Goal: Task Accomplishment & Management: Complete application form

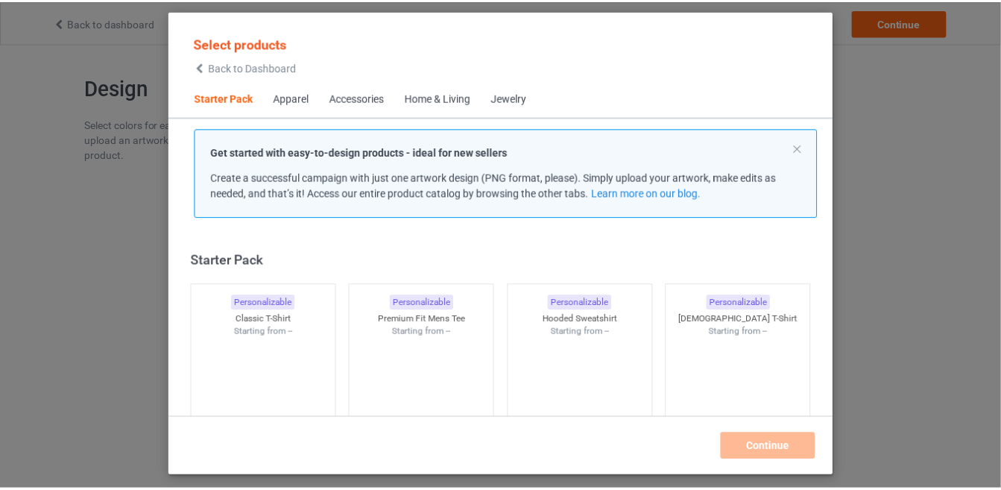
scroll to position [18, 0]
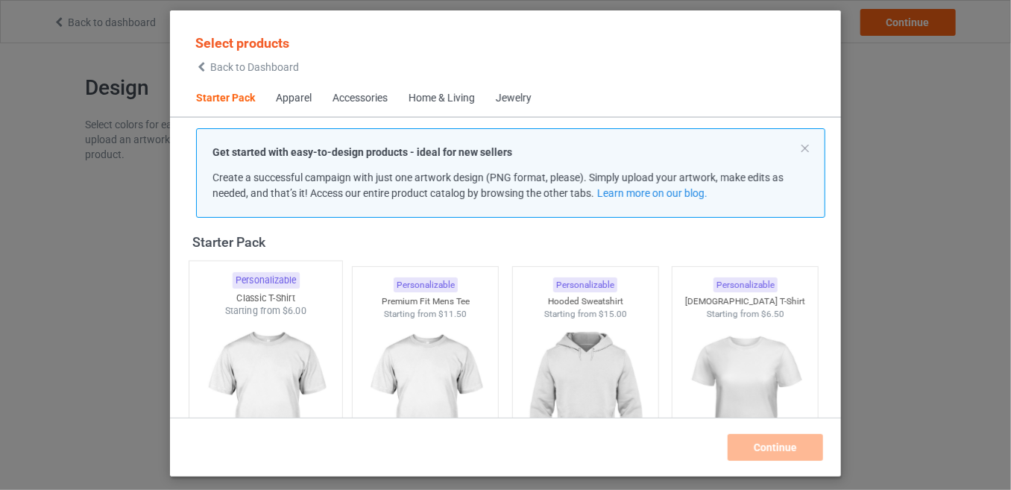
click at [215, 372] on img at bounding box center [265, 404] width 140 height 175
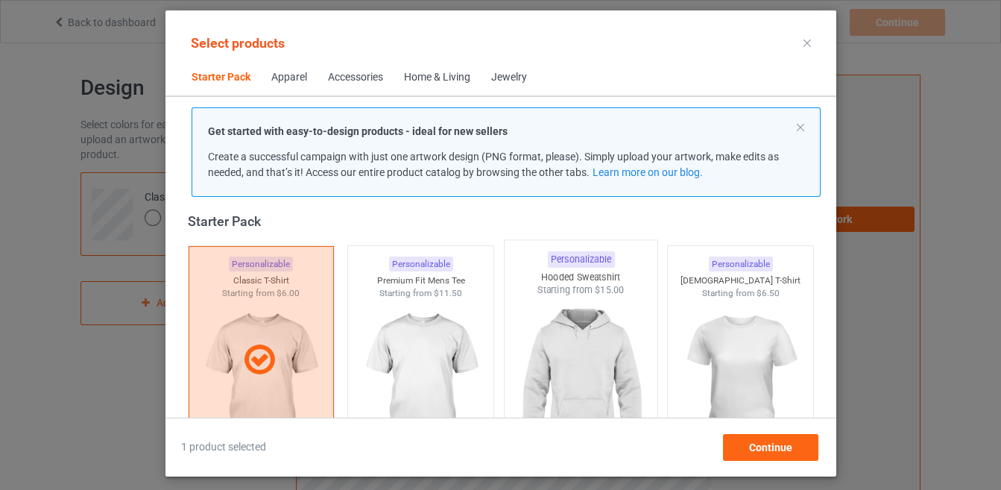
click at [572, 356] on img at bounding box center [580, 384] width 140 height 175
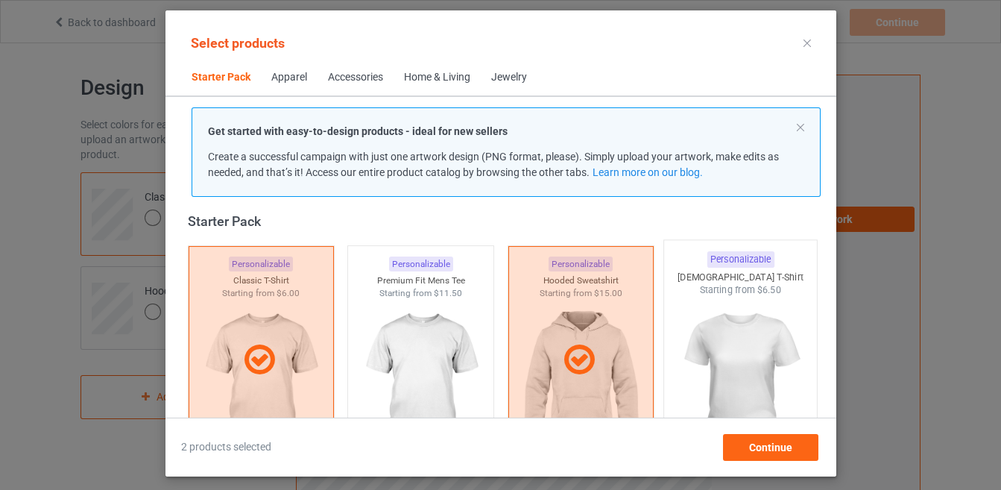
click at [704, 384] on img at bounding box center [740, 384] width 140 height 175
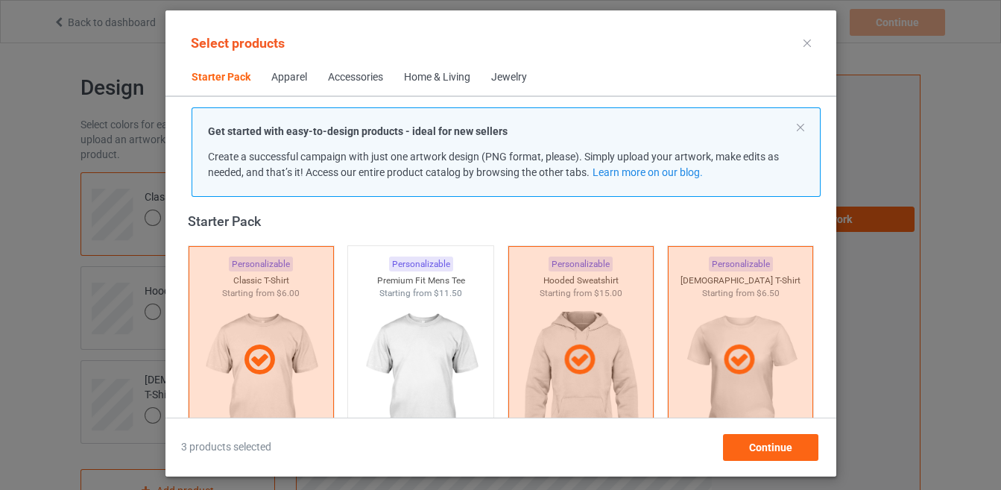
scroll to position [198, 0]
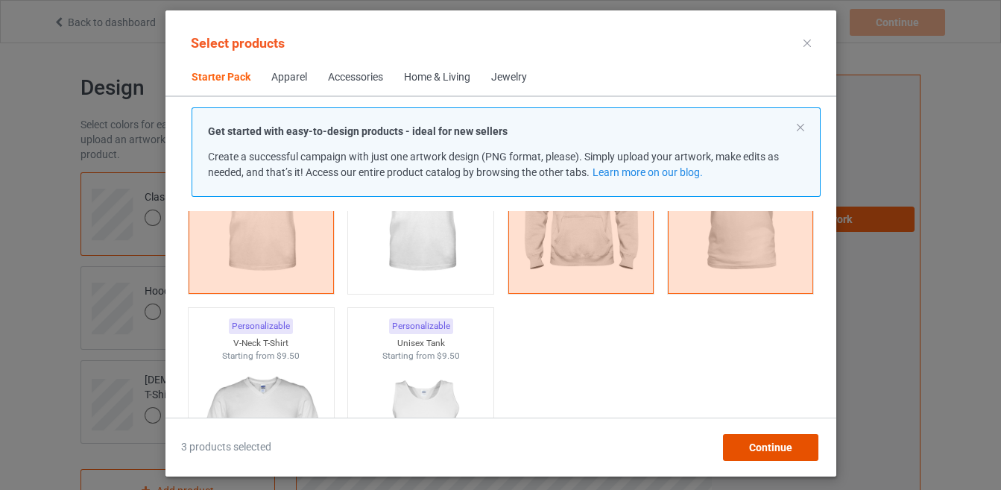
click at [739, 446] on div "Continue" at bounding box center [769, 447] width 95 height 27
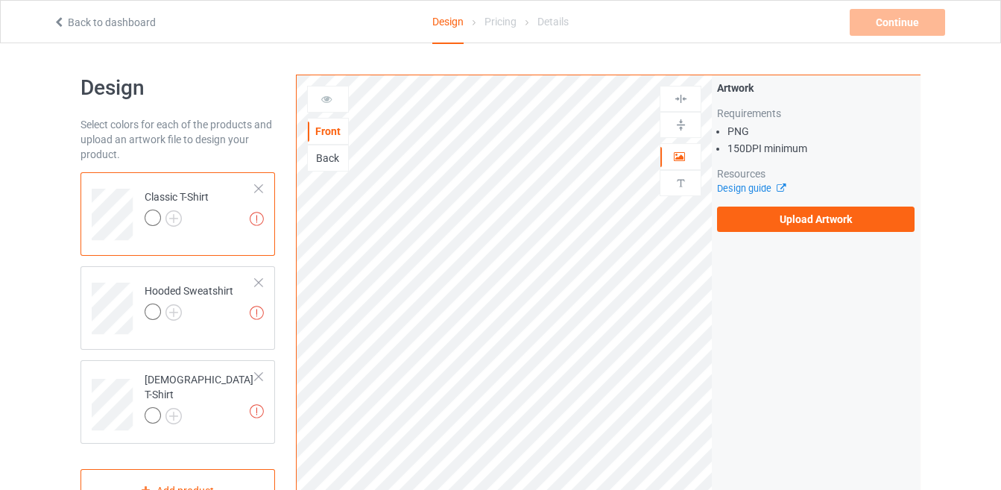
click at [323, 155] on div "Back" at bounding box center [328, 158] width 40 height 15
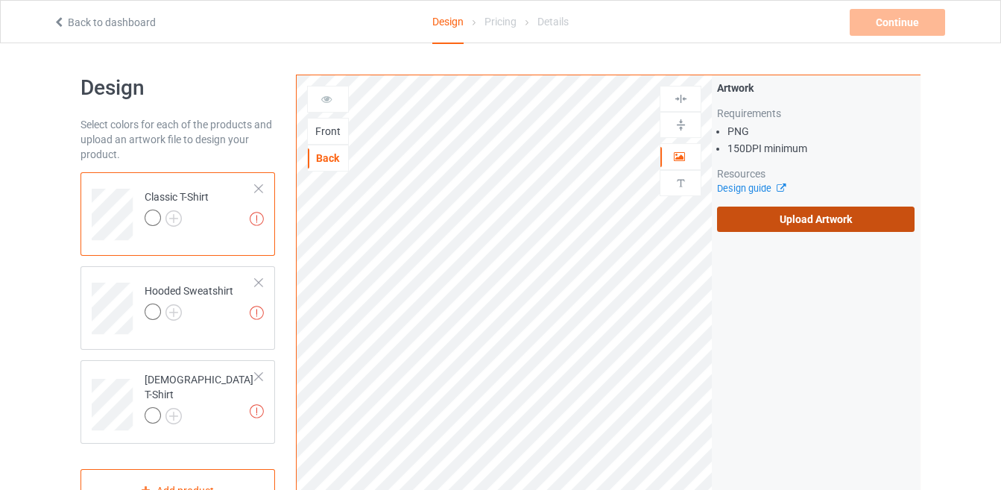
click at [717, 225] on label "Upload Artwork" at bounding box center [815, 218] width 197 height 25
click at [0, 0] on input "Upload Artwork" at bounding box center [0, 0] width 0 height 0
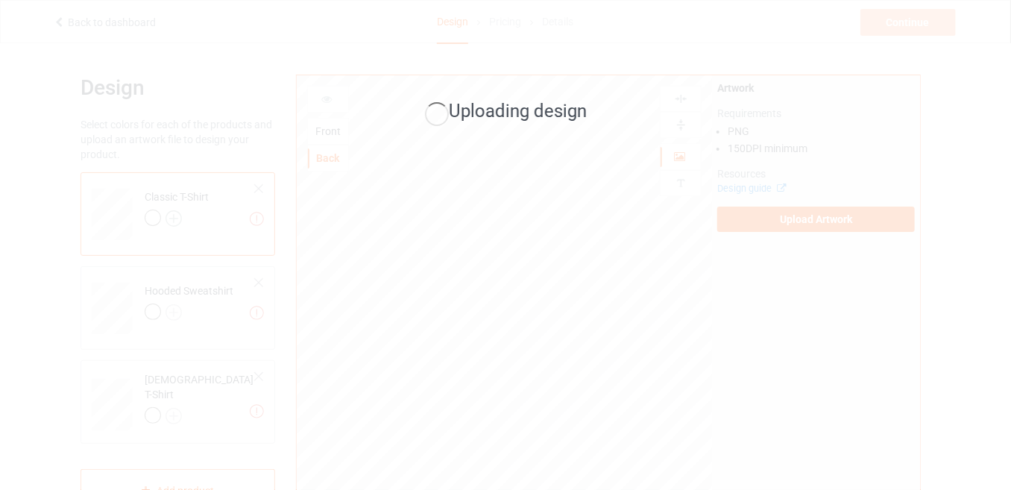
click at [173, 218] on div "Uploading design" at bounding box center [505, 245] width 1011 height 490
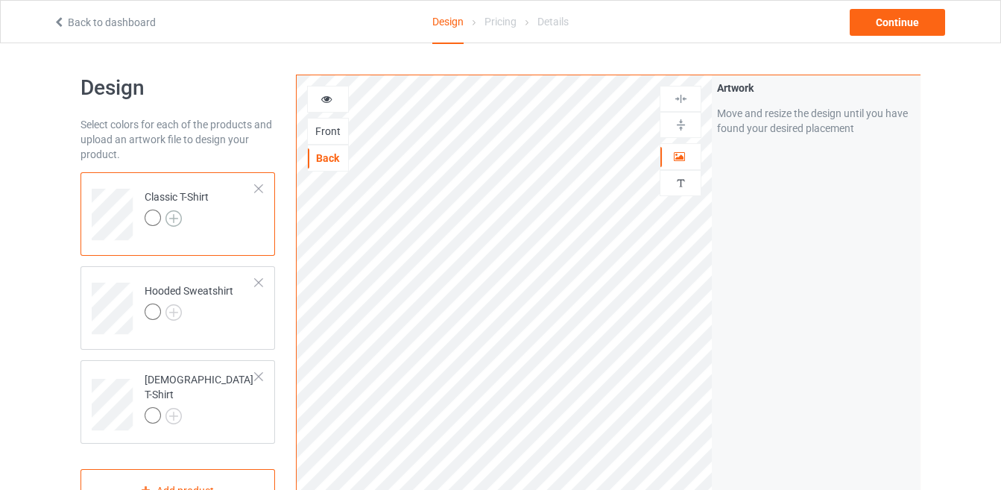
click at [174, 214] on img at bounding box center [173, 218] width 16 height 16
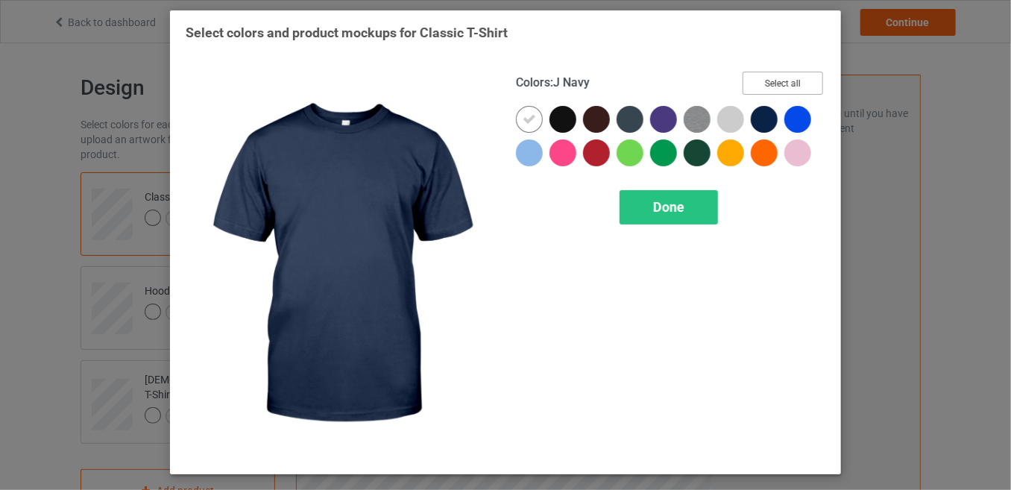
click at [768, 82] on button "Select all" at bounding box center [782, 83] width 80 height 23
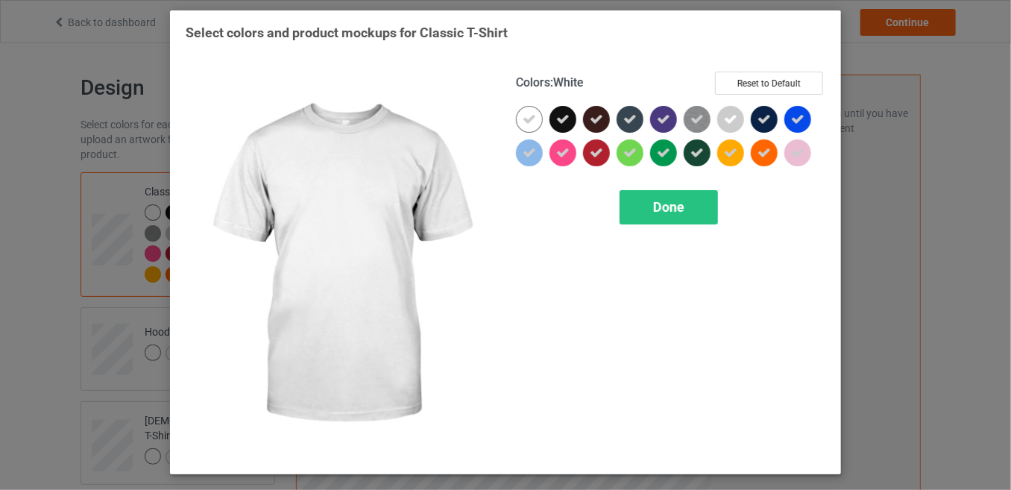
click at [524, 115] on icon at bounding box center [528, 119] width 13 height 13
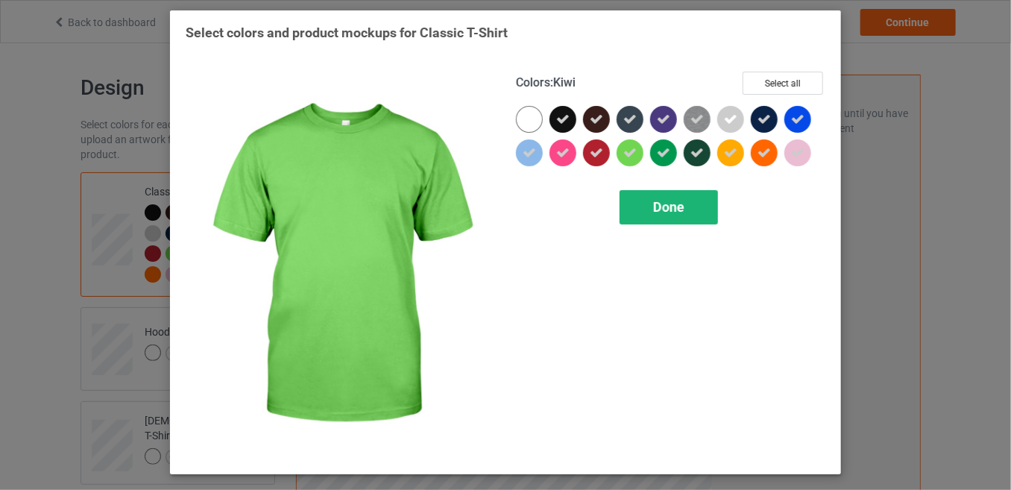
click at [663, 209] on span "Done" at bounding box center [668, 207] width 31 height 16
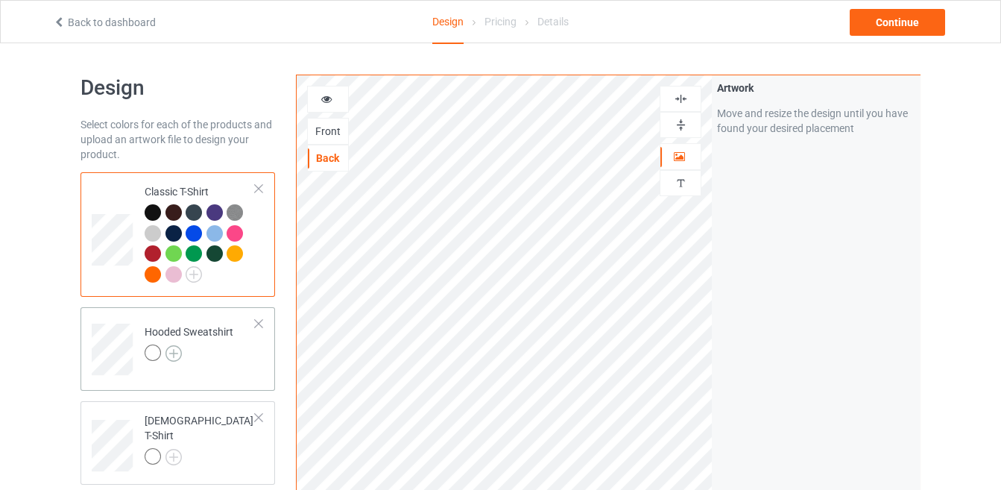
click at [175, 353] on img at bounding box center [173, 353] width 16 height 16
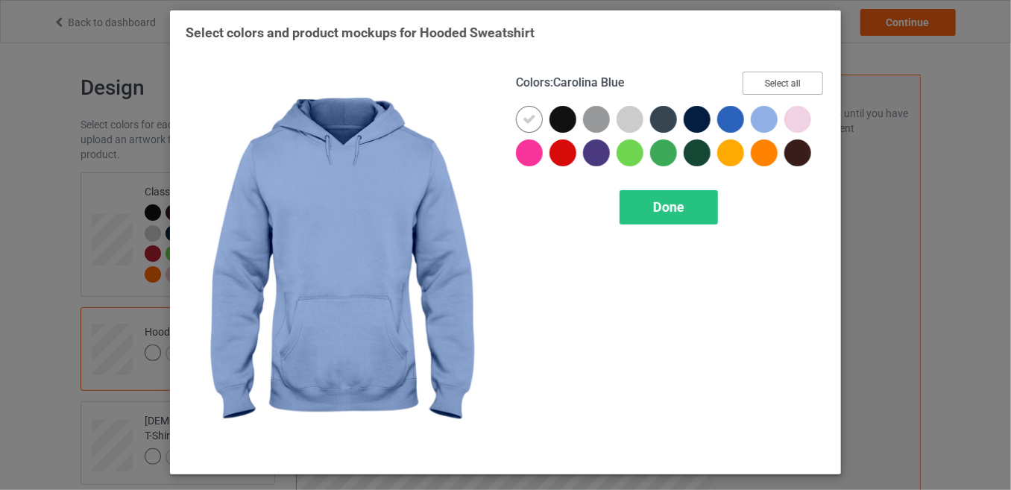
click at [775, 83] on button "Select all" at bounding box center [782, 83] width 80 height 23
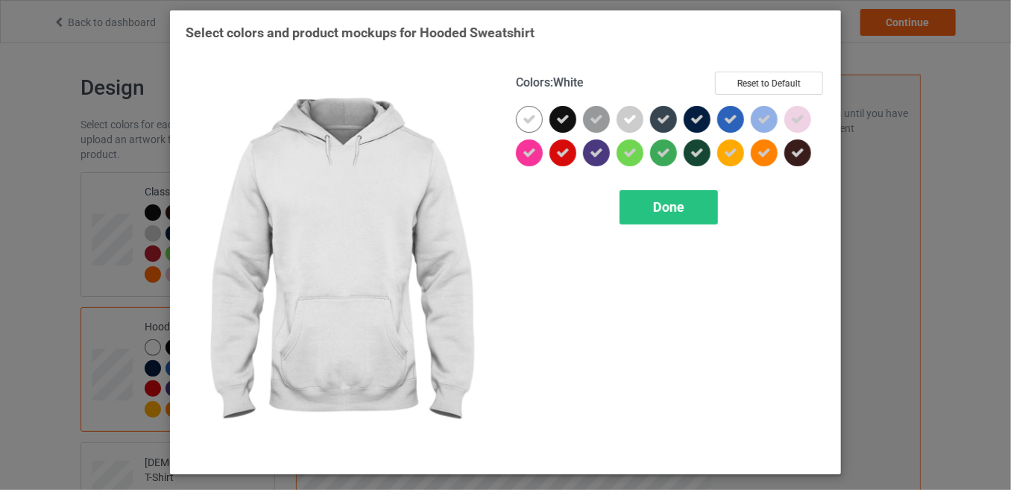
click at [525, 118] on icon at bounding box center [528, 119] width 13 height 13
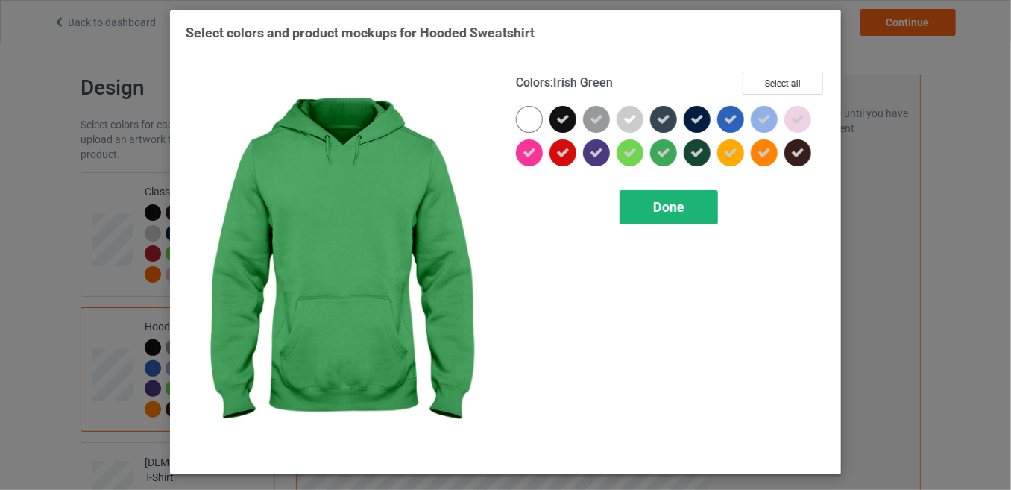
click at [689, 208] on div "Done" at bounding box center [668, 207] width 98 height 34
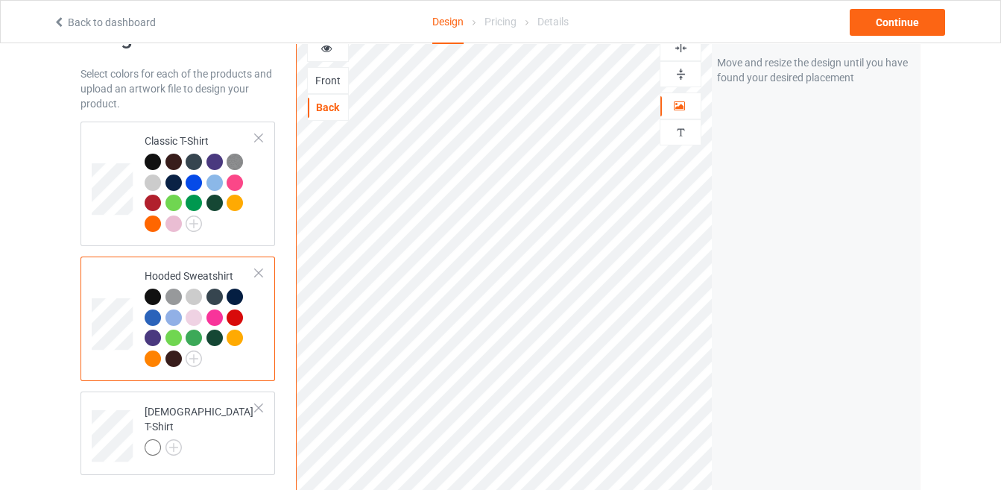
scroll to position [81, 0]
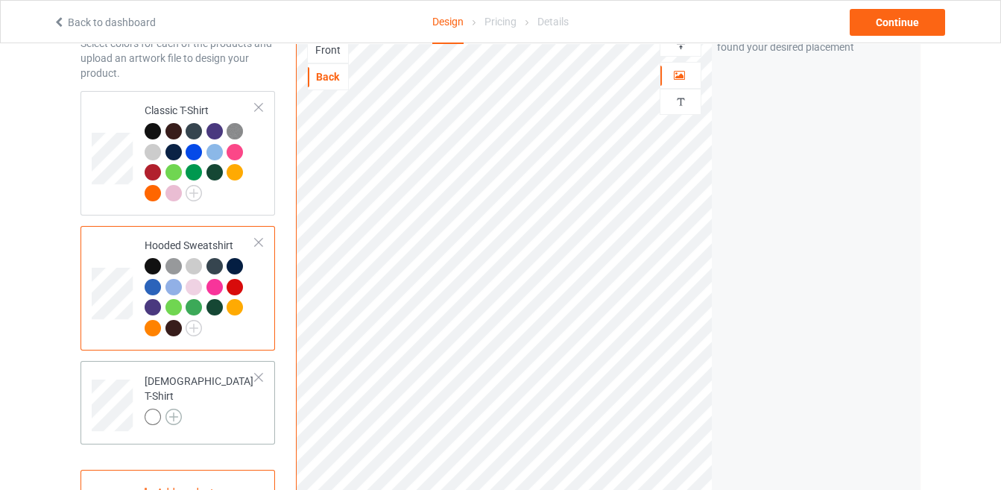
click at [180, 408] on img at bounding box center [173, 416] width 16 height 16
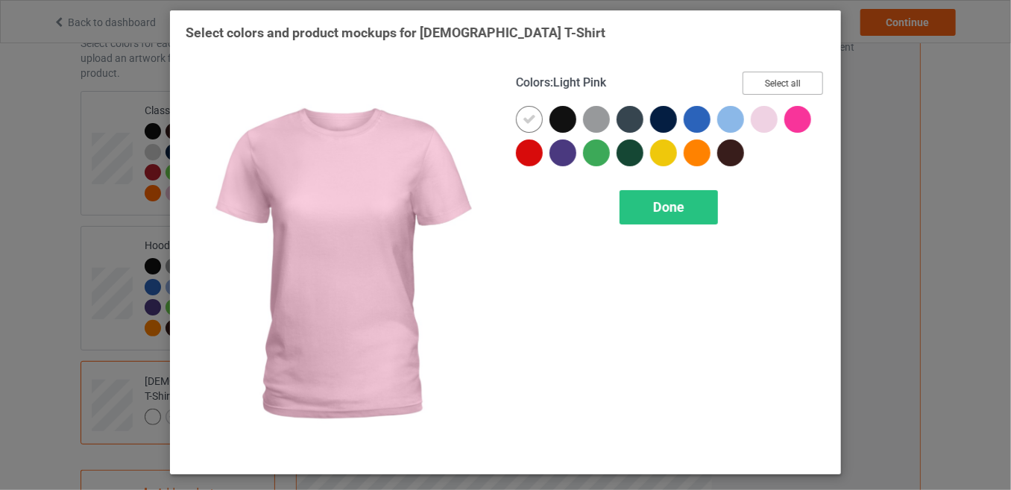
click at [789, 77] on button "Select all" at bounding box center [782, 83] width 80 height 23
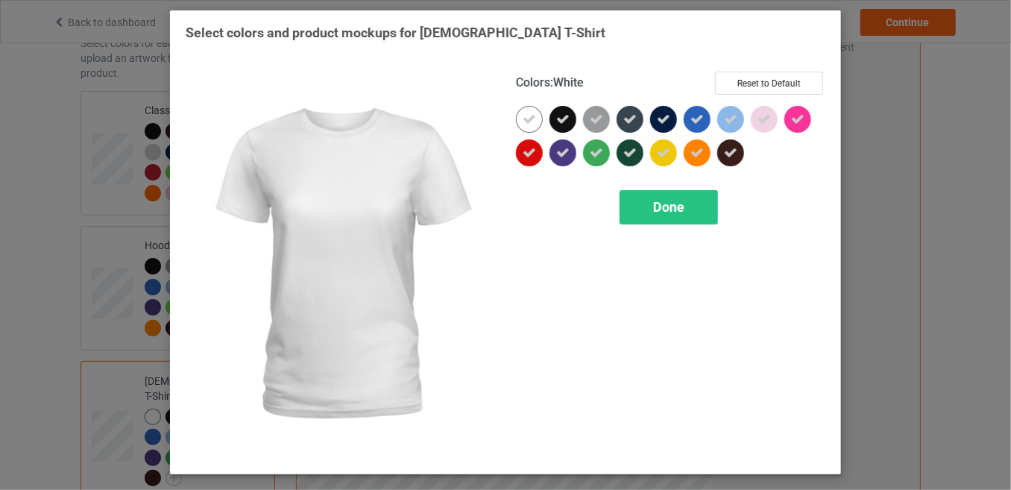
click at [534, 117] on icon at bounding box center [528, 119] width 13 height 13
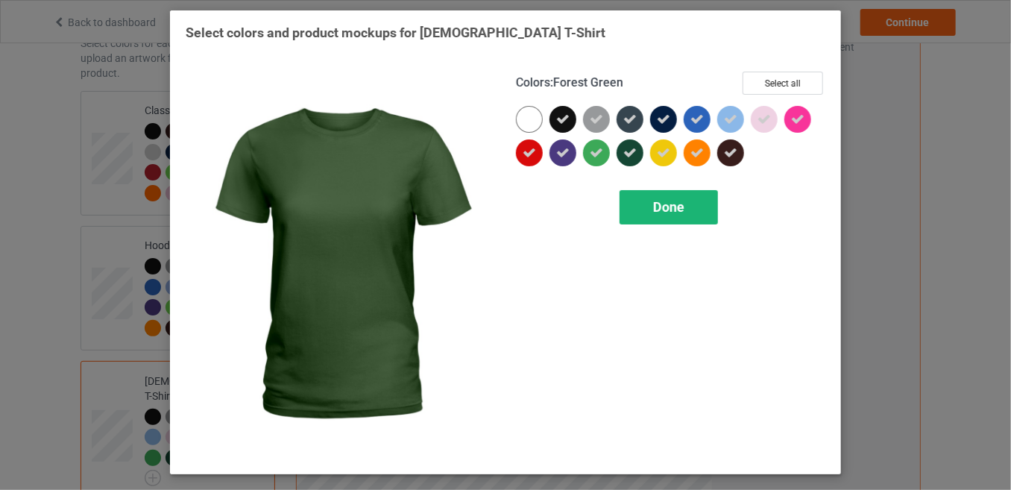
click at [666, 199] on span "Done" at bounding box center [668, 207] width 31 height 16
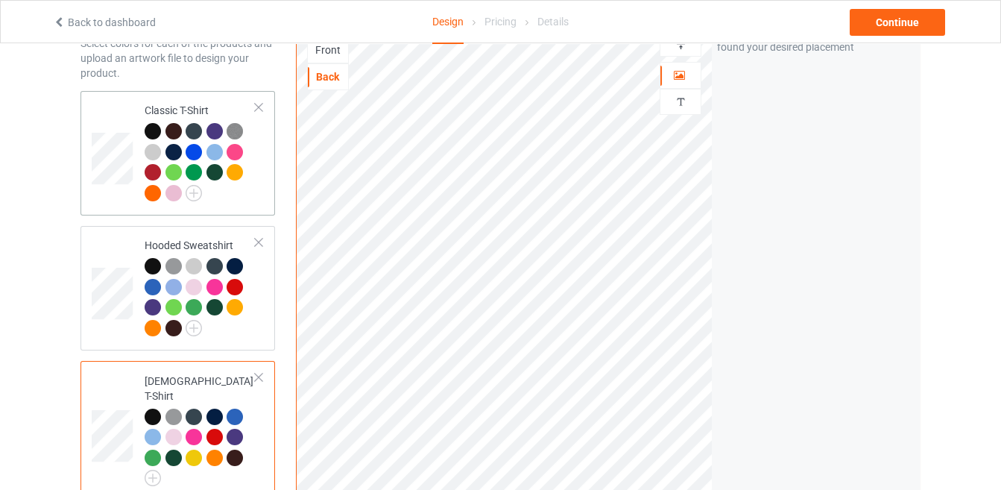
click at [261, 168] on td "Classic T-Shirt" at bounding box center [199, 153] width 127 height 113
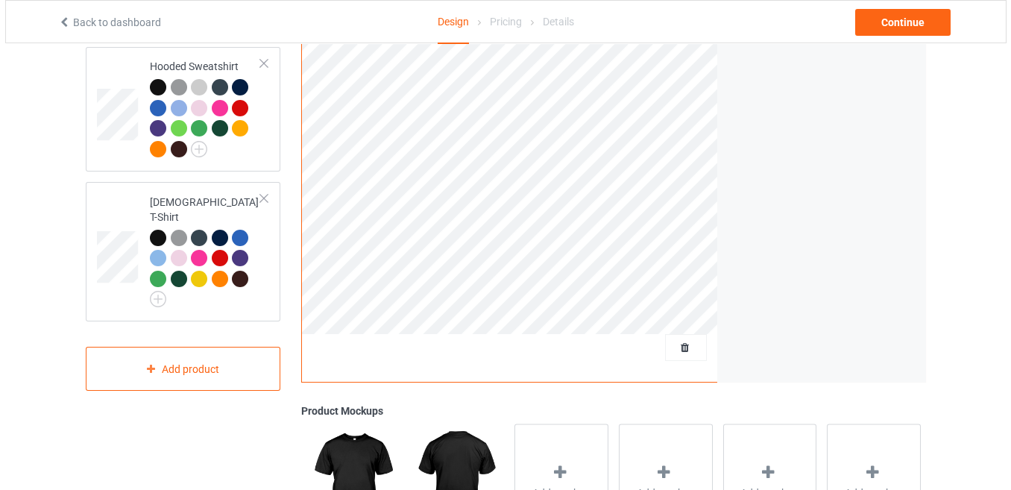
scroll to position [270, 0]
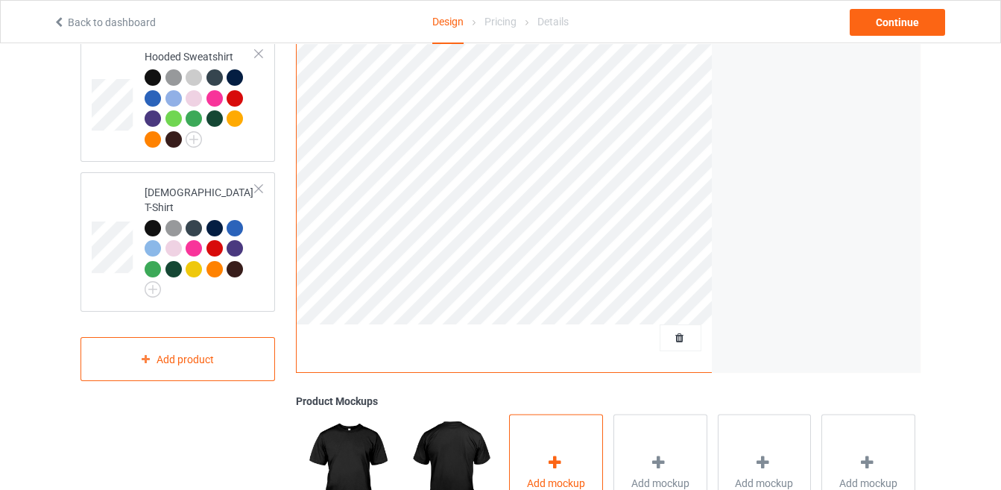
click at [572, 456] on div "Add mockup" at bounding box center [556, 472] width 94 height 117
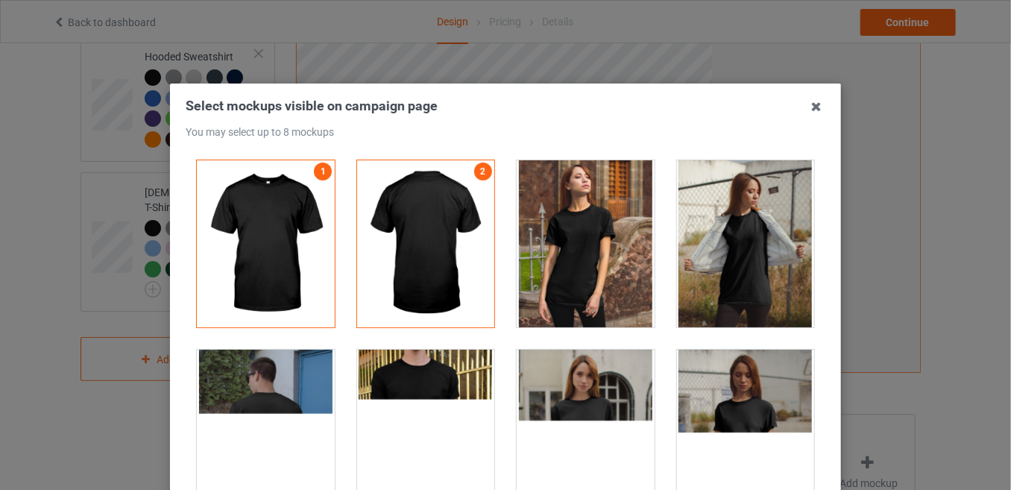
click at [240, 406] on div at bounding box center [266, 433] width 138 height 167
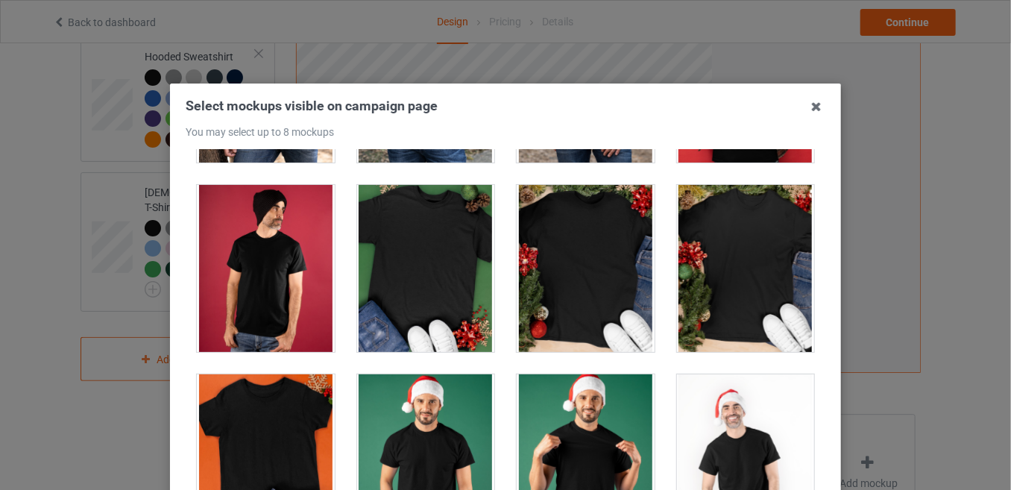
scroll to position [2400, 0]
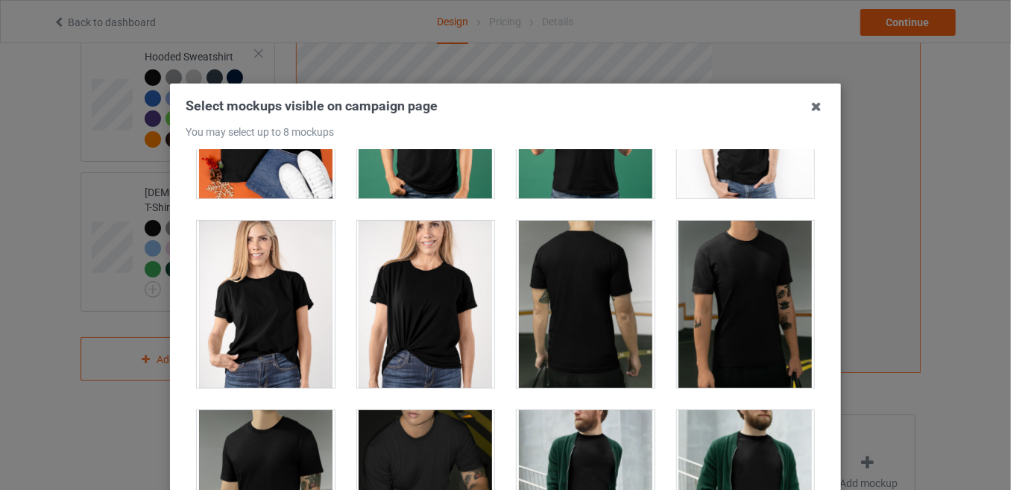
click at [597, 265] on div at bounding box center [585, 304] width 138 height 167
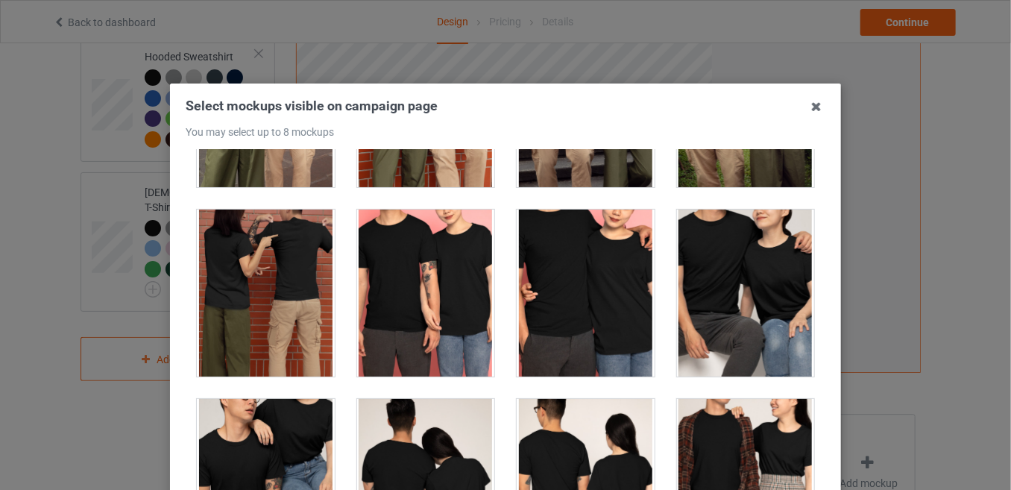
click at [279, 297] on div at bounding box center [266, 292] width 138 height 167
click at [603, 443] on div at bounding box center [585, 482] width 138 height 167
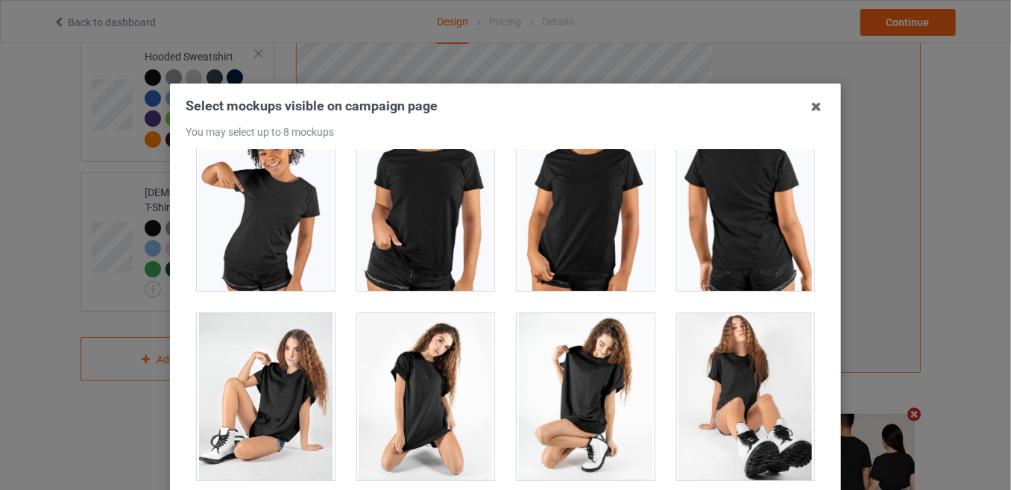
scroll to position [19937, 0]
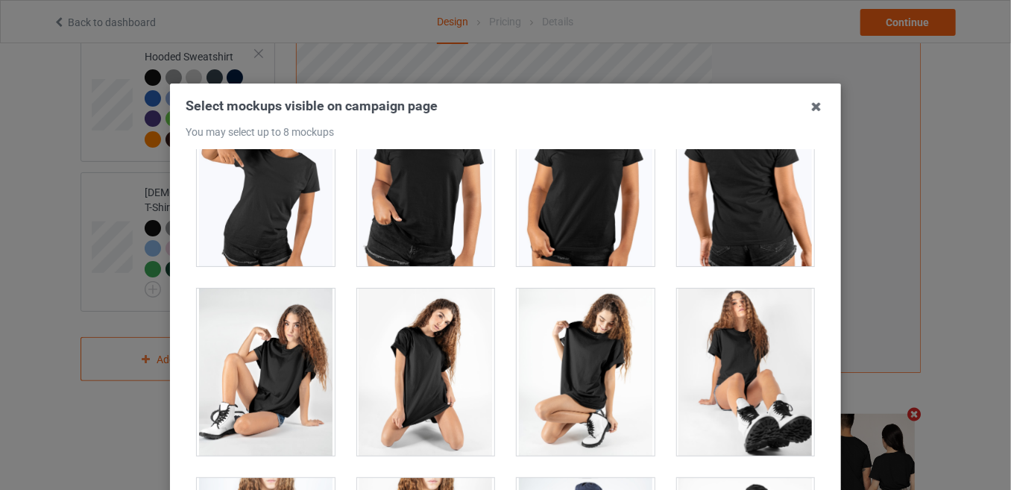
click at [221, 361] on div at bounding box center [266, 371] width 138 height 167
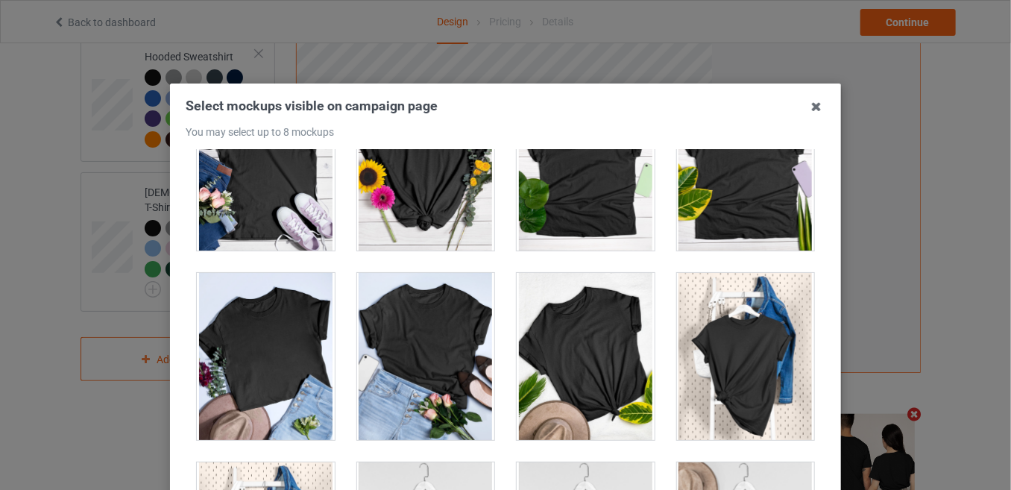
scroll to position [21324, 0]
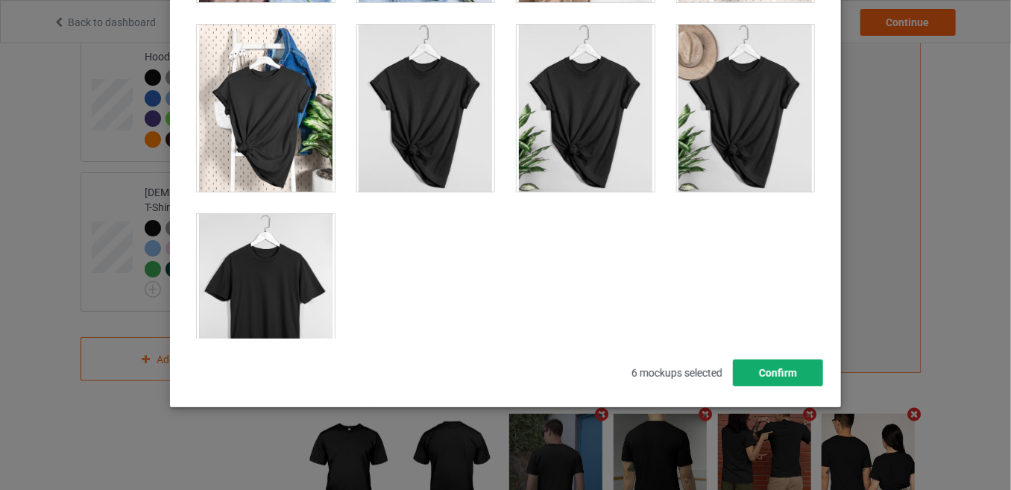
click at [787, 360] on button "Confirm" at bounding box center [778, 372] width 90 height 27
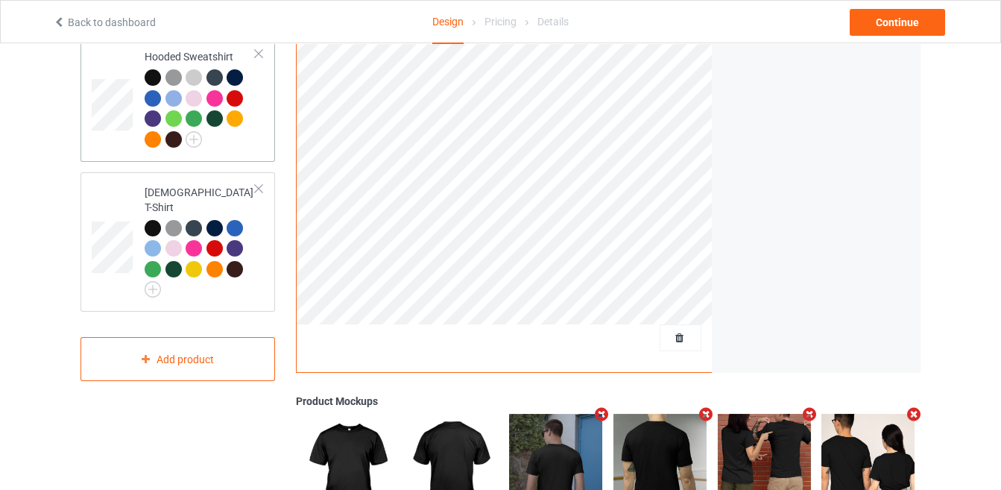
click at [253, 148] on div at bounding box center [200, 110] width 111 height 82
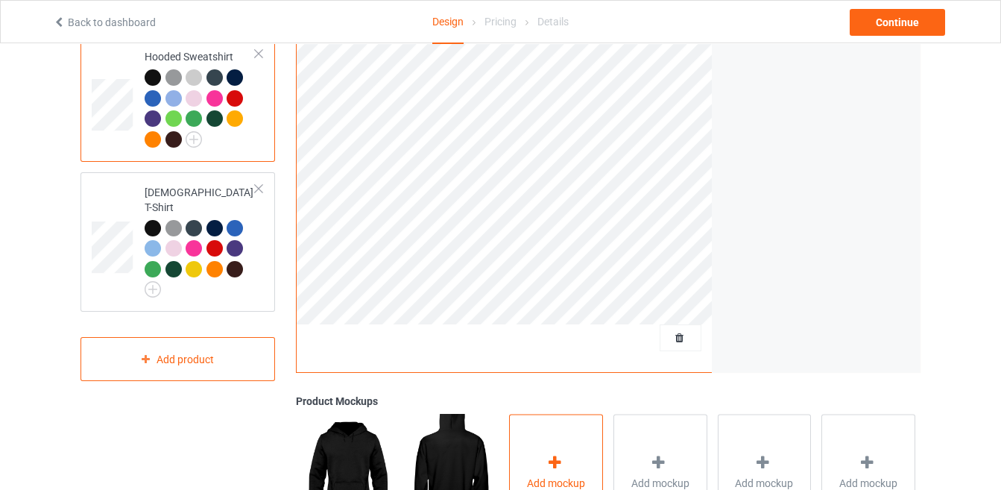
click at [535, 458] on div "Add mockup" at bounding box center [556, 472] width 94 height 117
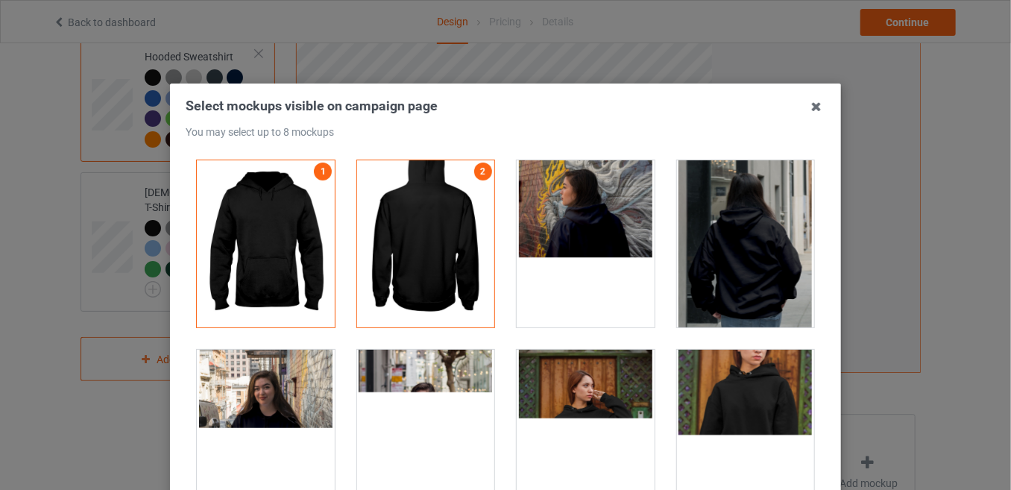
click at [581, 213] on div at bounding box center [585, 243] width 138 height 167
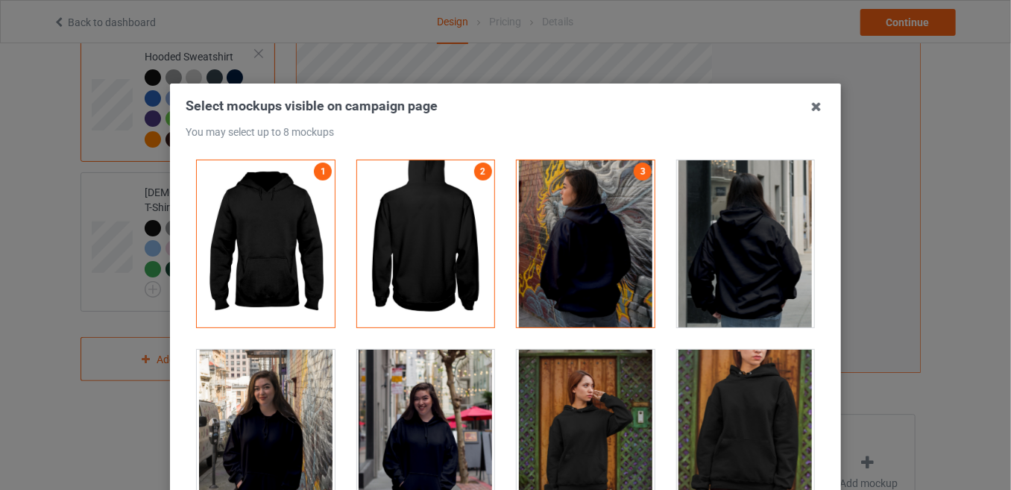
click at [768, 254] on div at bounding box center [746, 243] width 138 height 167
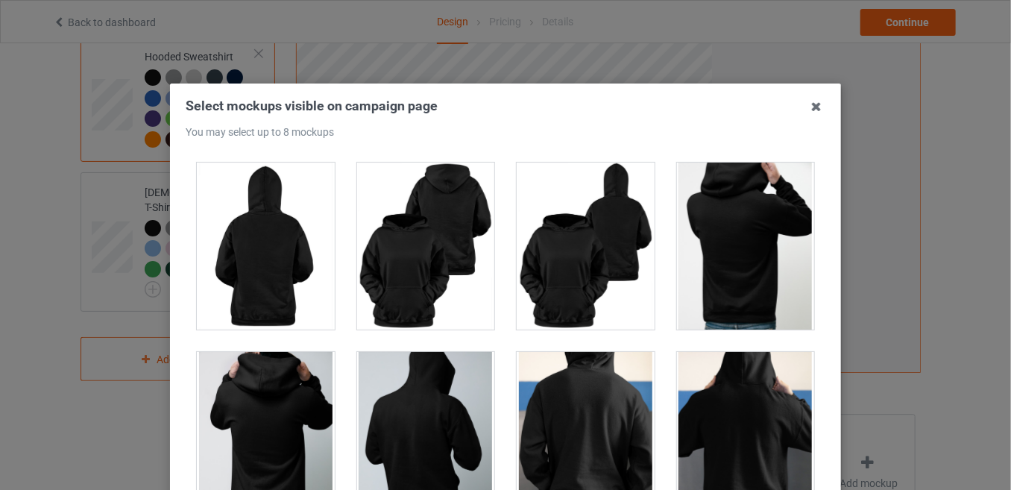
click at [572, 405] on div at bounding box center [585, 435] width 138 height 167
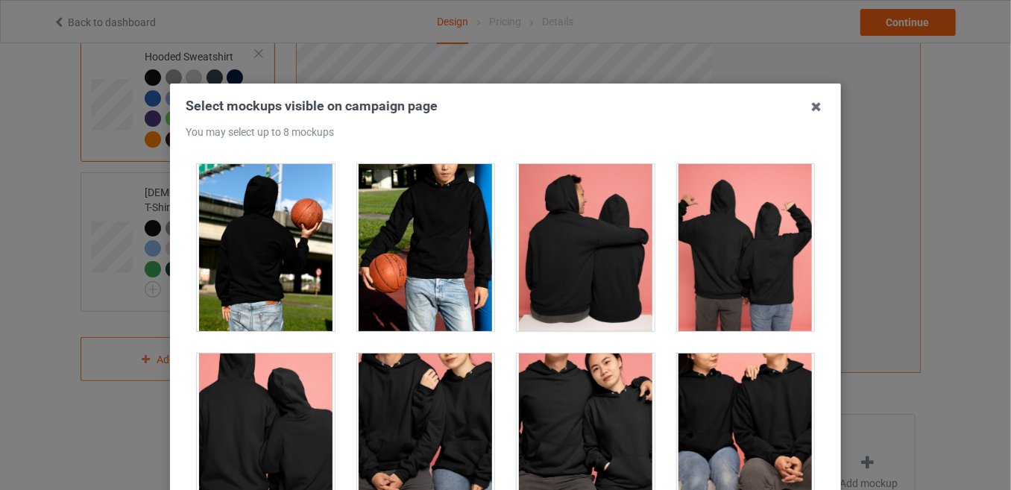
scroll to position [5486, 0]
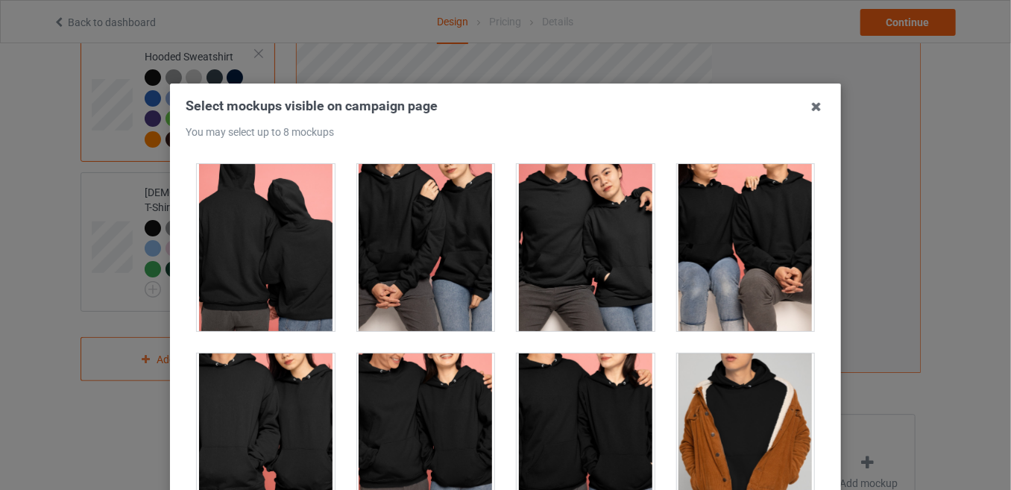
click at [290, 235] on div at bounding box center [266, 247] width 138 height 167
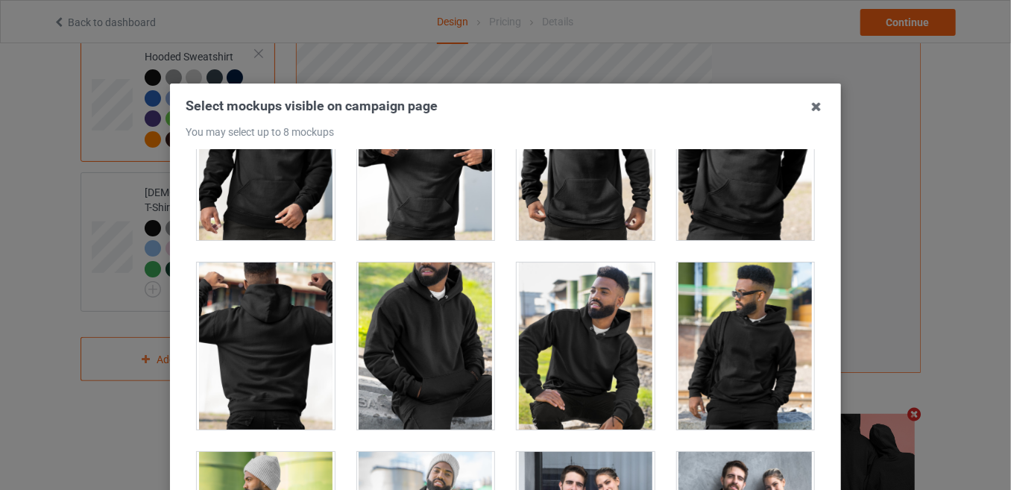
scroll to position [12183, 0]
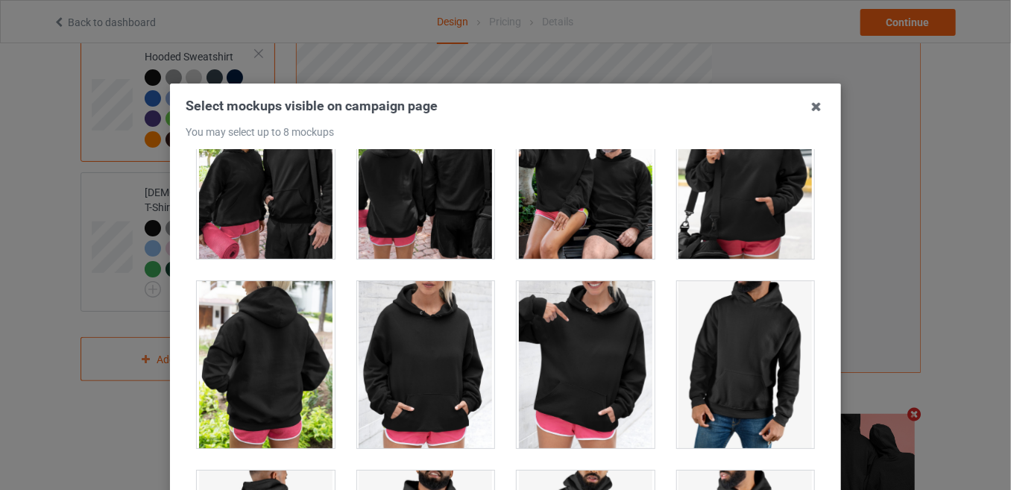
click at [221, 326] on div at bounding box center [266, 364] width 138 height 167
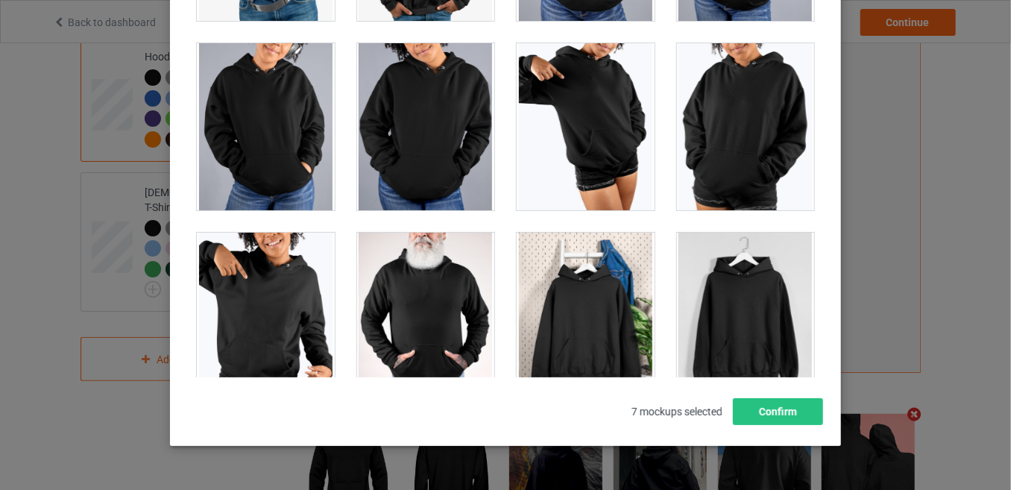
scroll to position [202, 0]
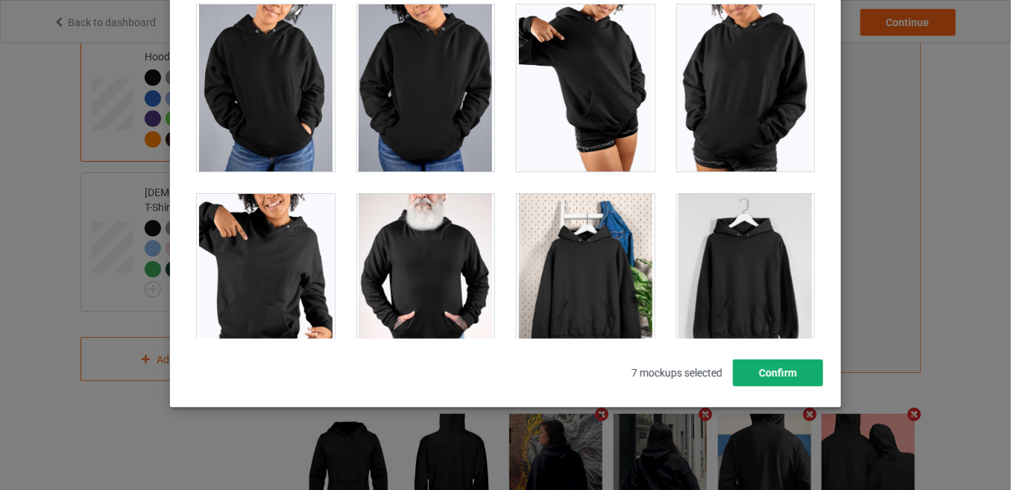
click at [766, 374] on button "Confirm" at bounding box center [778, 372] width 90 height 27
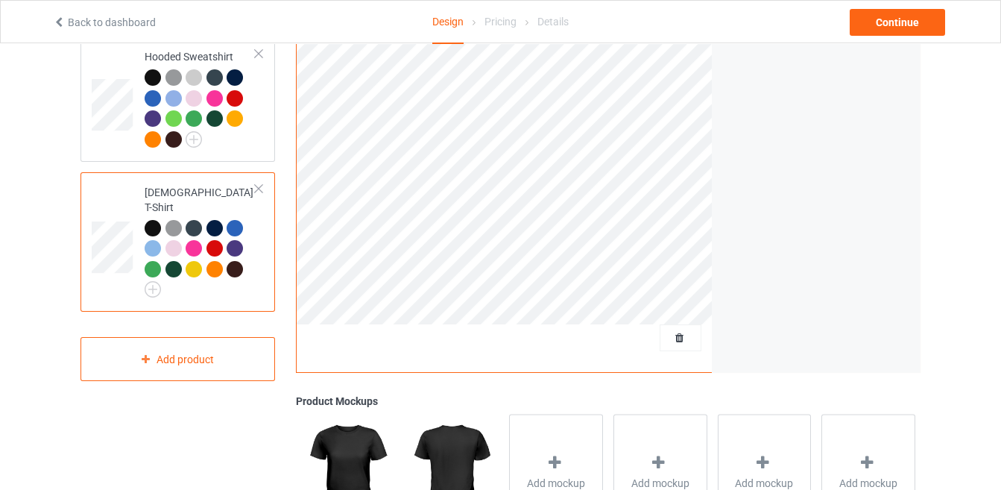
click at [549, 411] on div "Add mockup" at bounding box center [556, 471] width 104 height 127
click at [560, 437] on div "Add mockup" at bounding box center [556, 472] width 94 height 117
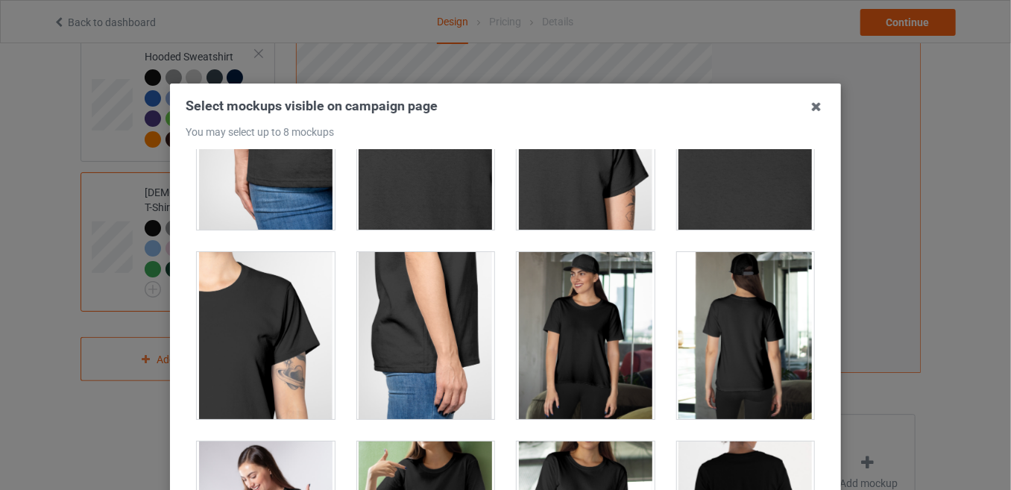
scroll to position [697, 0]
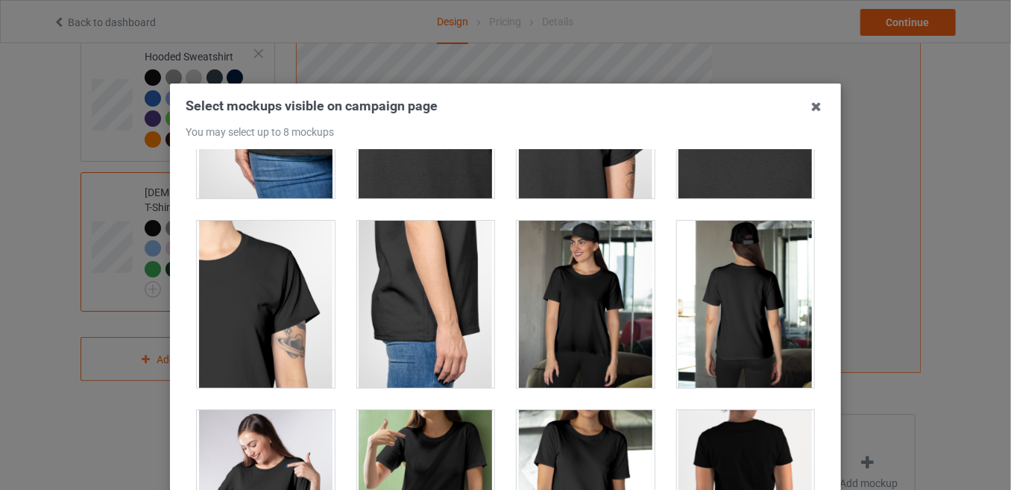
click at [710, 288] on div at bounding box center [746, 304] width 138 height 167
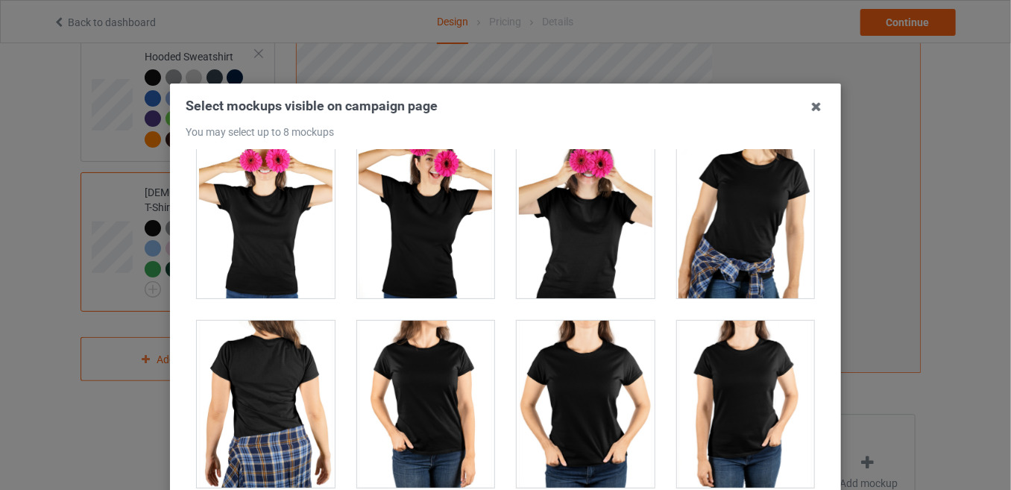
scroll to position [3822, 0]
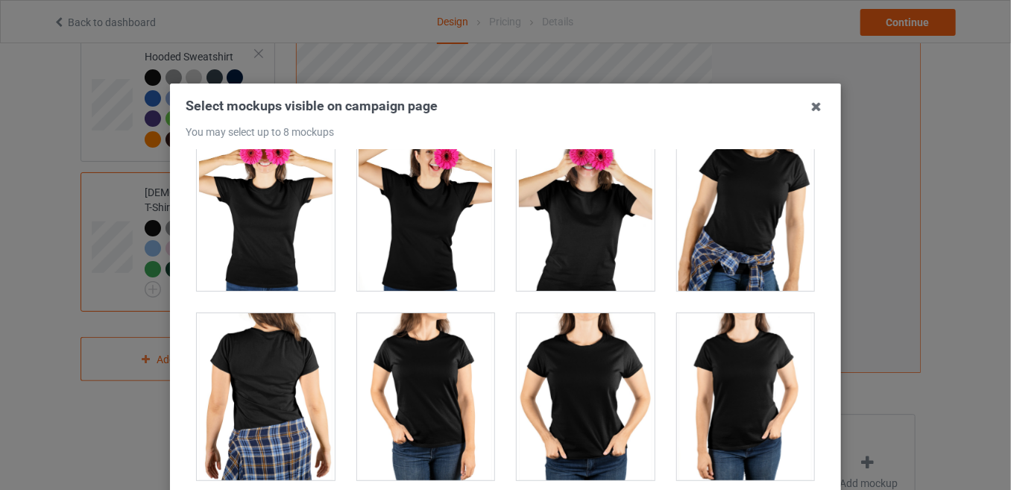
click at [265, 390] on div at bounding box center [266, 396] width 138 height 167
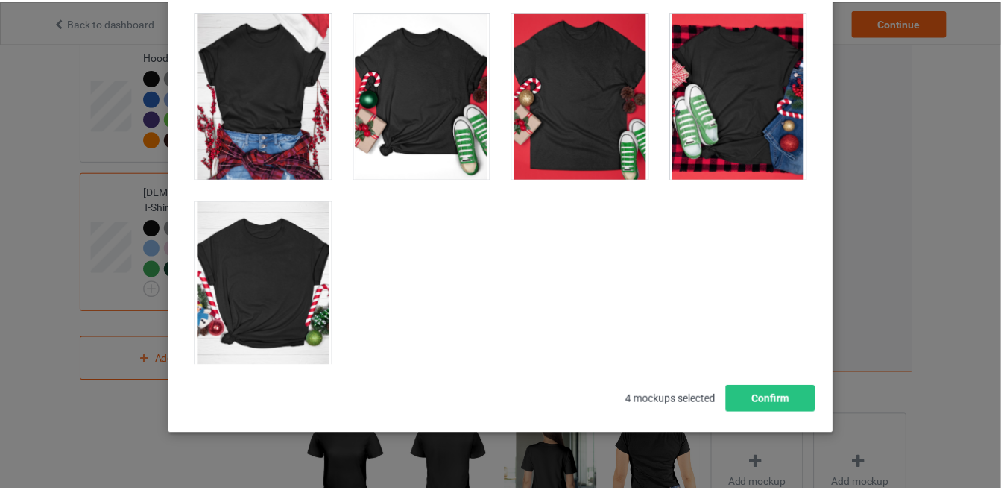
scroll to position [202, 0]
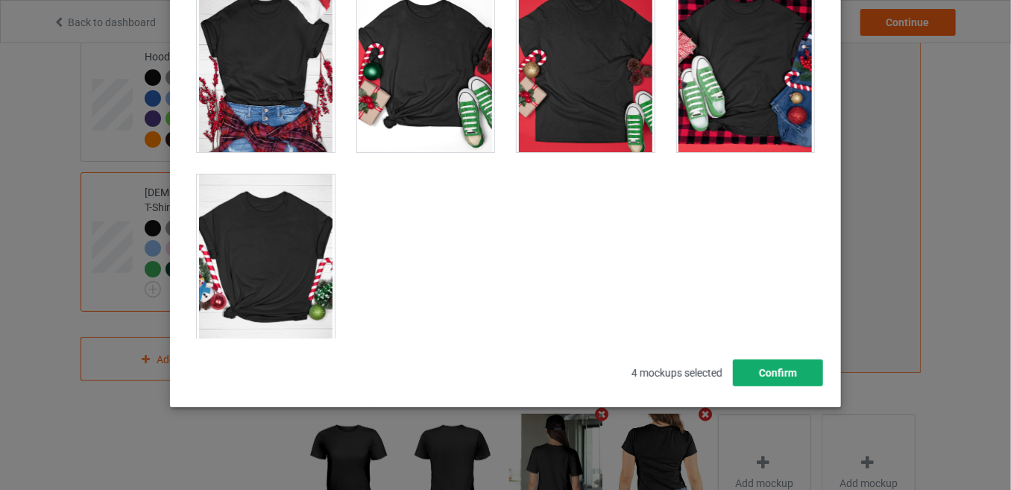
click at [815, 381] on button "Confirm" at bounding box center [778, 372] width 90 height 27
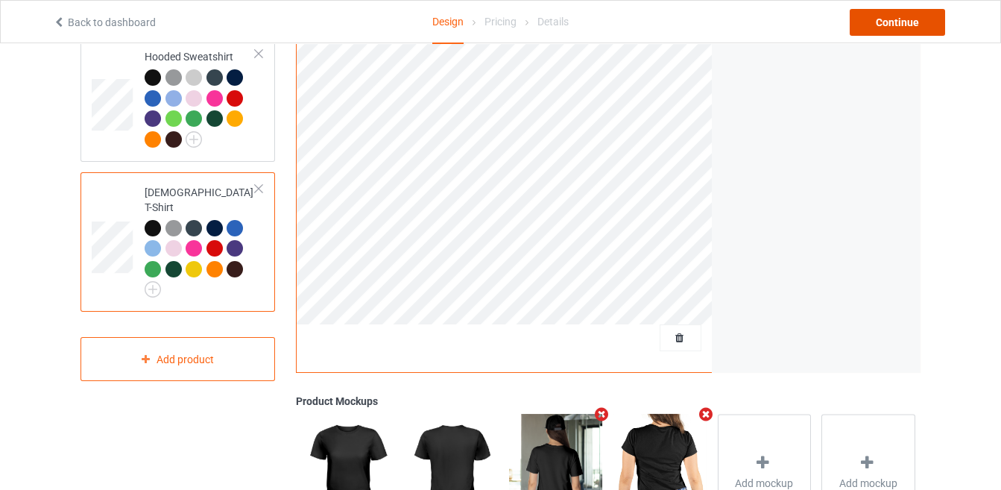
click at [923, 15] on div "Continue" at bounding box center [897, 22] width 95 height 27
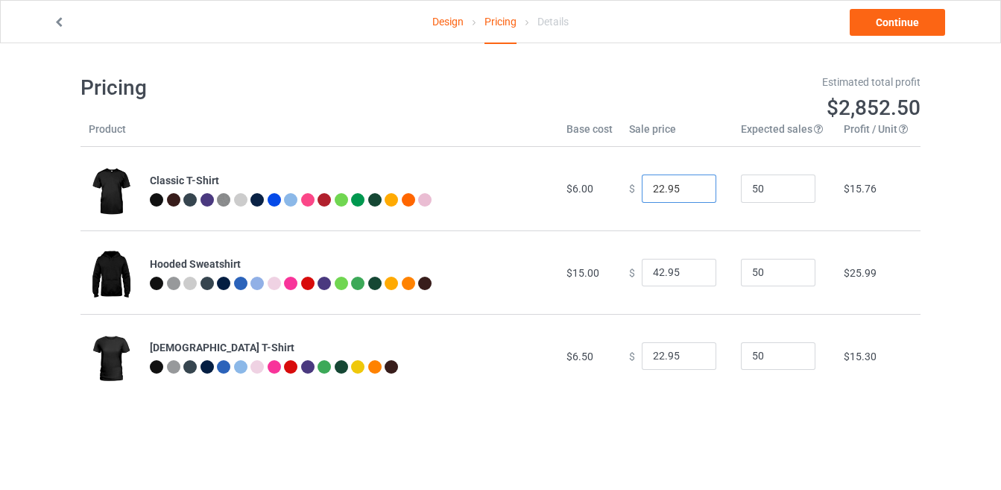
click at [657, 189] on input "22.95" at bounding box center [679, 188] width 75 height 28
type input "19.95"
click at [657, 266] on input "42.95" at bounding box center [679, 273] width 75 height 28
type input "40.95"
click at [655, 357] on input "22.95" at bounding box center [679, 356] width 75 height 28
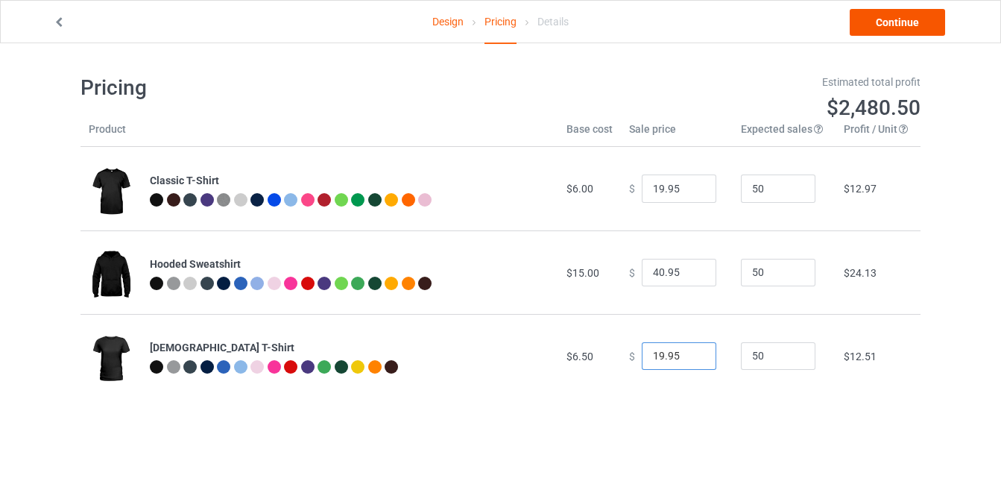
type input "19.95"
click at [910, 19] on link "Continue" at bounding box center [897, 22] width 95 height 27
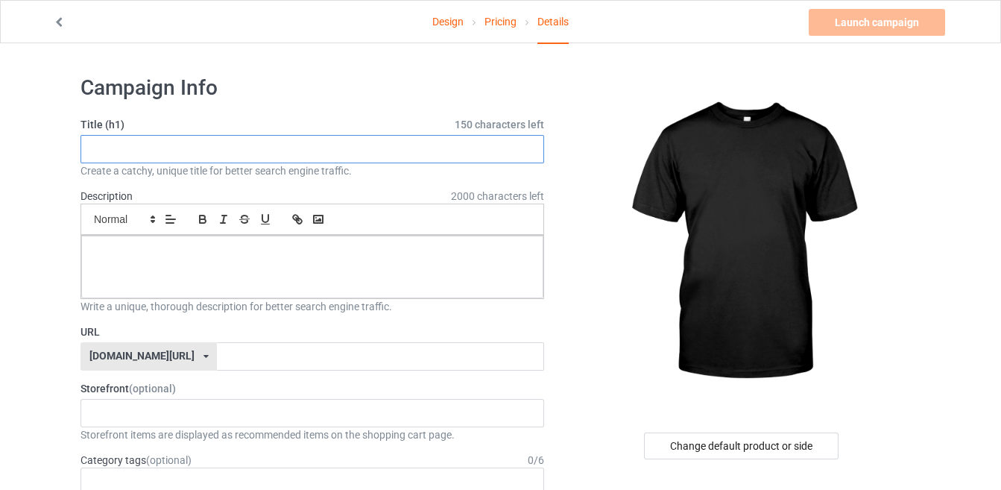
click at [262, 151] on input "text" at bounding box center [312, 149] width 464 height 28
paste input "I HATE THE FACT THAT I CRY WHEN I'M FRUSTRATED PEOPLE THINK THEY HURT MY FEELIN…"
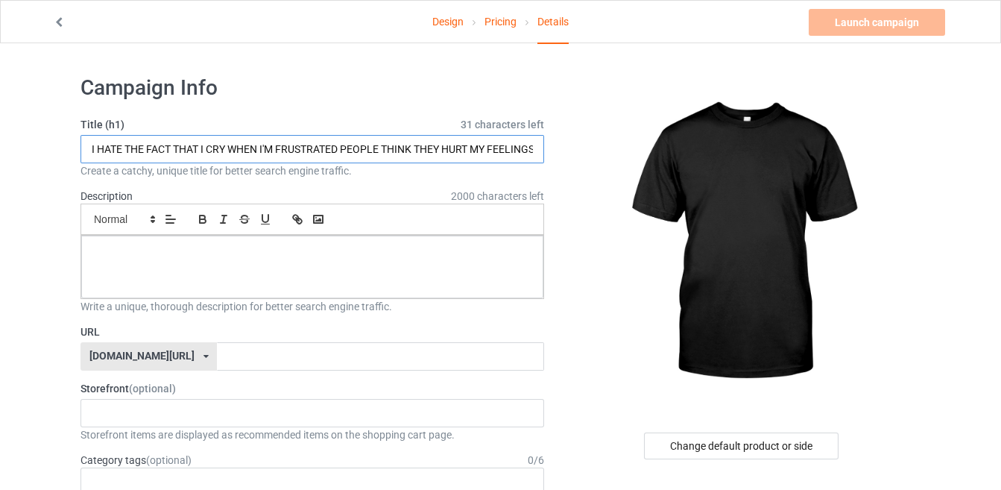
scroll to position [0, 184]
drag, startPoint x: 538, startPoint y: 151, endPoint x: 359, endPoint y: 139, distance: 179.3
click at [359, 139] on input "I HATE THE FACT THAT I CRY WHEN I'M FRUSTRATED PEOPLE THINK THEY HURT MY FEELIN…" at bounding box center [312, 149] width 464 height 28
type input "I HATE THE FACT THAT I CRY WHEN I'M FRUSTRATED PEOPLE THINK THEY HURT MY FEELIN…"
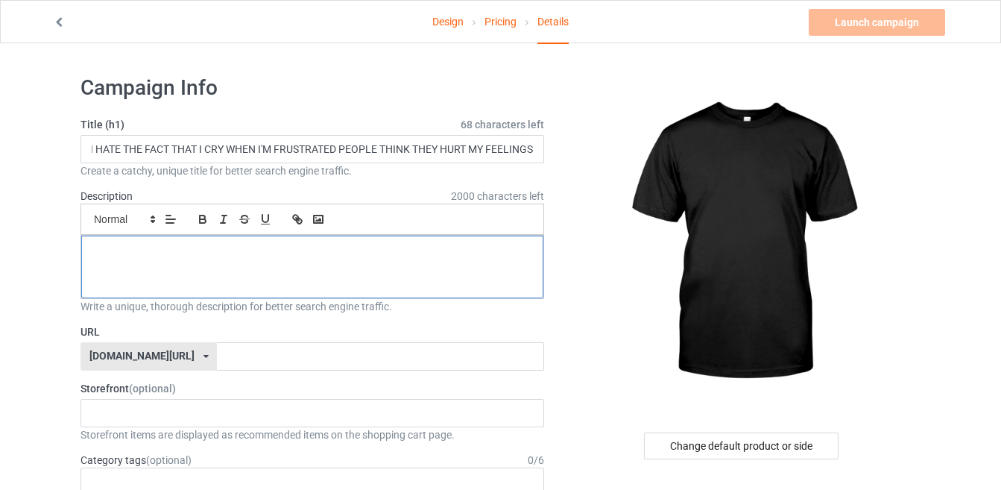
scroll to position [0, 0]
click at [397, 253] on p at bounding box center [312, 252] width 438 height 14
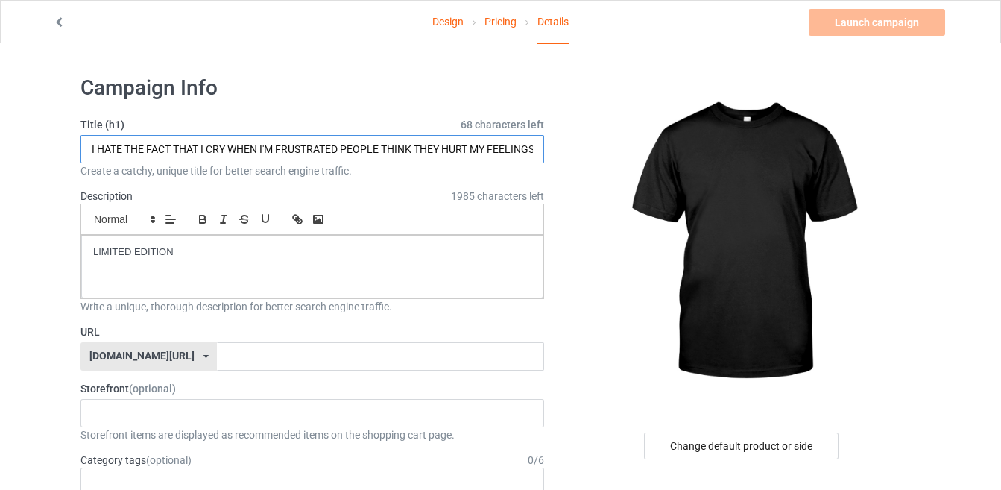
scroll to position [0, 9]
drag, startPoint x: 91, startPoint y: 145, endPoint x: 554, endPoint y: 162, distance: 463.9
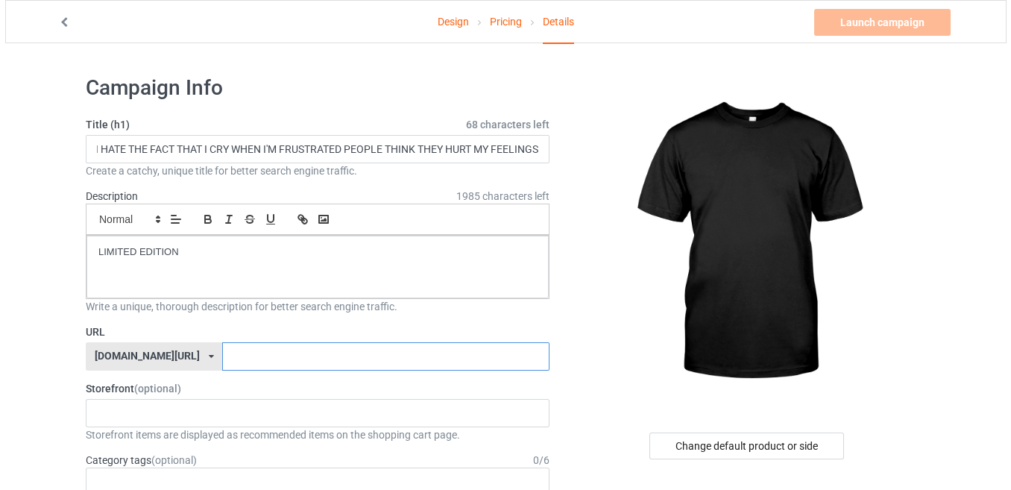
scroll to position [0, 0]
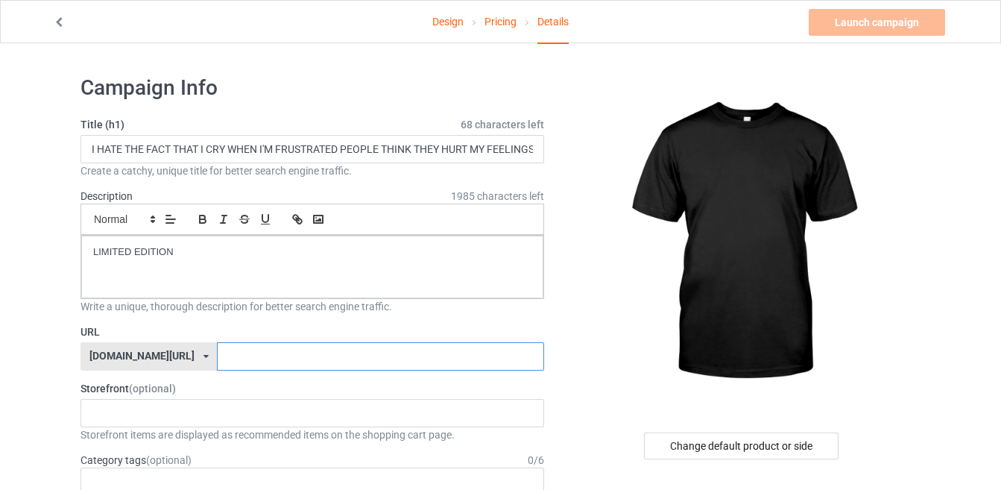
click at [295, 358] on input "text" at bounding box center [380, 356] width 326 height 28
paste input "I HATE THE FACT THAT I CRY WHEN I'M FRUSTRATED PEO"
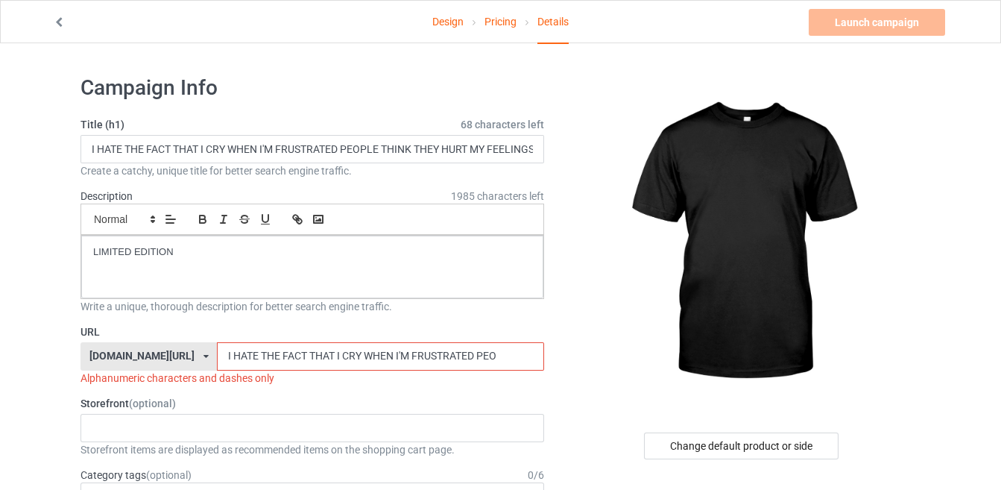
drag, startPoint x: 476, startPoint y: 355, endPoint x: 437, endPoint y: 356, distance: 39.5
click at [437, 356] on input "I HATE THE FACT THAT I CRY WHEN I'M FRUSTRATED PEO" at bounding box center [380, 356] width 326 height 28
click at [372, 350] on input "I HATE THE FACT THAT I CRY WHEN I'M FRUSTRATED" at bounding box center [380, 356] width 326 height 28
click at [361, 349] on input "I HATE THE FACT THAT I CRY WHEN I'M FRUSTRATED" at bounding box center [380, 356] width 326 height 28
click at [368, 347] on input "I HATE THE FACT THAT I CRY WHEN IM FRUSTRATED" at bounding box center [380, 356] width 326 height 28
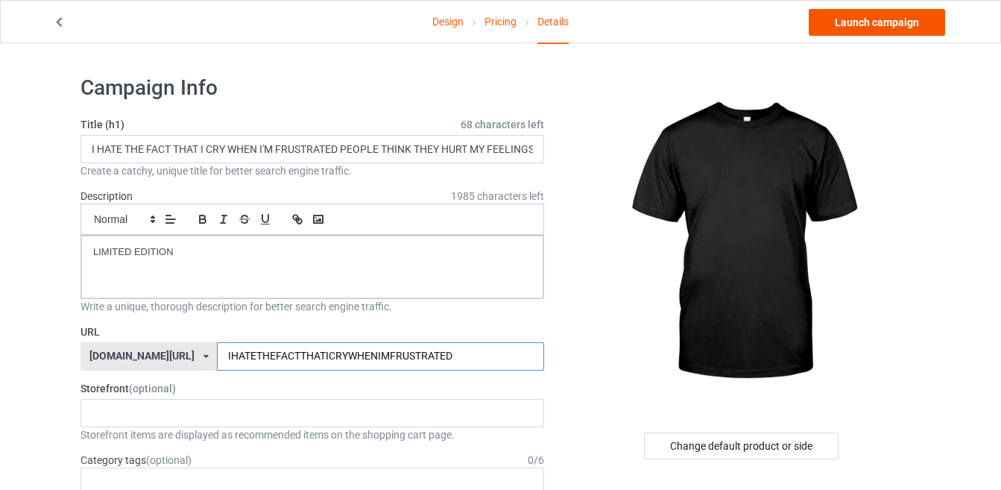
type input "IHATETHEFACTTHATICRYWHENIMFRUSTRATED"
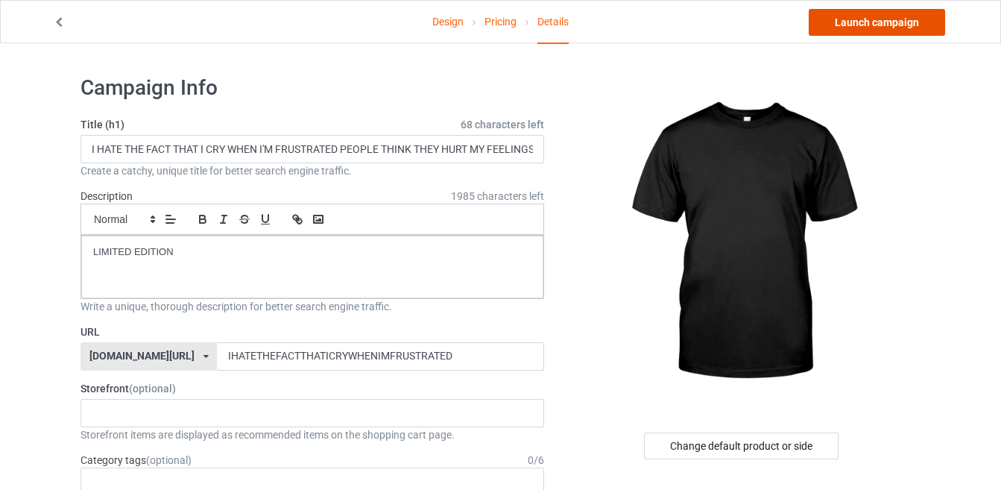
click at [891, 29] on link "Launch campaign" at bounding box center [877, 22] width 136 height 27
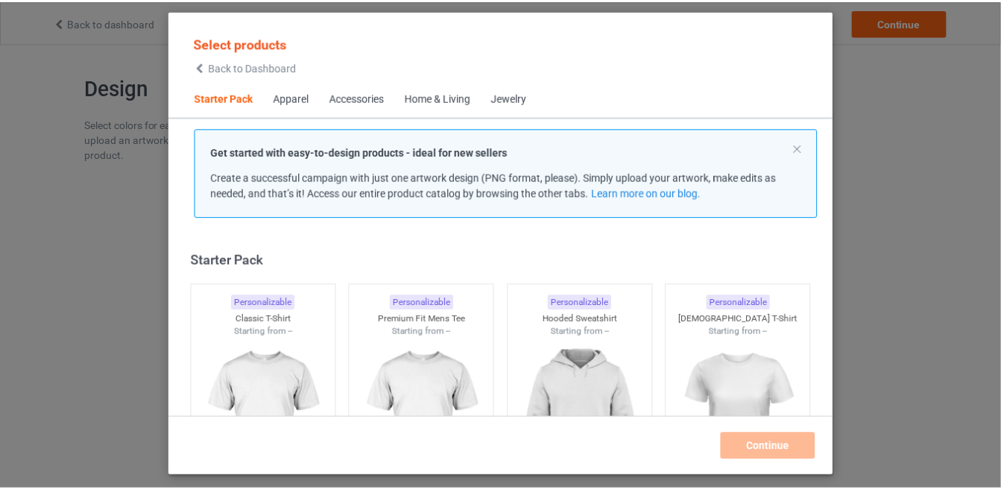
scroll to position [18, 0]
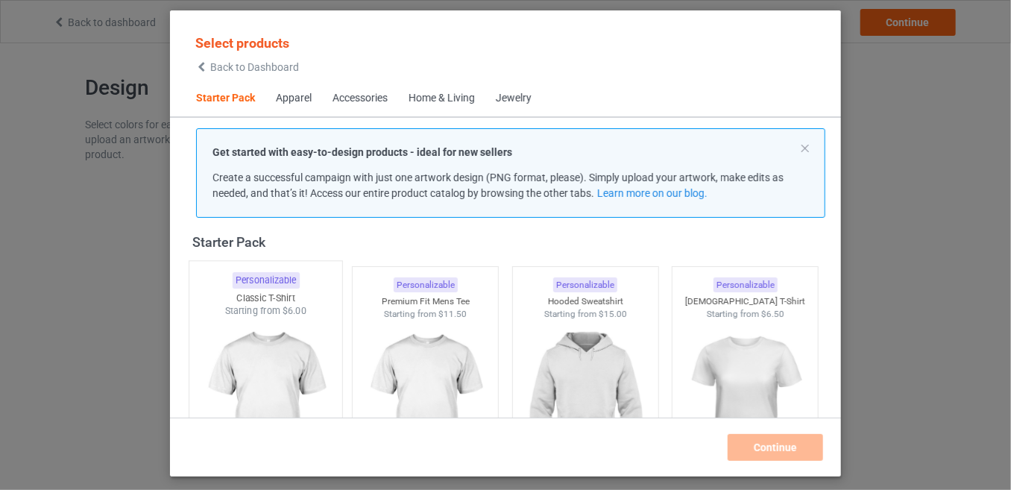
click at [281, 393] on img at bounding box center [265, 404] width 140 height 175
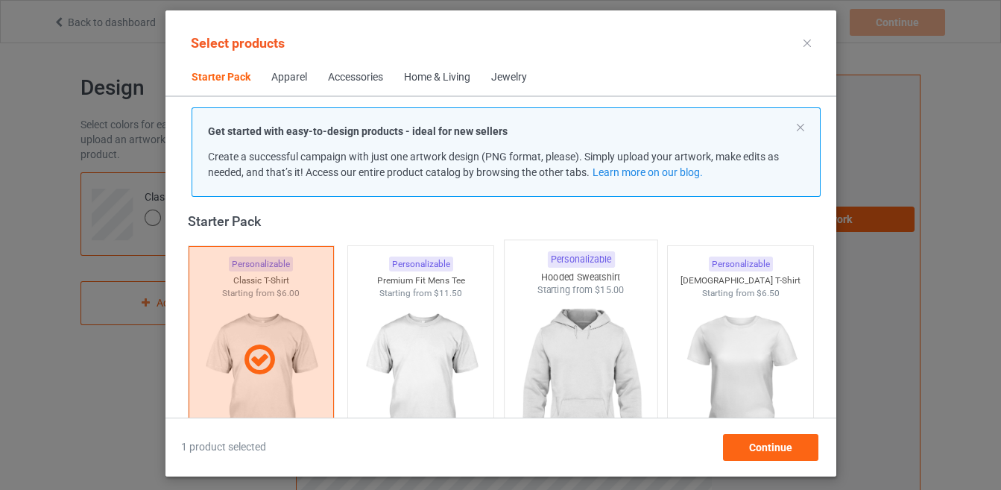
click at [535, 383] on img at bounding box center [580, 384] width 140 height 175
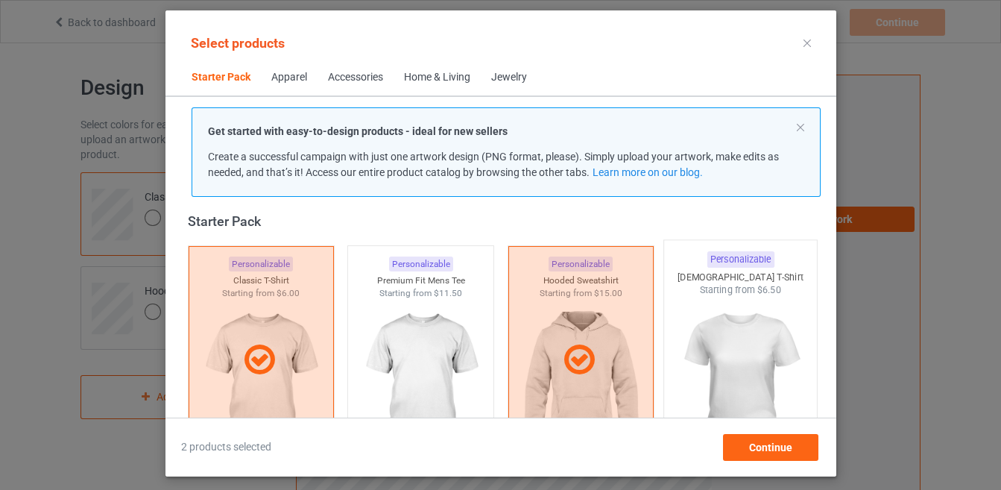
click at [721, 374] on img at bounding box center [740, 384] width 140 height 175
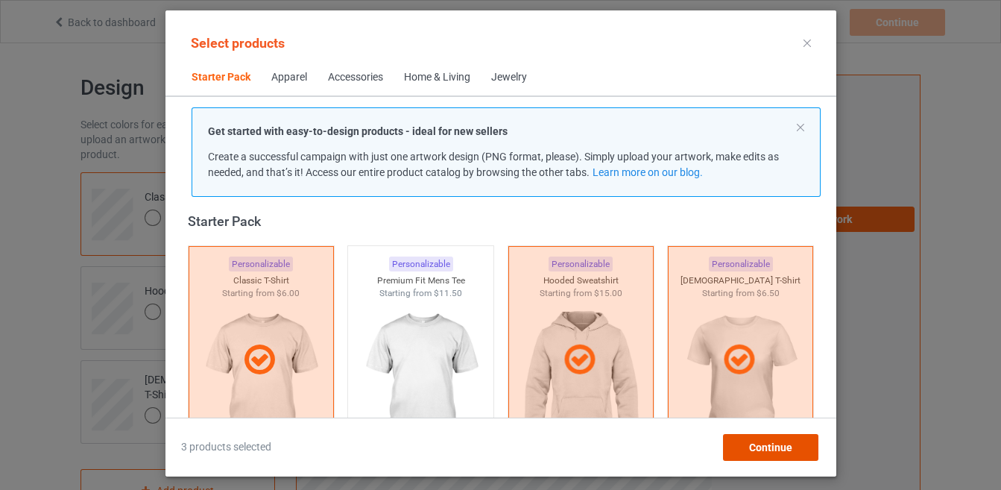
click at [758, 451] on span "Continue" at bounding box center [769, 447] width 43 height 12
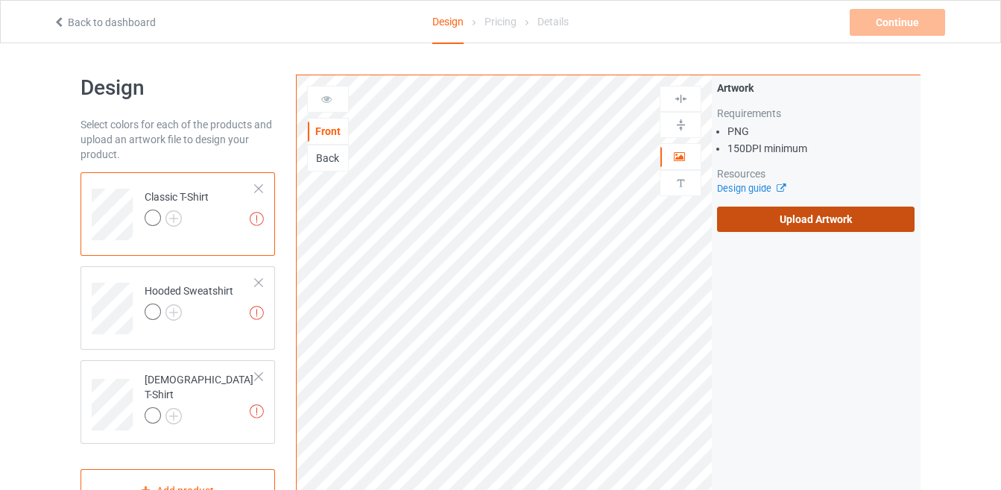
click at [780, 221] on label "Upload Artwork" at bounding box center [815, 218] width 197 height 25
click at [0, 0] on input "Upload Artwork" at bounding box center [0, 0] width 0 height 0
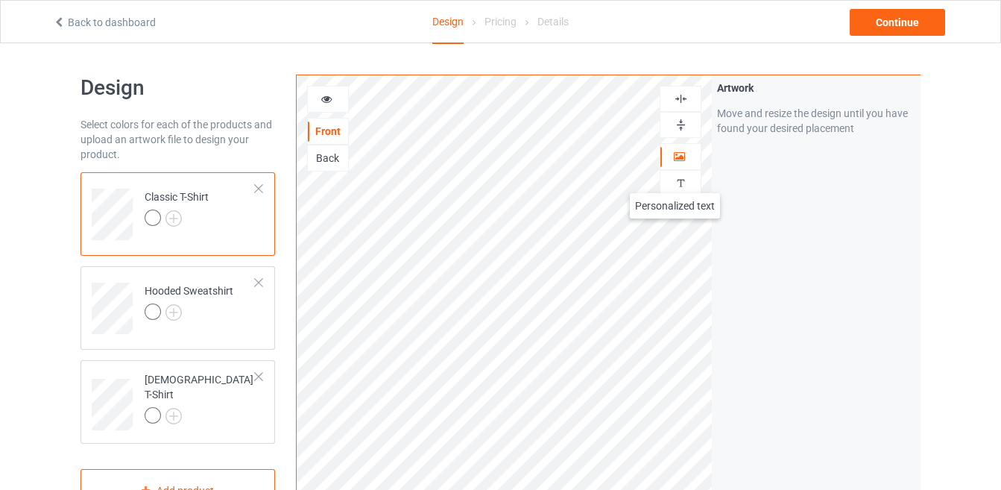
click at [675, 178] on img at bounding box center [681, 183] width 14 height 14
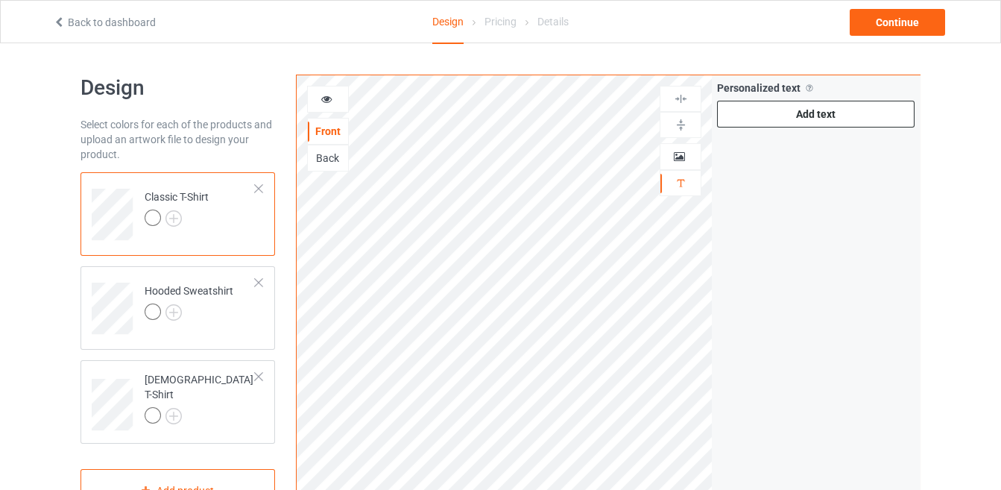
click at [808, 107] on div "Add text" at bounding box center [815, 114] width 197 height 27
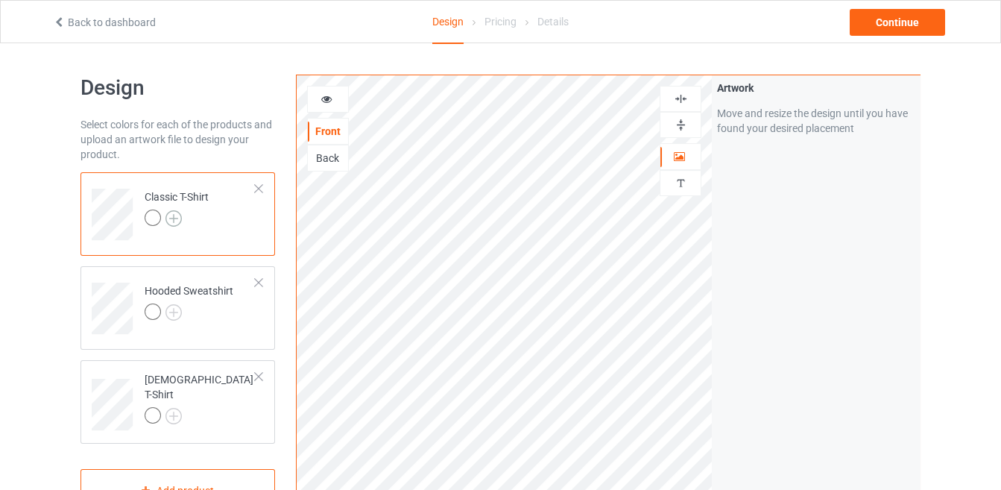
click at [170, 218] on img at bounding box center [173, 218] width 16 height 16
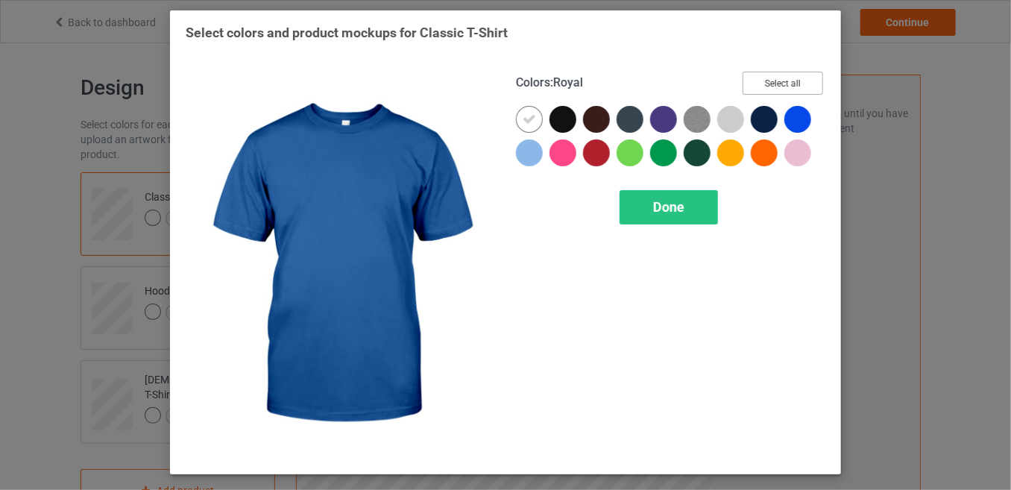
click at [801, 72] on button "Select all" at bounding box center [782, 83] width 80 height 23
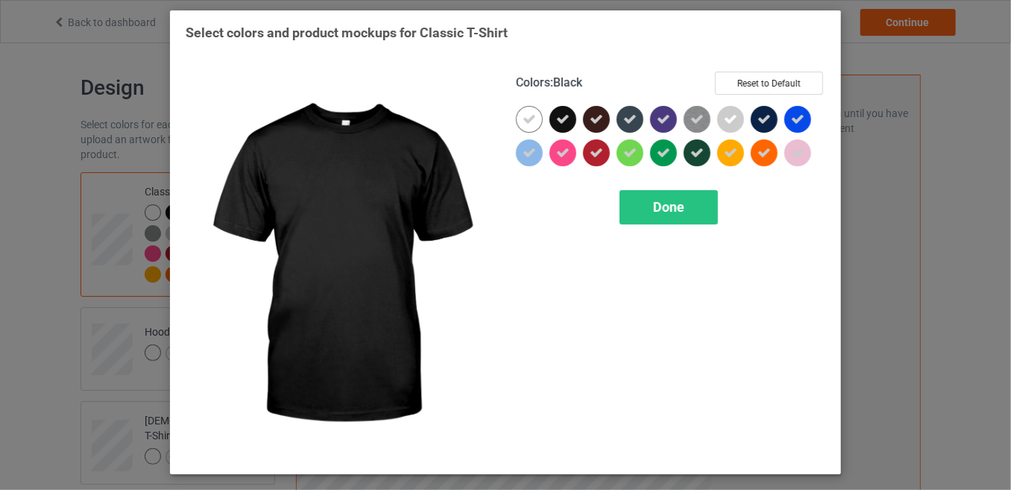
click at [564, 113] on icon at bounding box center [562, 119] width 13 height 13
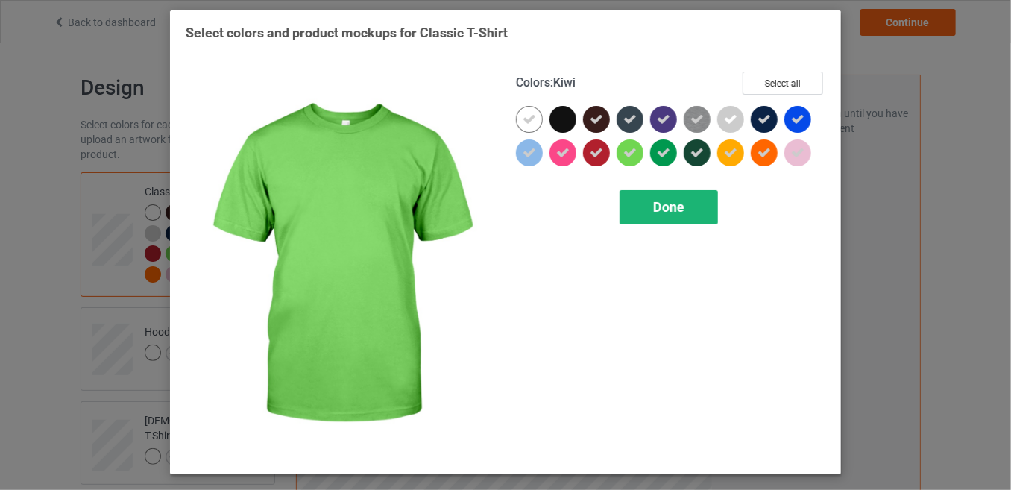
click at [656, 200] on span "Done" at bounding box center [668, 207] width 31 height 16
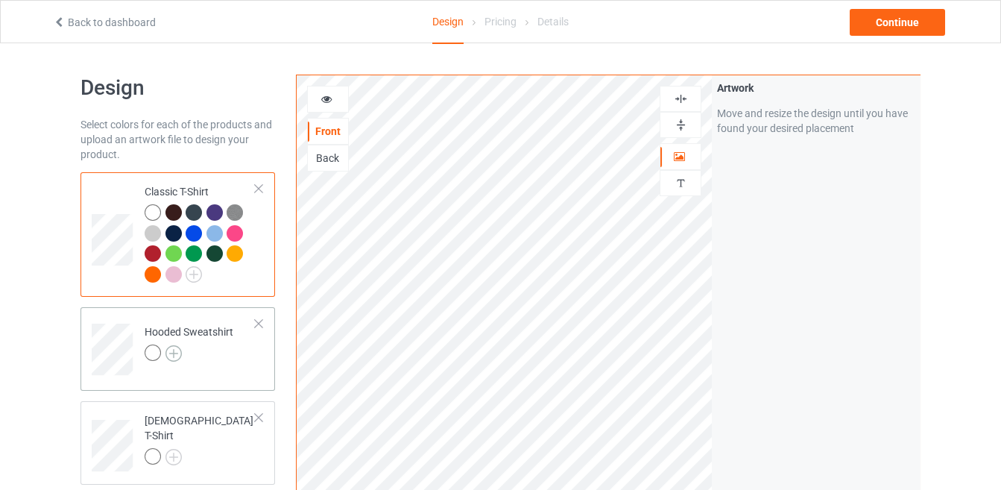
click at [171, 358] on img at bounding box center [173, 353] width 16 height 16
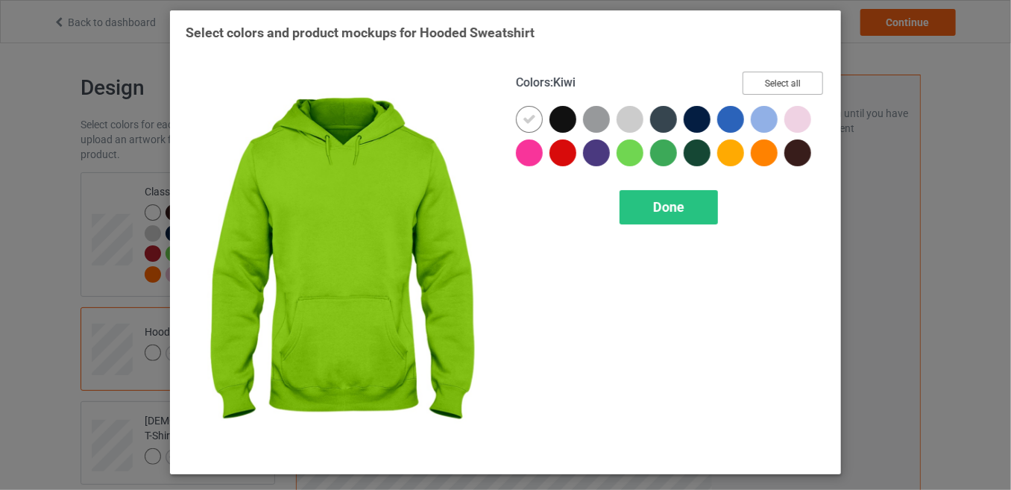
click at [771, 85] on button "Select all" at bounding box center [782, 83] width 80 height 23
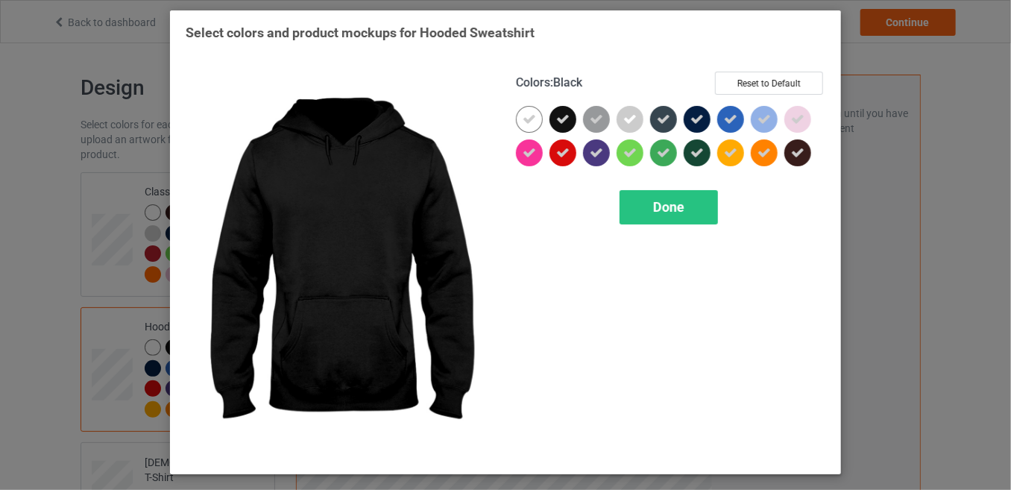
click at [567, 123] on icon at bounding box center [562, 119] width 13 height 13
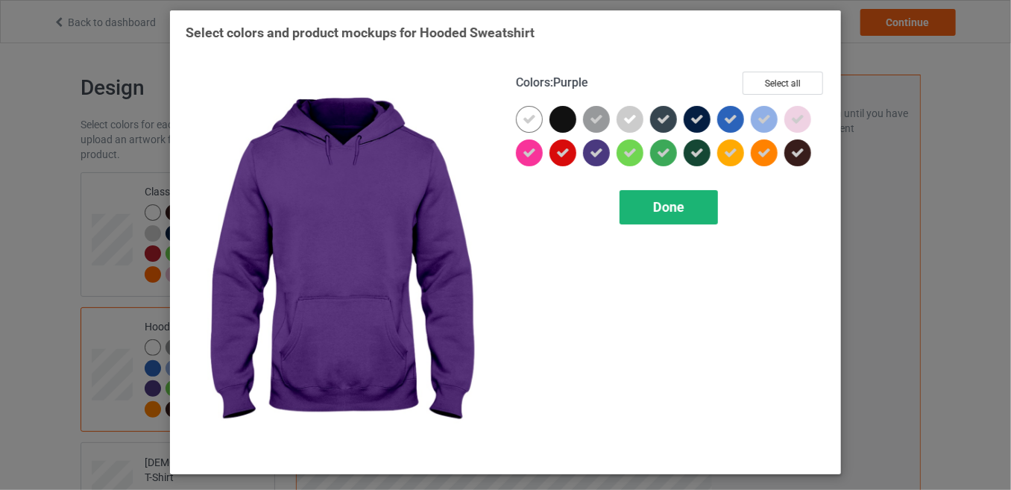
click at [640, 210] on div "Done" at bounding box center [668, 207] width 98 height 34
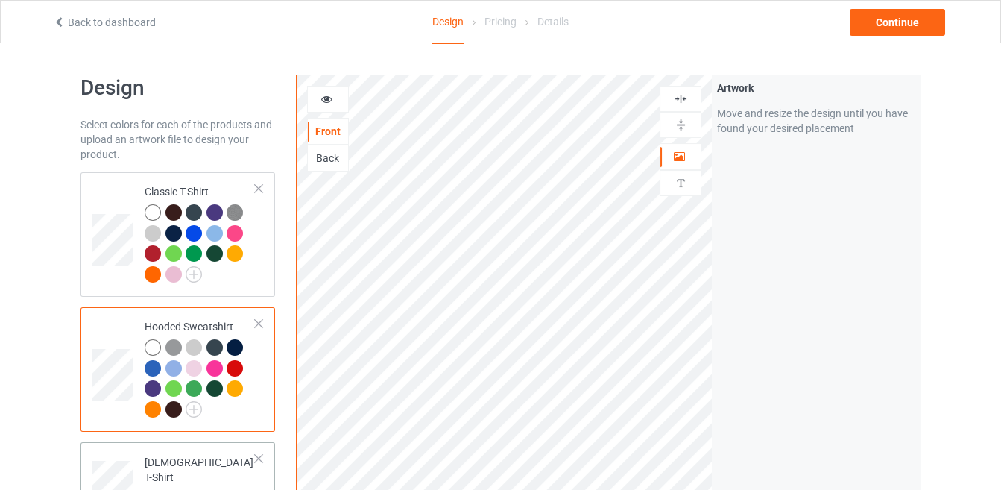
click at [174, 489] on img at bounding box center [173, 498] width 16 height 16
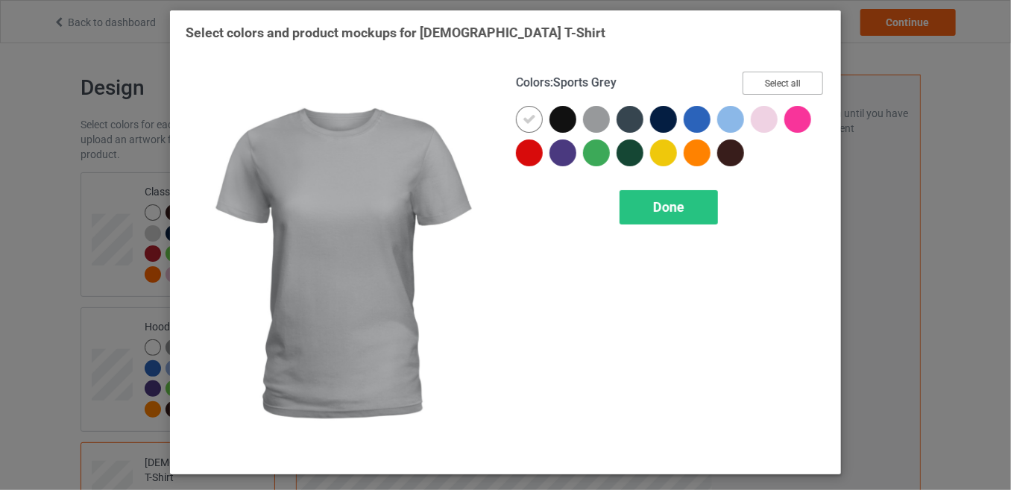
click at [797, 84] on button "Select all" at bounding box center [782, 83] width 80 height 23
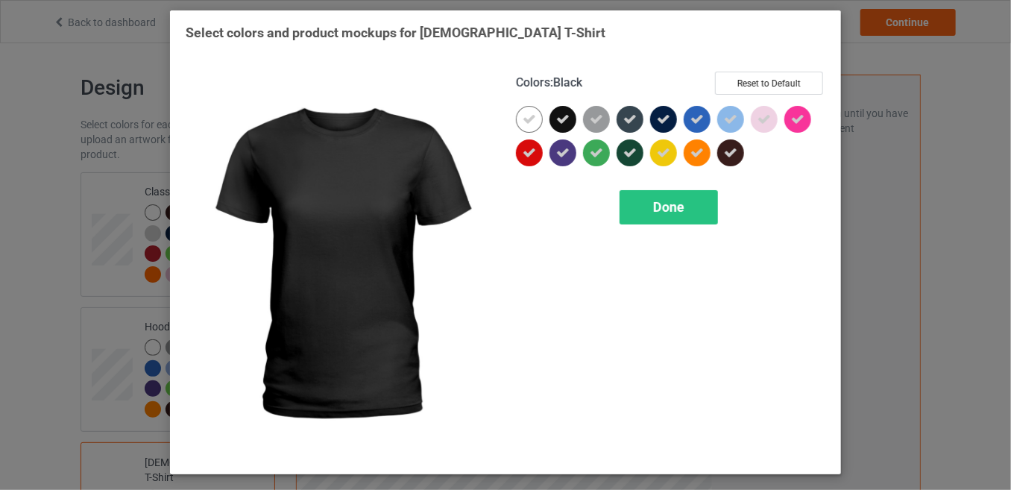
click at [567, 113] on icon at bounding box center [562, 119] width 13 height 13
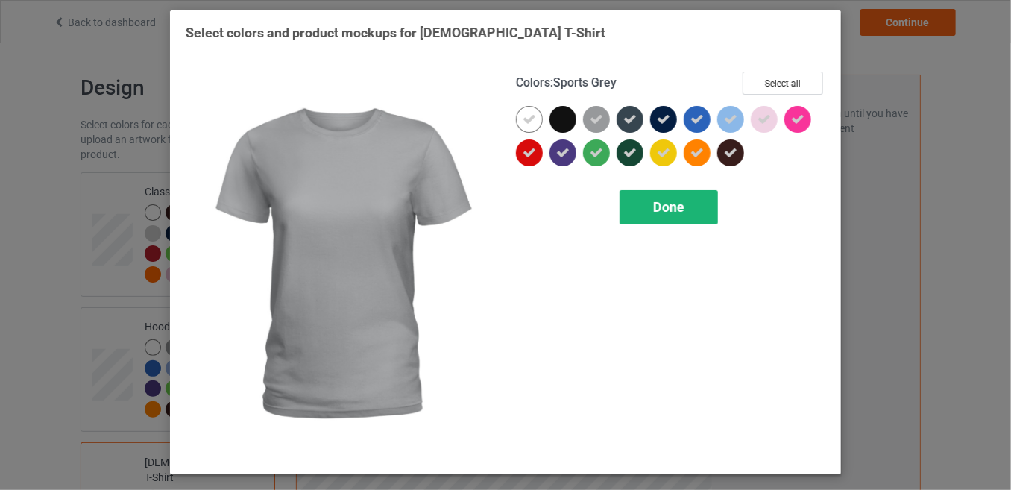
click at [643, 201] on div "Done" at bounding box center [668, 207] width 98 height 34
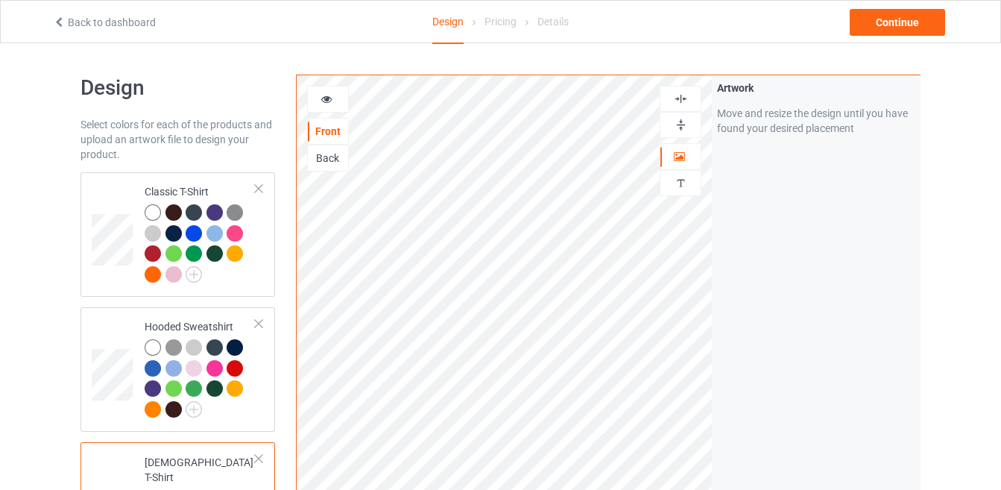
scroll to position [48, 0]
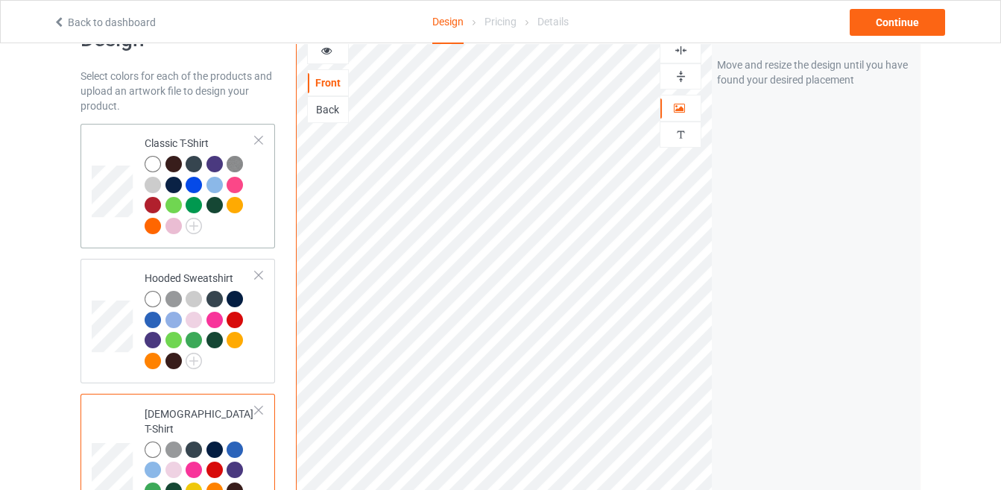
click at [136, 198] on td "Classic T-Shirt" at bounding box center [199, 186] width 127 height 113
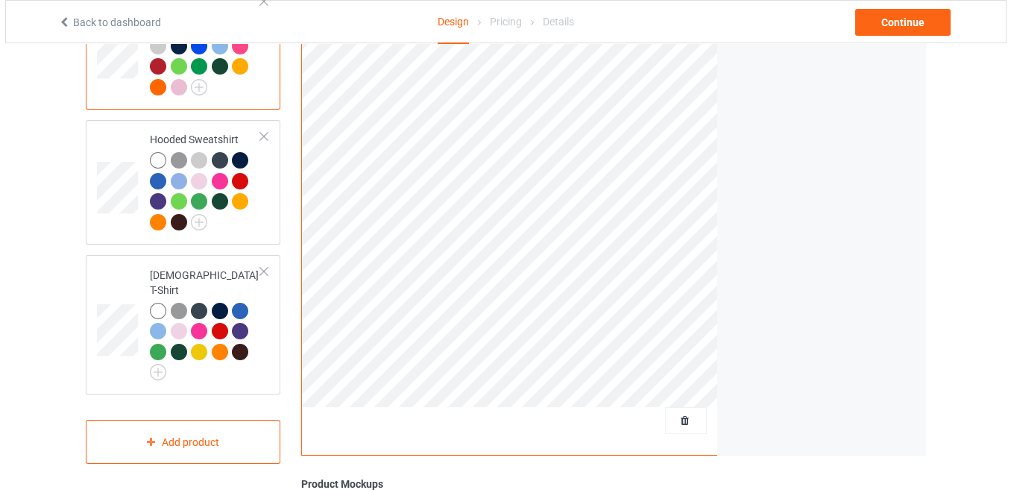
scroll to position [244, 0]
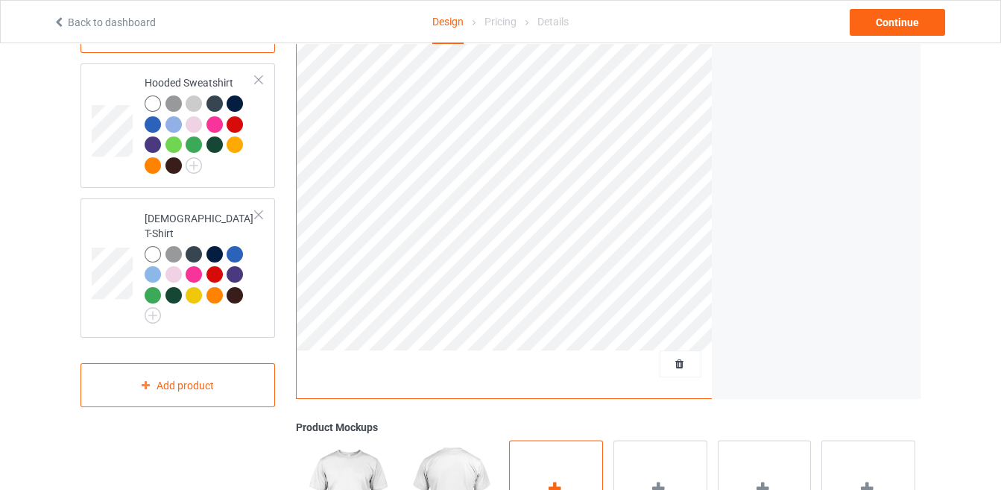
click at [550, 460] on div "Add mockup" at bounding box center [556, 498] width 94 height 117
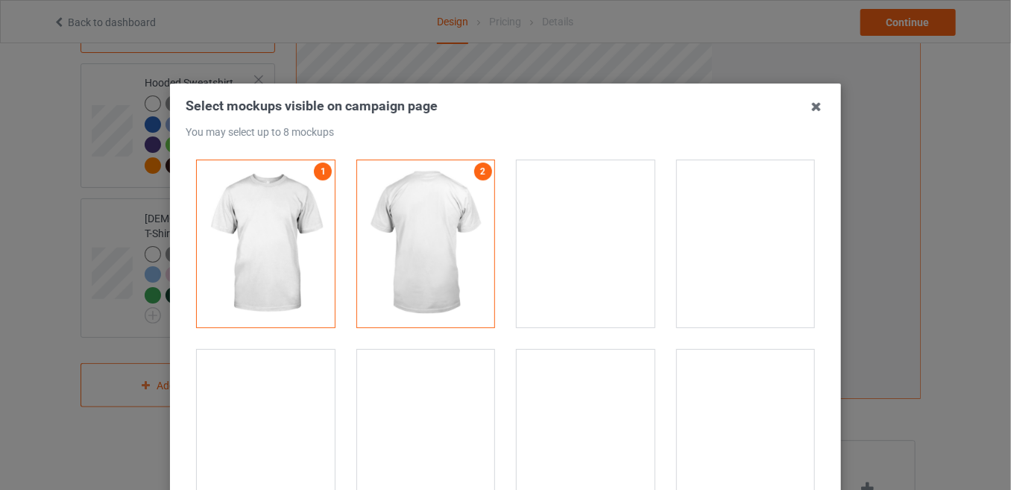
click at [547, 286] on div at bounding box center [585, 243] width 138 height 167
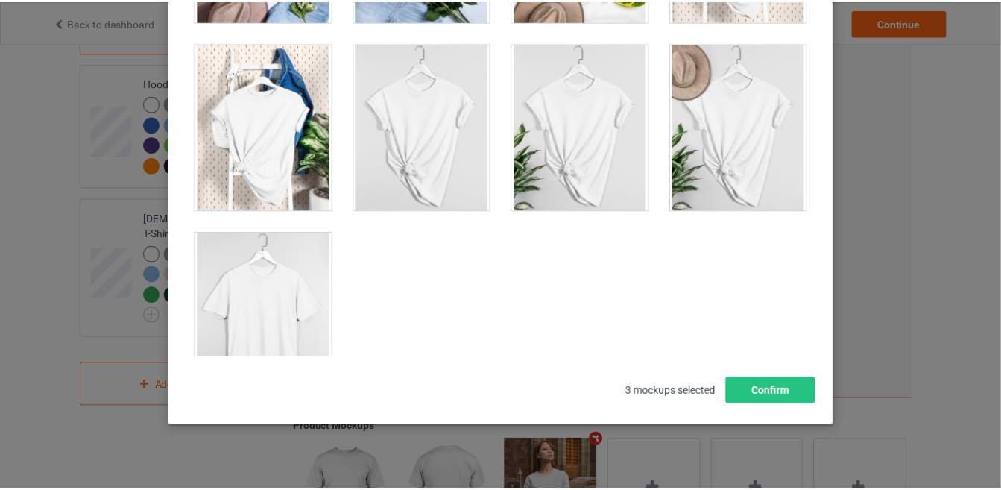
scroll to position [202, 0]
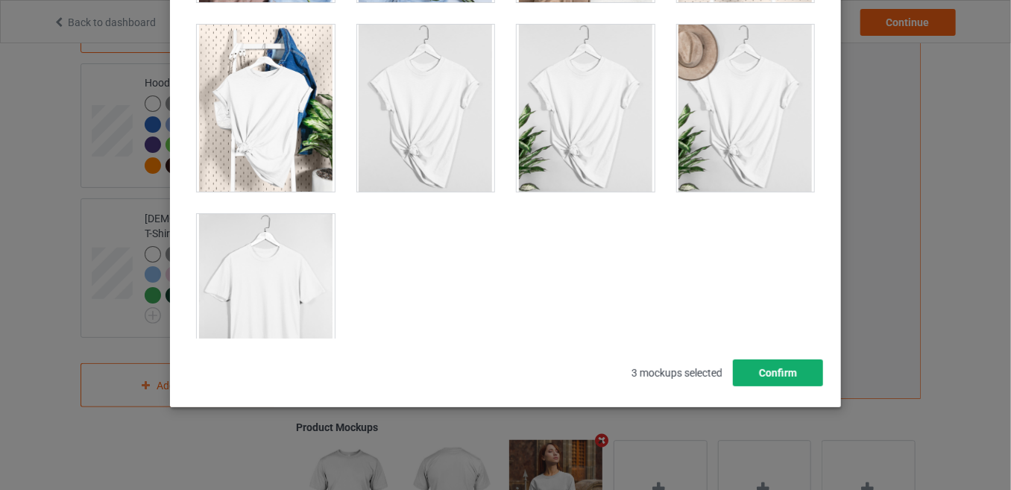
click at [800, 367] on button "Confirm" at bounding box center [778, 372] width 90 height 27
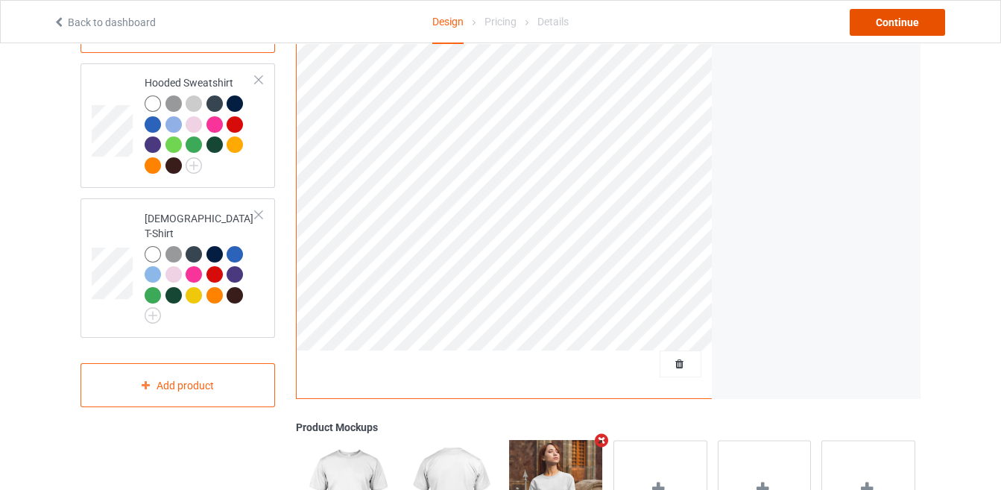
click at [913, 20] on div "Continue" at bounding box center [897, 22] width 95 height 27
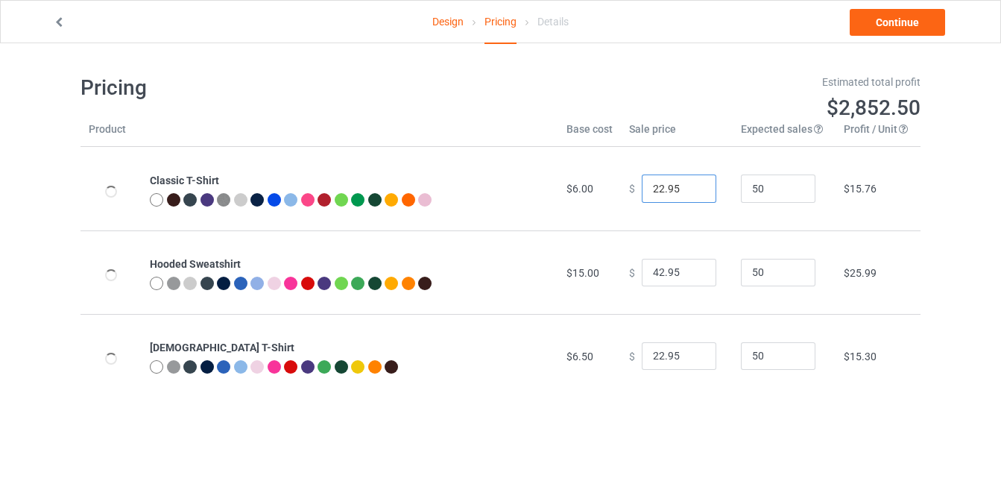
click at [656, 186] on input "22.95" at bounding box center [679, 188] width 75 height 28
type input "19.95"
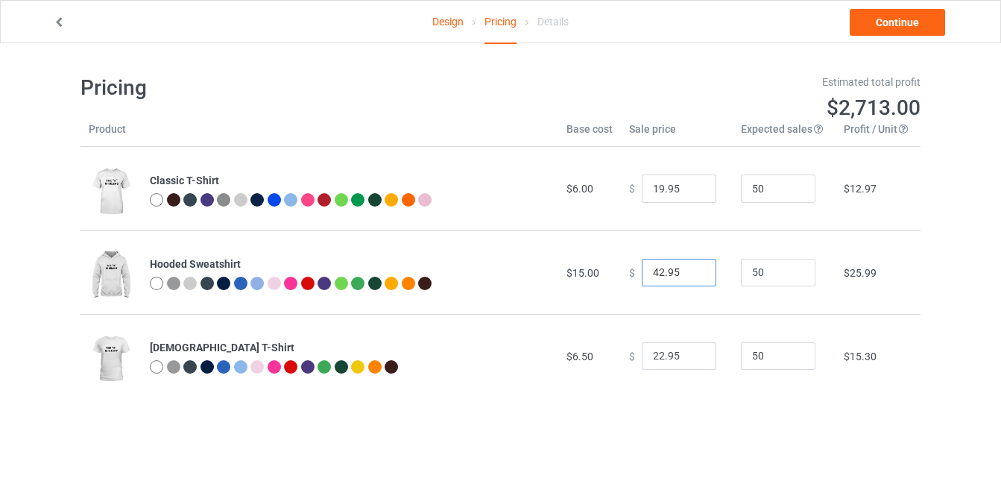
click at [656, 269] on input "42.95" at bounding box center [679, 273] width 75 height 28
type input "40.95"
click at [657, 351] on input "22.95" at bounding box center [679, 356] width 75 height 28
type input "19.95"
click at [891, 31] on link "Continue" at bounding box center [897, 22] width 95 height 27
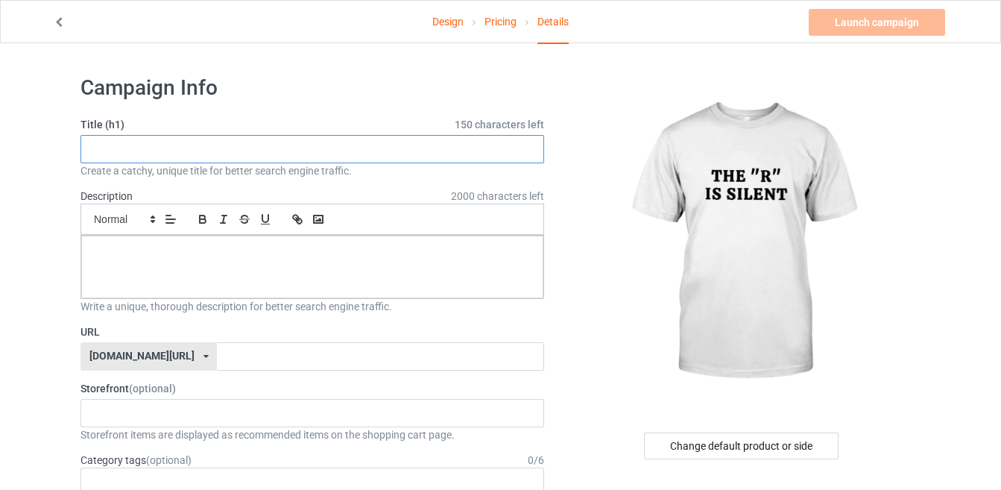
click at [365, 153] on input "text" at bounding box center [312, 149] width 464 height 28
drag, startPoint x: 329, startPoint y: 146, endPoint x: 37, endPoint y: 144, distance: 292.9
type input "THE R IS SILENCE"
click at [265, 347] on input "text" at bounding box center [380, 356] width 326 height 28
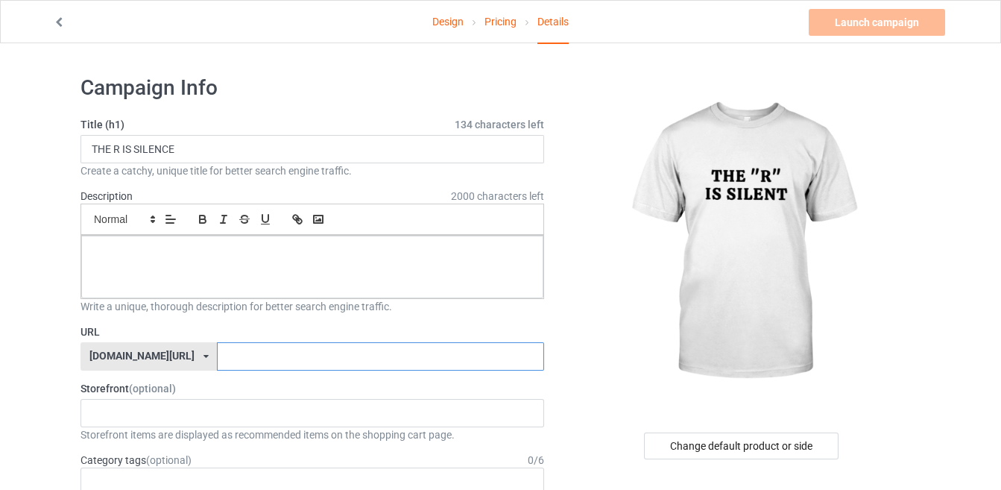
paste input "THE R IS SILENCE"
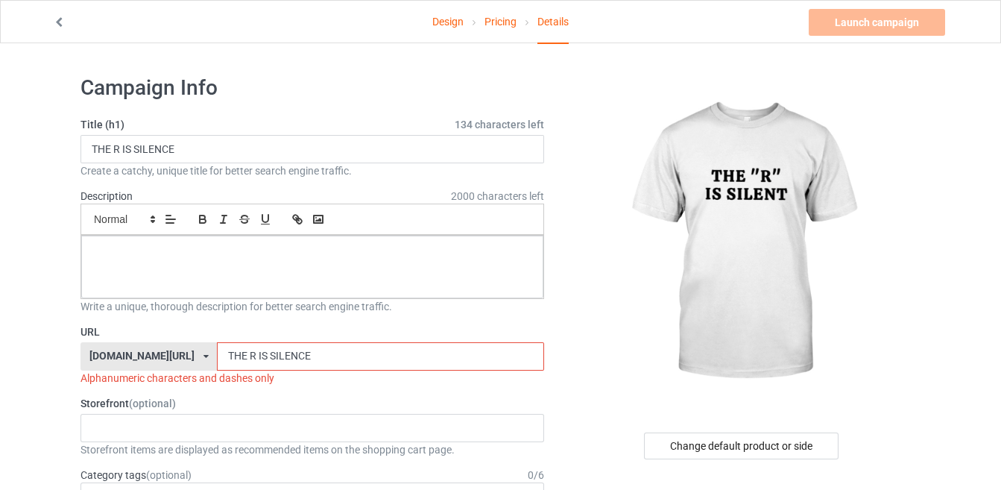
type input "THE R IS SILENCE"
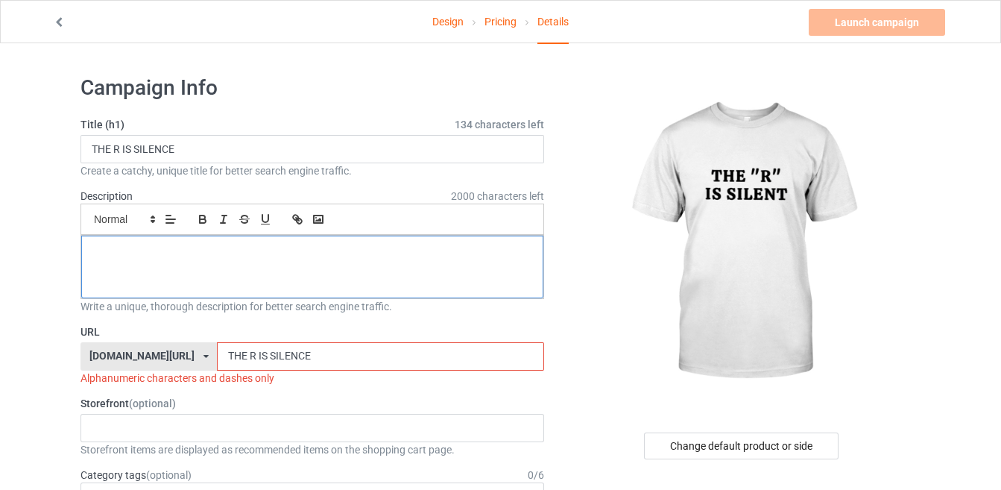
click at [249, 257] on div at bounding box center [312, 266] width 462 height 63
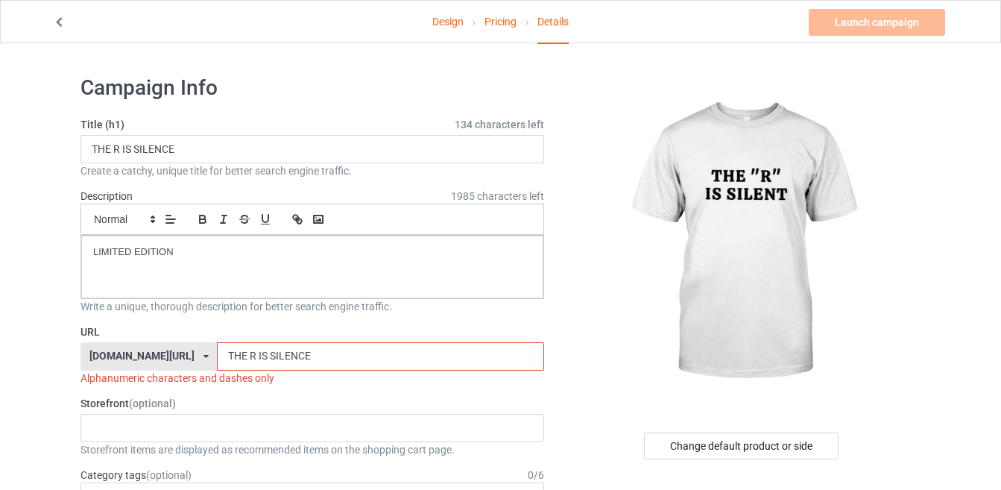
click at [227, 350] on input "THE R IS SILENCE" at bounding box center [380, 356] width 326 height 28
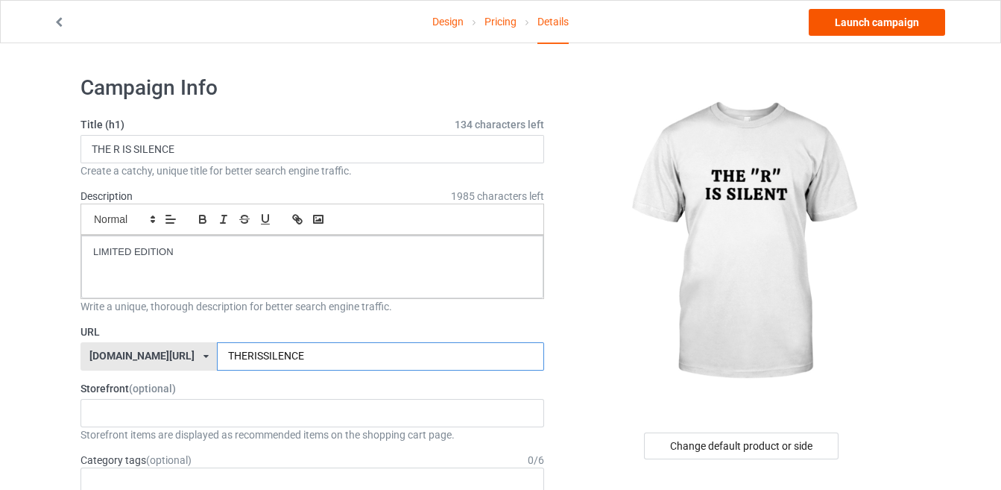
type input "THERISSILENCE"
click at [894, 14] on link "Launch campaign" at bounding box center [877, 22] width 136 height 27
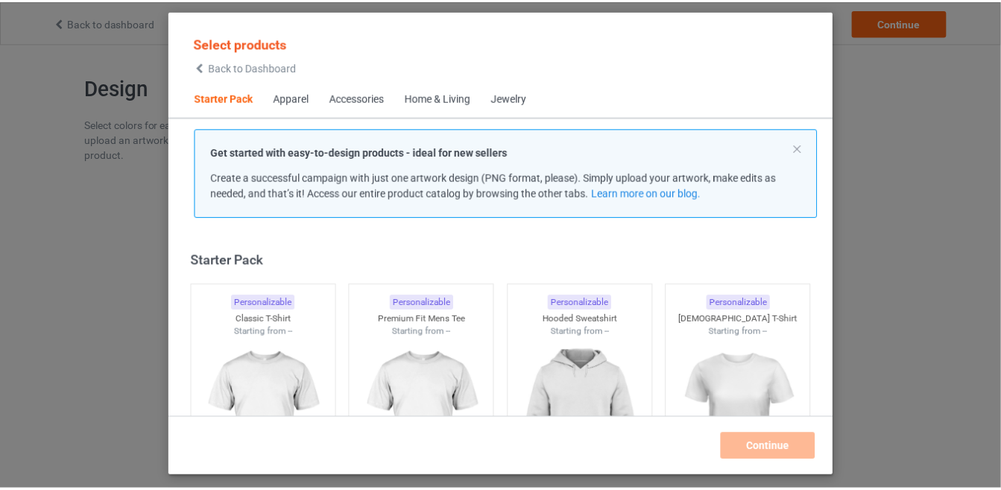
scroll to position [18, 0]
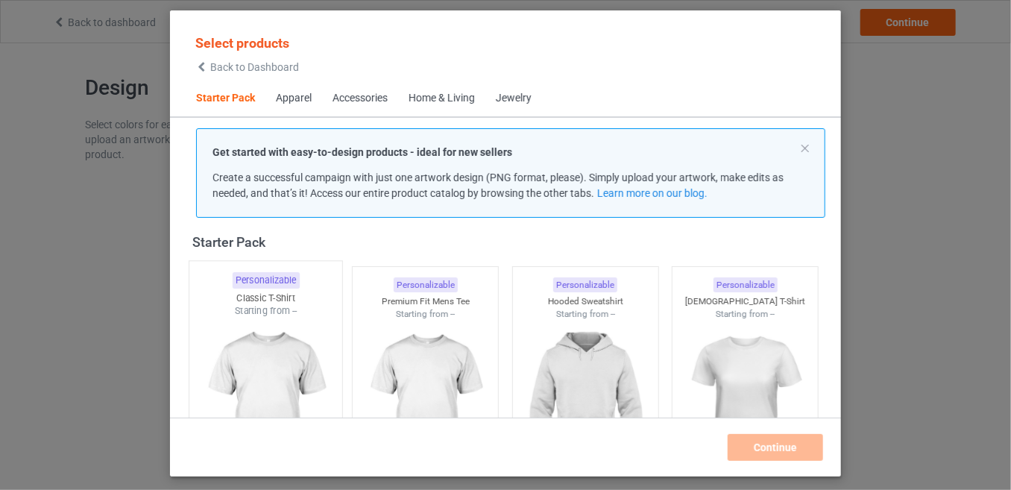
click at [262, 334] on img at bounding box center [265, 404] width 140 height 175
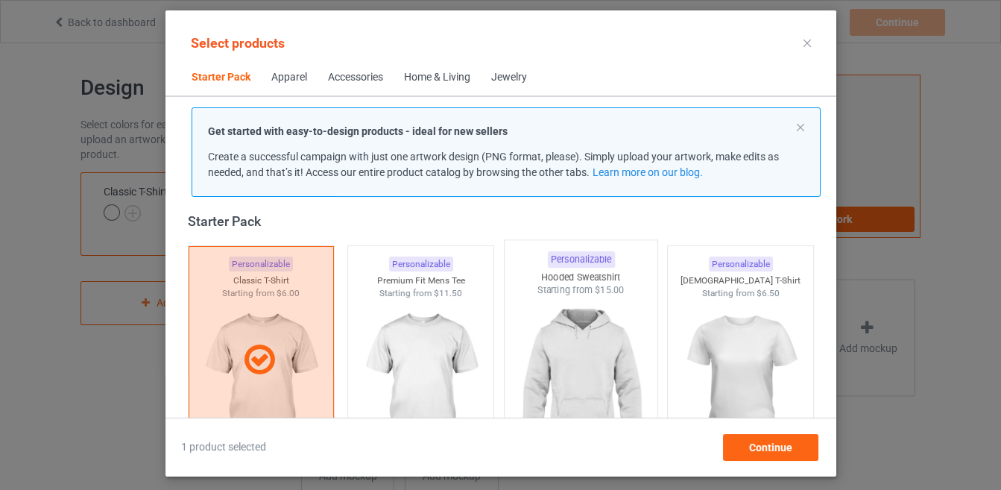
click at [567, 338] on img at bounding box center [580, 384] width 140 height 175
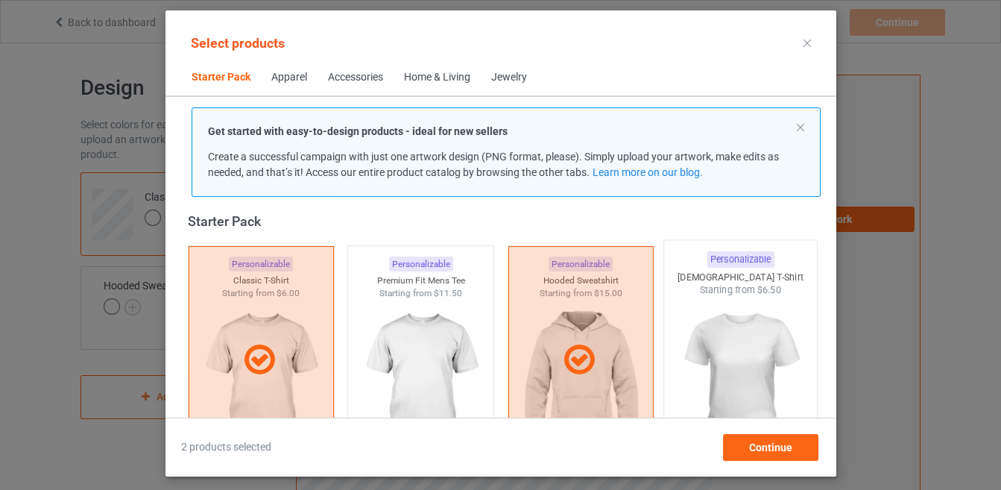
click at [695, 352] on img at bounding box center [740, 384] width 140 height 175
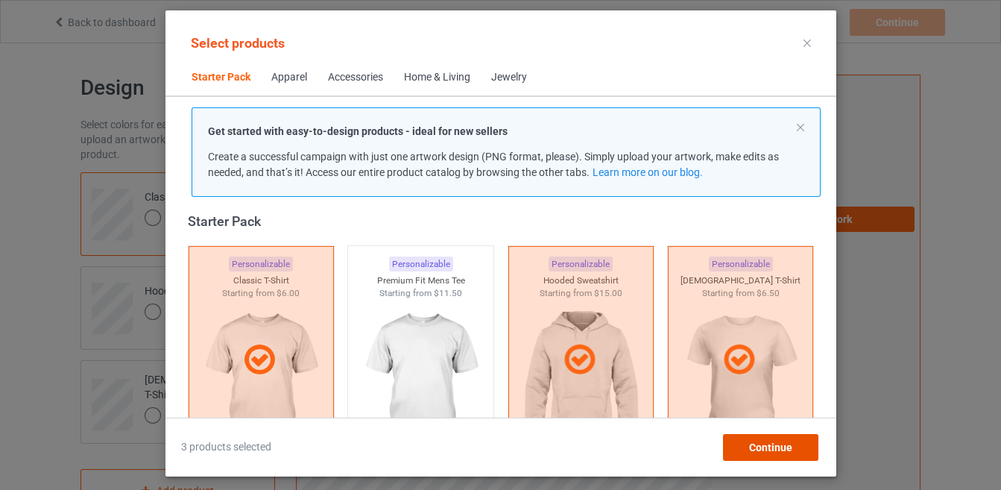
click at [772, 438] on div "Continue" at bounding box center [769, 447] width 95 height 27
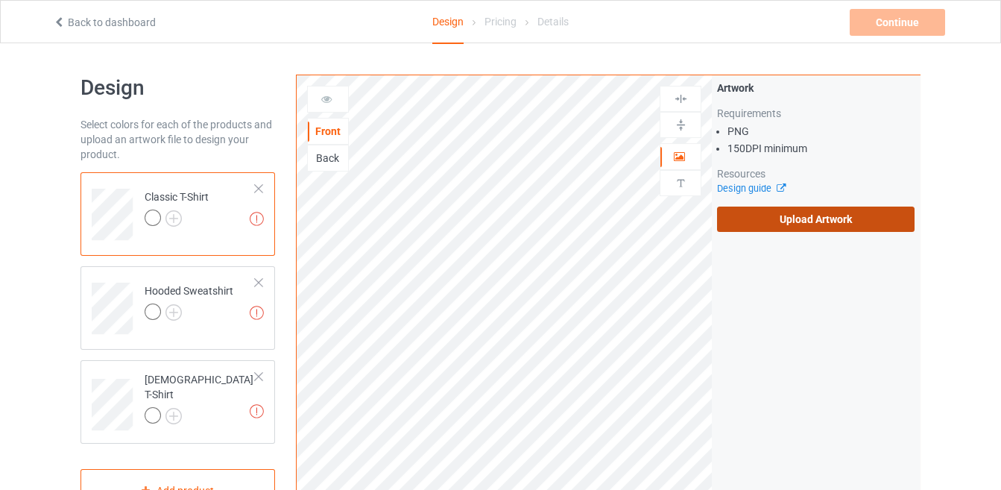
click at [759, 226] on label "Upload Artwork" at bounding box center [815, 218] width 197 height 25
click at [0, 0] on input "Upload Artwork" at bounding box center [0, 0] width 0 height 0
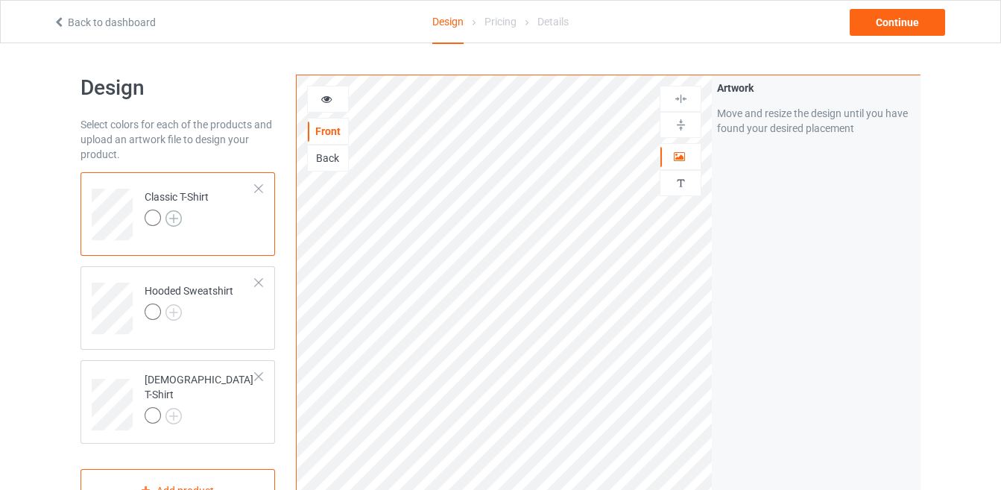
click at [176, 218] on img at bounding box center [173, 218] width 16 height 16
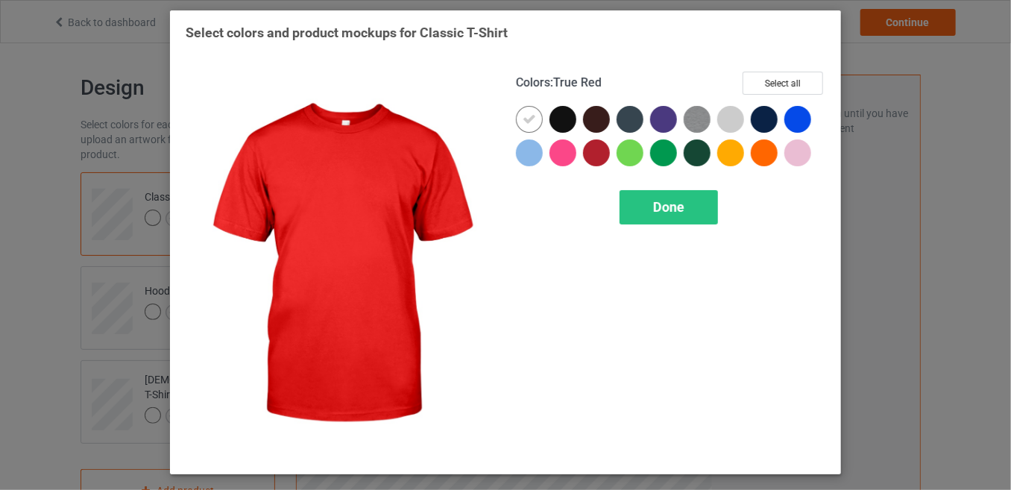
click at [592, 157] on div at bounding box center [596, 152] width 27 height 27
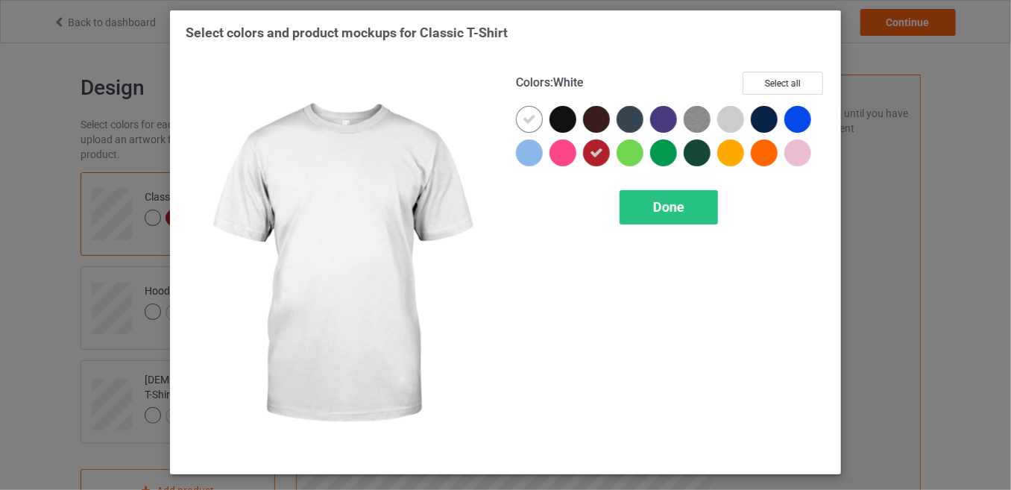
click at [522, 121] on icon at bounding box center [528, 119] width 13 height 13
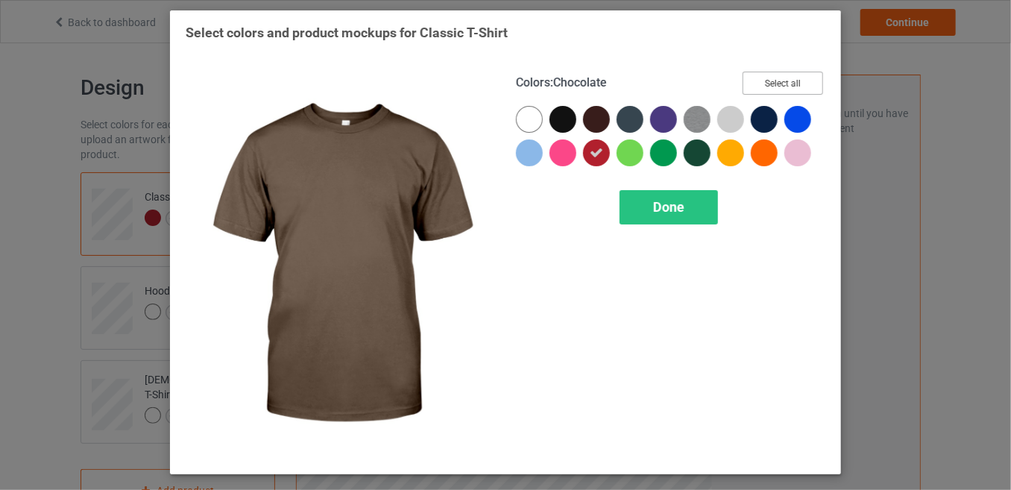
click at [775, 75] on button "Select all" at bounding box center [782, 83] width 80 height 23
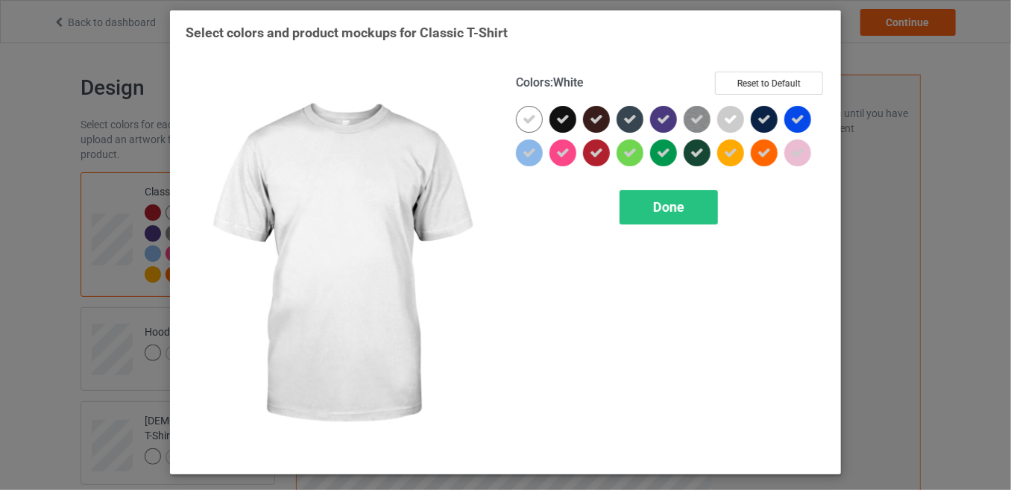
click at [525, 121] on icon at bounding box center [528, 119] width 13 height 13
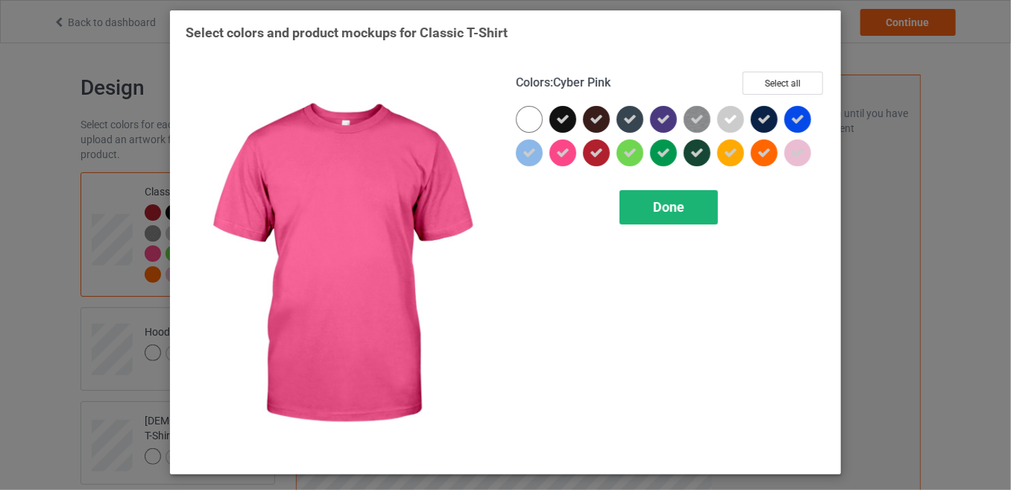
click at [655, 199] on span "Done" at bounding box center [668, 207] width 31 height 16
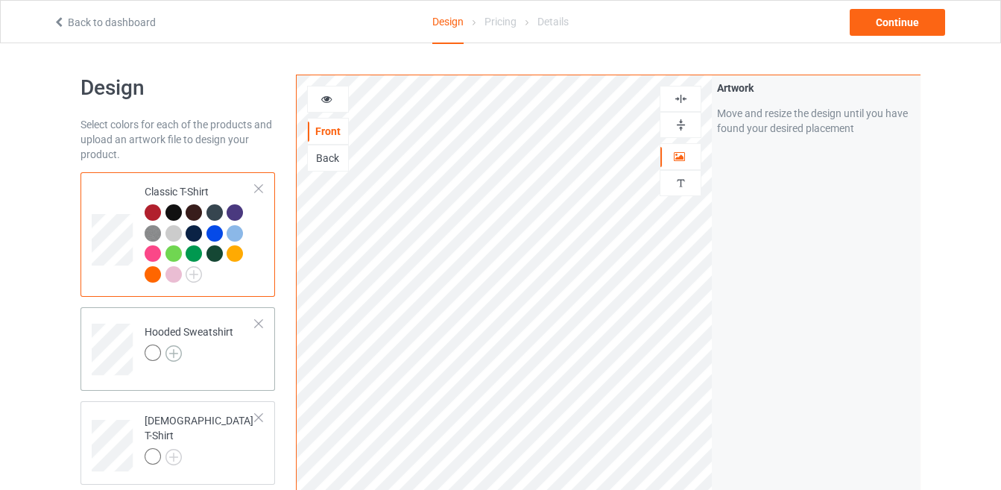
click at [172, 349] on img at bounding box center [173, 353] width 16 height 16
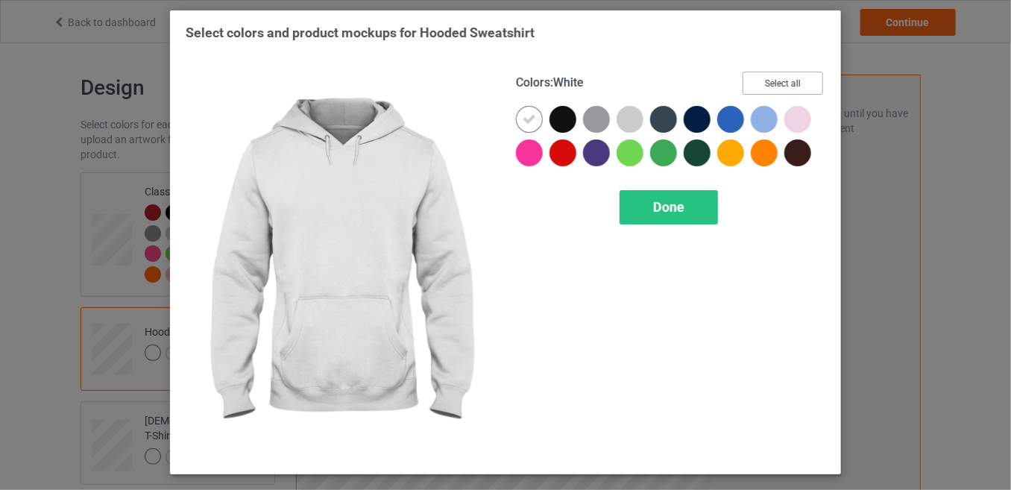
click at [755, 79] on button "Select all" at bounding box center [782, 83] width 80 height 23
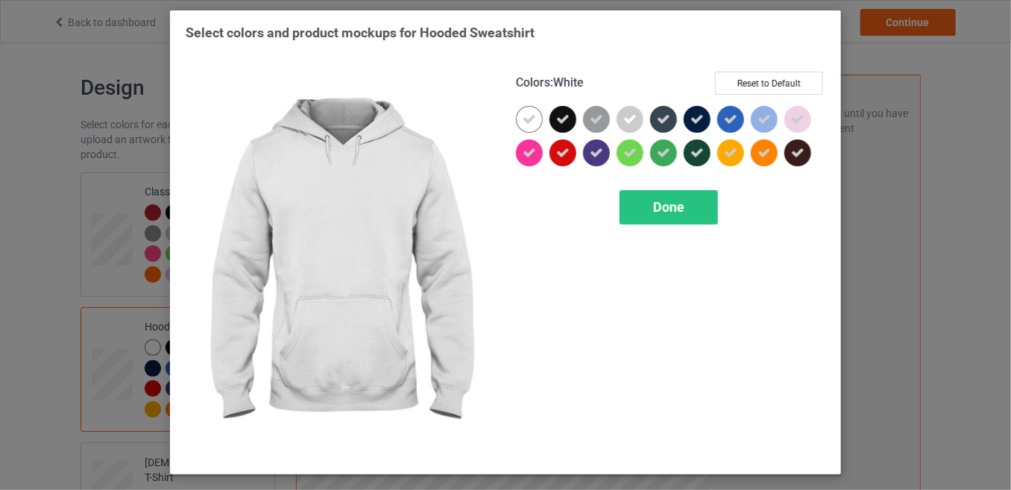
click at [525, 118] on icon at bounding box center [528, 119] width 13 height 13
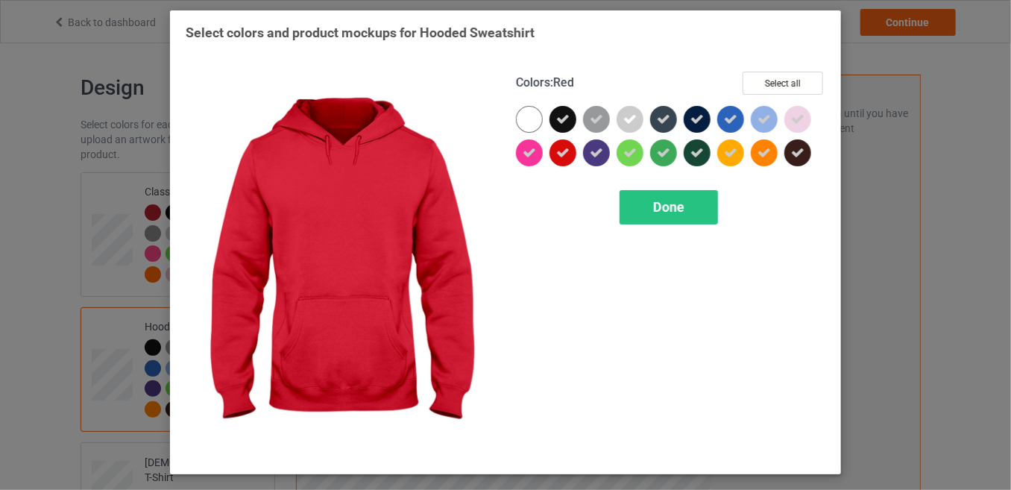
click at [561, 151] on icon at bounding box center [562, 152] width 13 height 13
click at [561, 151] on div at bounding box center [562, 152] width 27 height 27
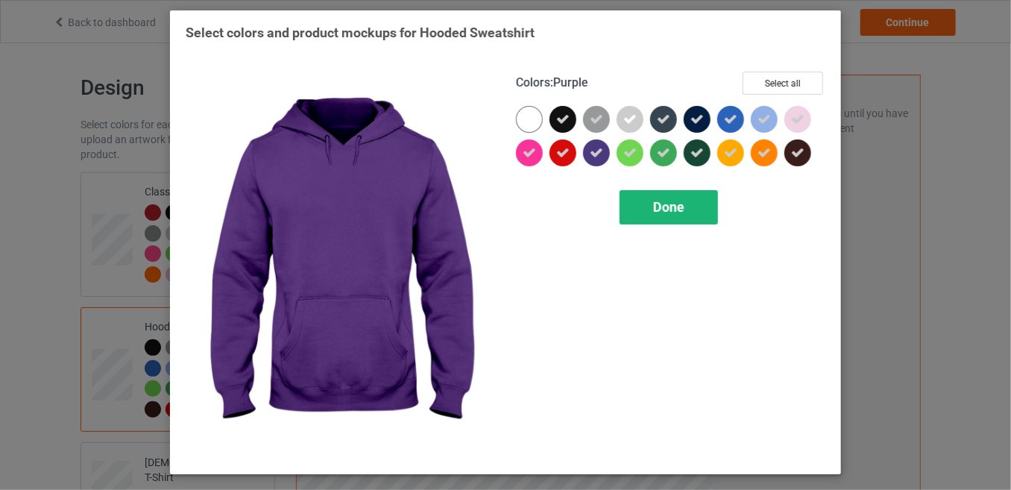
click at [675, 203] on span "Done" at bounding box center [668, 207] width 31 height 16
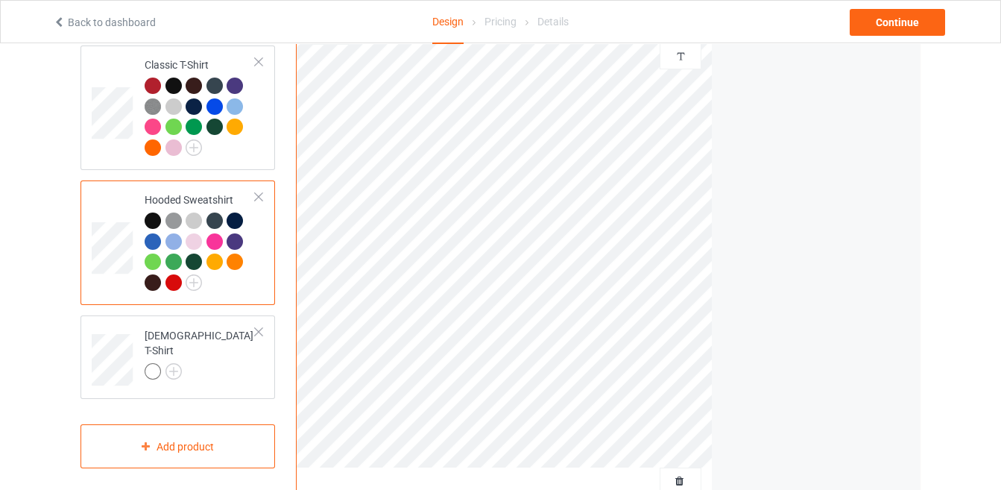
scroll to position [139, 0]
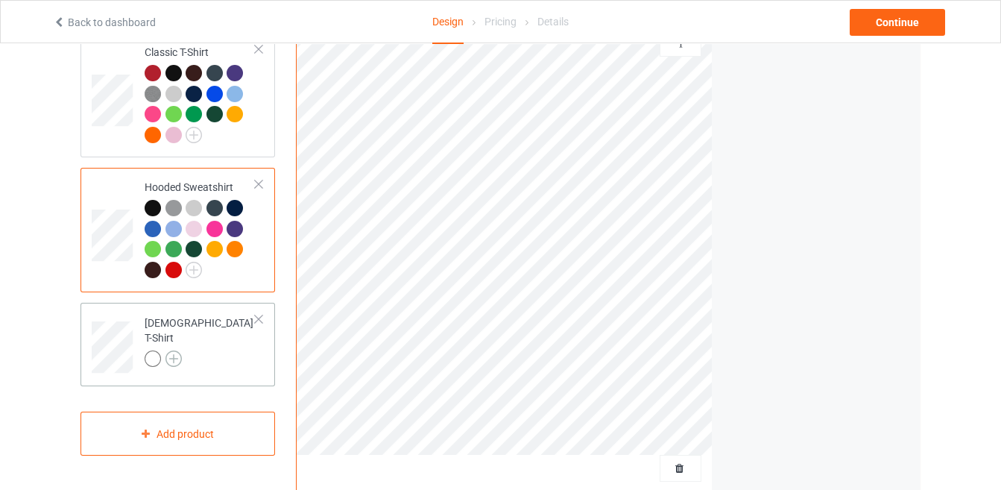
click at [175, 350] on img at bounding box center [173, 358] width 16 height 16
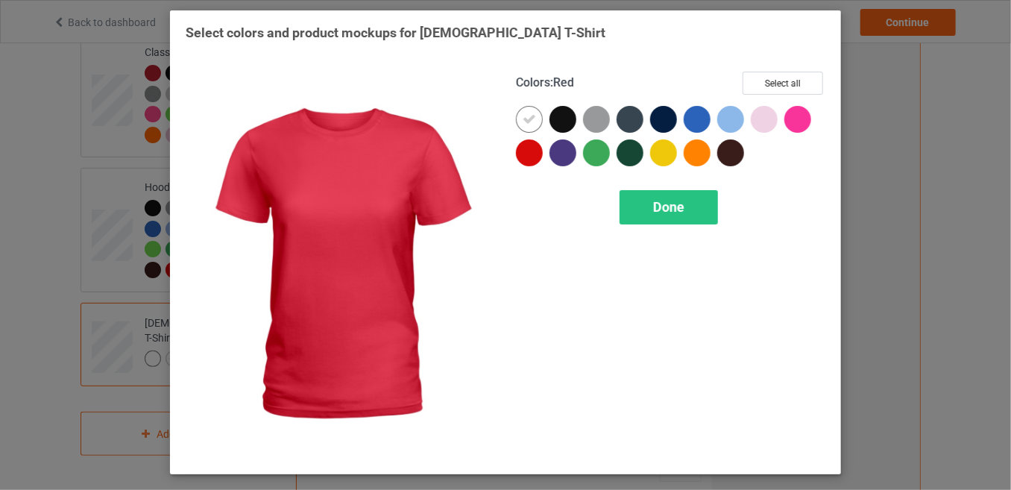
click at [516, 152] on div at bounding box center [529, 152] width 27 height 27
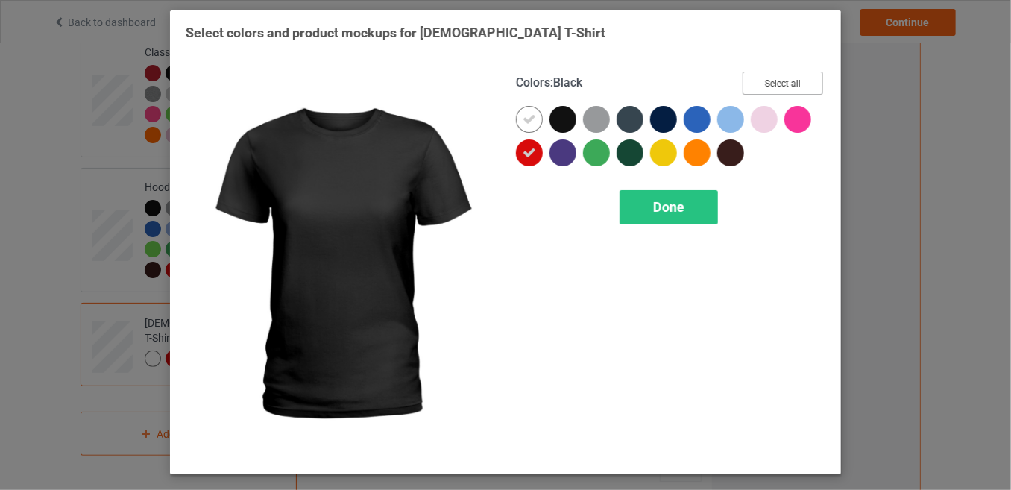
click at [788, 80] on button "Select all" at bounding box center [782, 83] width 80 height 23
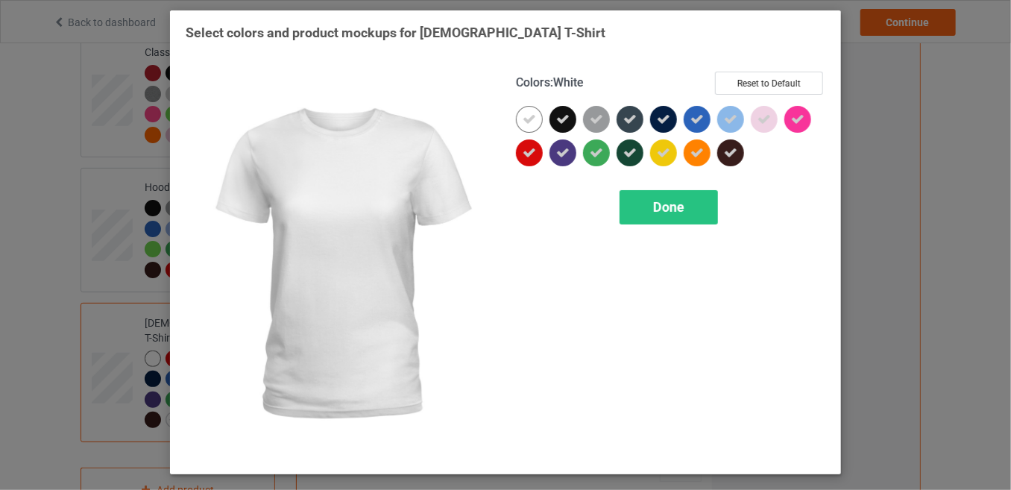
click at [535, 118] on icon at bounding box center [528, 119] width 13 height 13
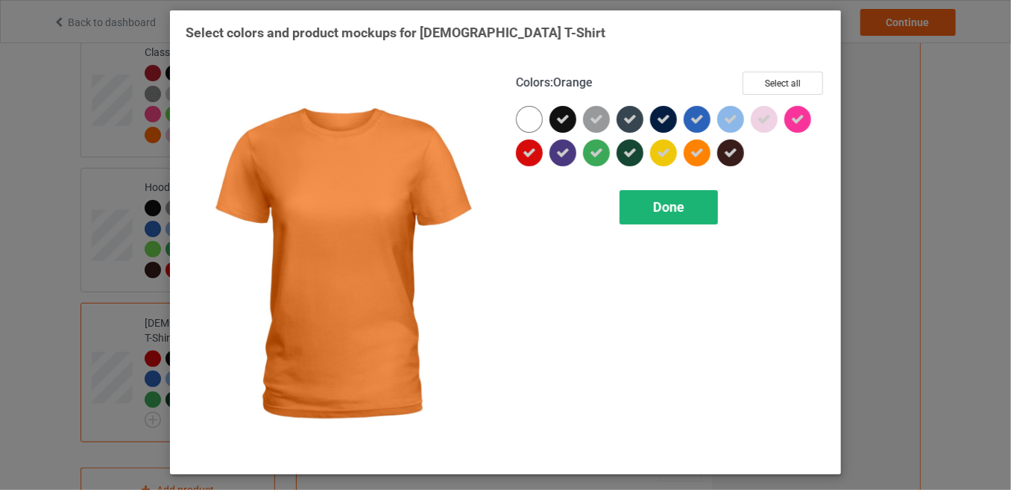
click at [692, 201] on div "Done" at bounding box center [668, 207] width 98 height 34
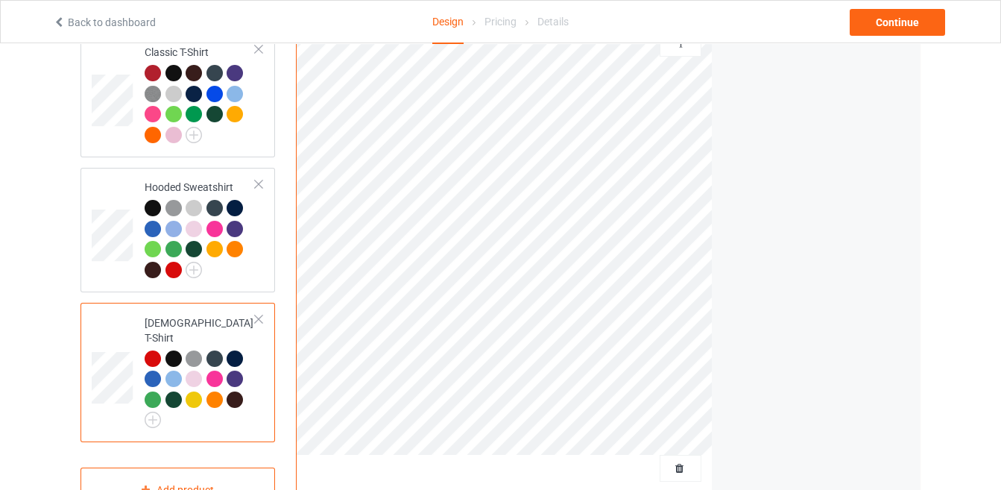
click at [152, 350] on div at bounding box center [153, 358] width 16 height 16
click at [193, 370] on div at bounding box center [194, 378] width 16 height 16
click at [868, 25] on div "Continue" at bounding box center [897, 22] width 95 height 27
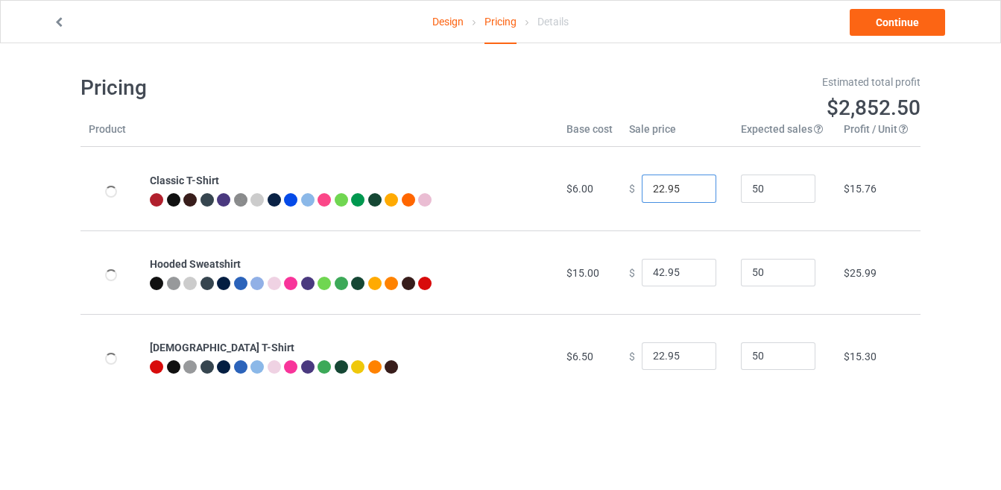
drag, startPoint x: 655, startPoint y: 183, endPoint x: 646, endPoint y: 183, distance: 8.9
click at [646, 183] on input "22.95" at bounding box center [679, 188] width 75 height 28
type input "19.95"
click at [655, 271] on input "42.95" at bounding box center [679, 273] width 75 height 28
type input "40.95"
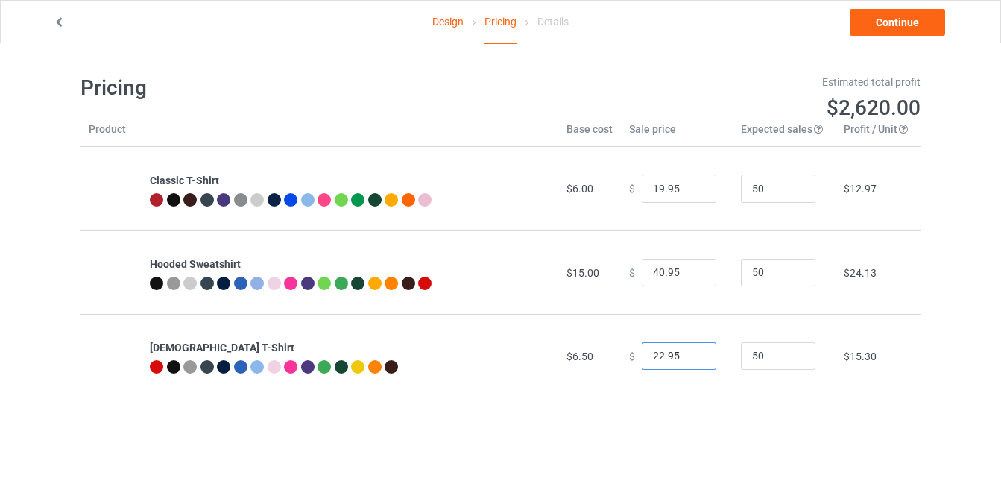
click at [656, 354] on input "22.95" at bounding box center [679, 356] width 75 height 28
type input "19.95"
click at [866, 19] on link "Continue" at bounding box center [897, 22] width 95 height 27
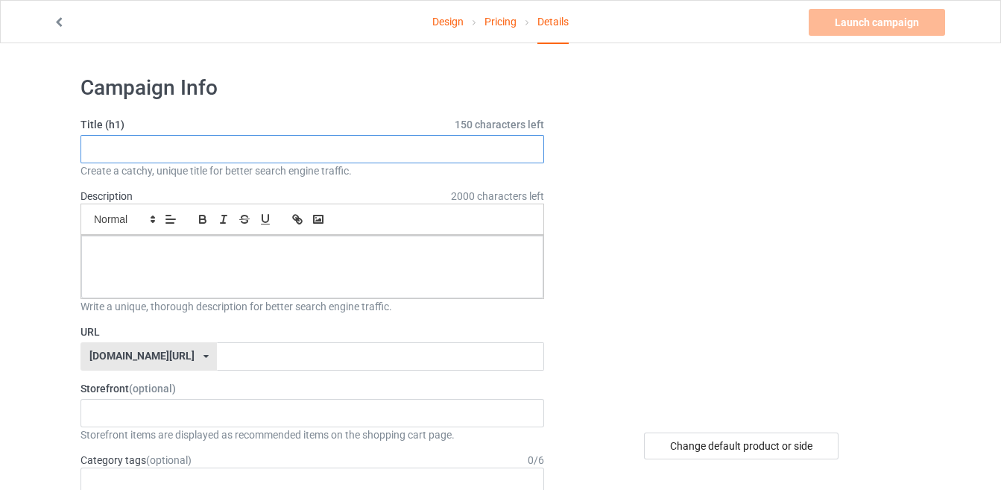
click at [372, 151] on input "text" at bounding box center [312, 149] width 464 height 28
click at [334, 146] on input "YOU SMELL LIKE DRAMA SHIRT" at bounding box center [312, 149] width 464 height 28
drag, startPoint x: 241, startPoint y: 148, endPoint x: 86, endPoint y: 158, distance: 155.4
click at [86, 158] on input "YOU SMELL LIKE DRAMA" at bounding box center [312, 149] width 464 height 28
type input "YOU SMELL LIKE DRAMA"
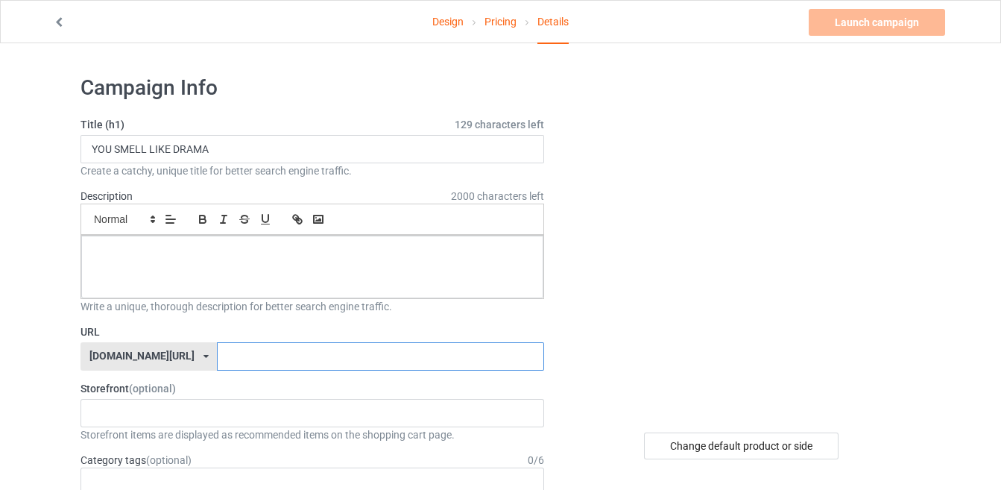
click at [261, 347] on input "text" at bounding box center [380, 356] width 326 height 28
paste input "YOU SMELL LIKE DRAMA"
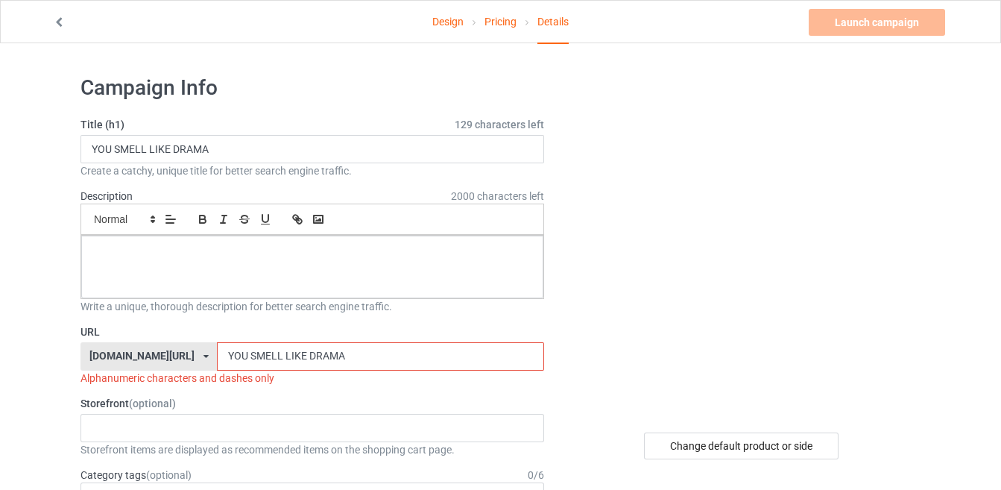
type input "YOU SMELL LIKE DRAMA"
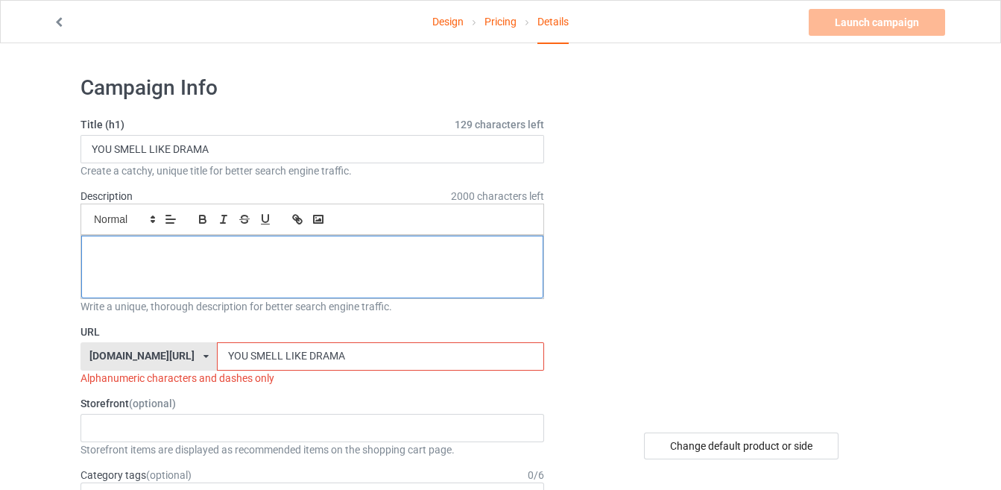
click at [213, 251] on p at bounding box center [312, 252] width 438 height 14
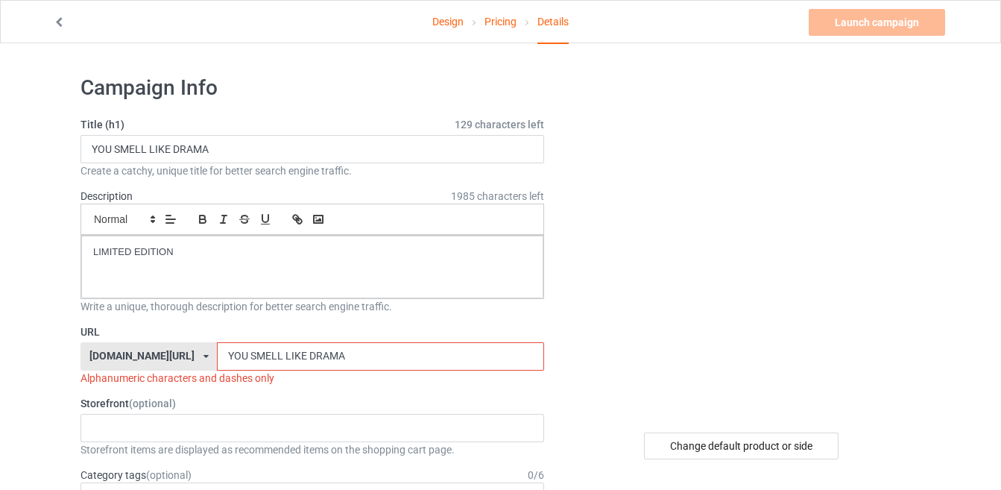
click at [266, 352] on input "YOU SMELL LIKE DRAMA" at bounding box center [380, 356] width 326 height 28
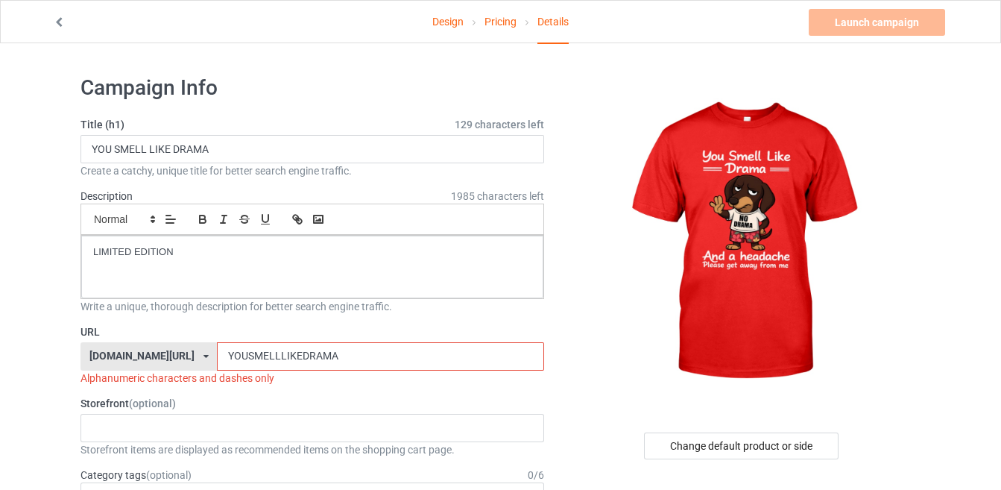
click at [341, 353] on input "YOUSMELLLIKEDRAMA" at bounding box center [380, 356] width 326 height 28
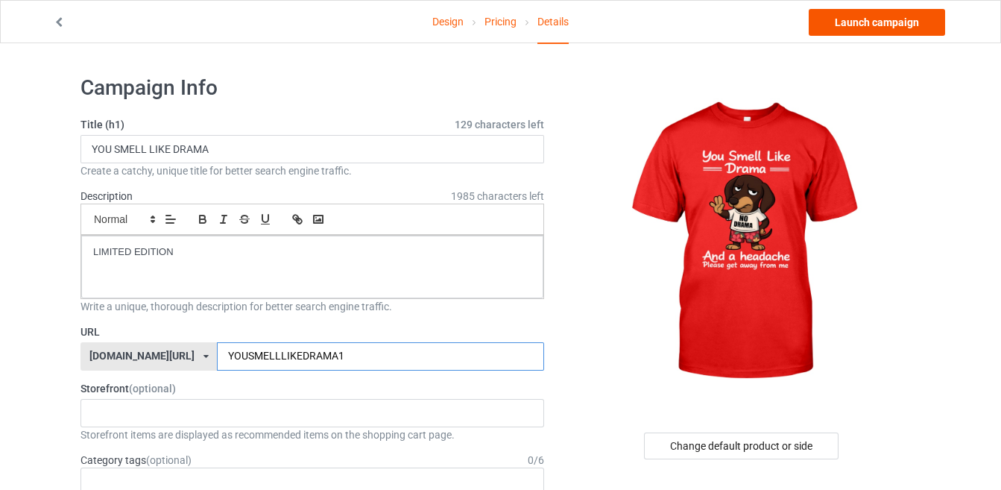
type input "YOUSMELLLIKEDRAMA1"
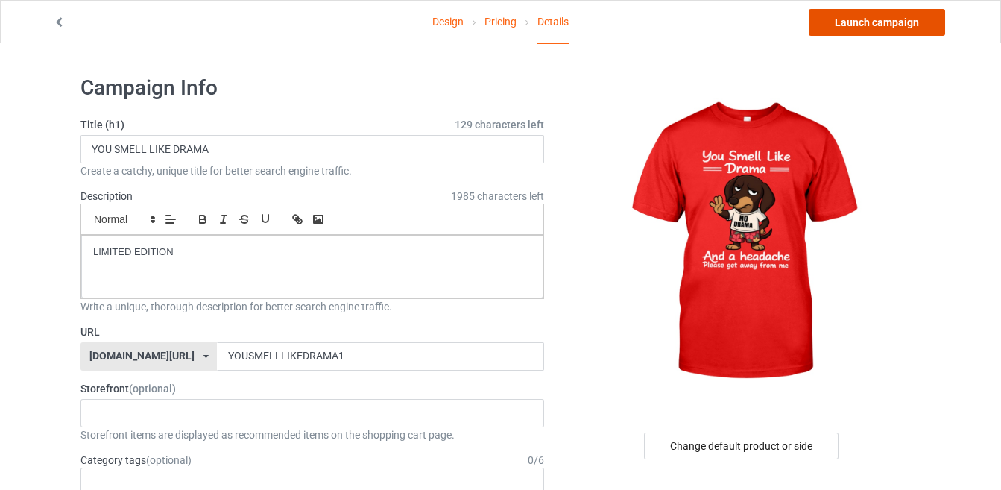
click at [848, 23] on link "Launch campaign" at bounding box center [877, 22] width 136 height 27
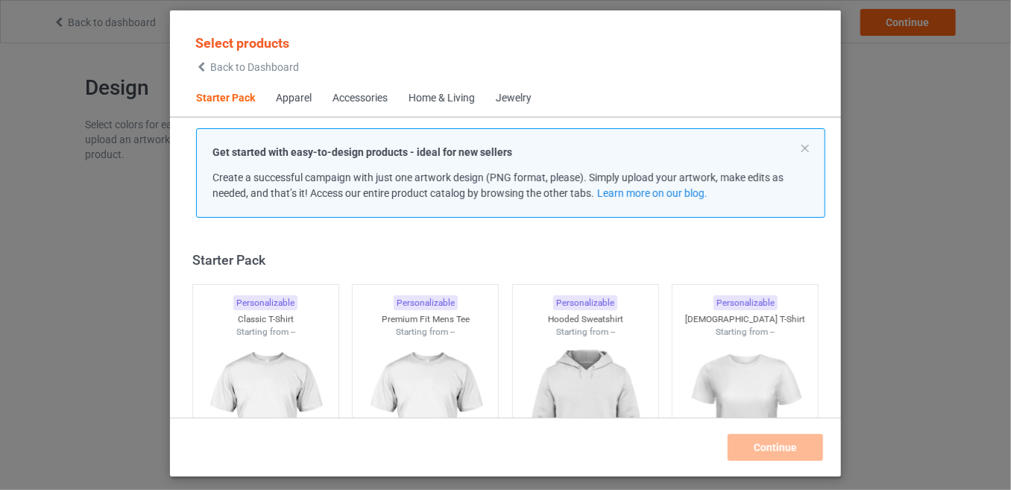
scroll to position [18, 0]
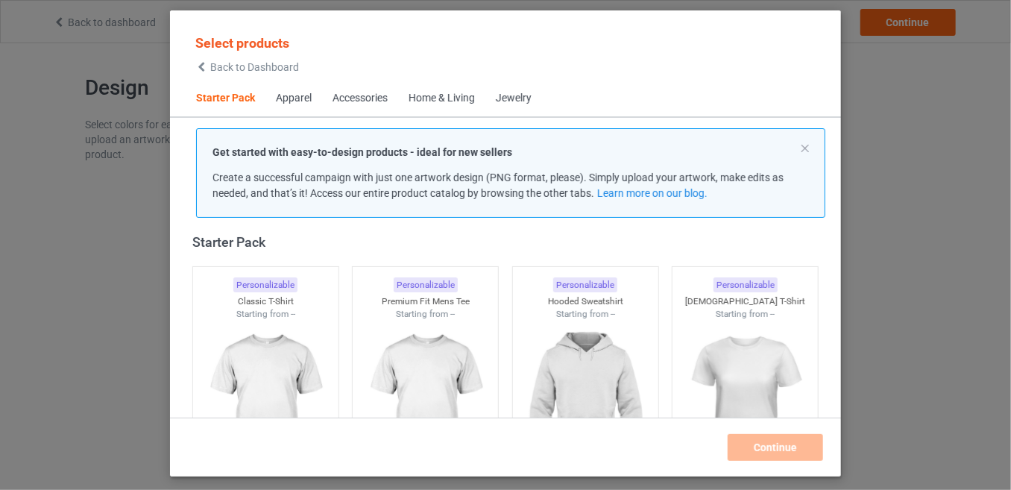
click at [232, 64] on span "Back to Dashboard" at bounding box center [254, 67] width 89 height 12
